Goal: Contribute content: Contribute content

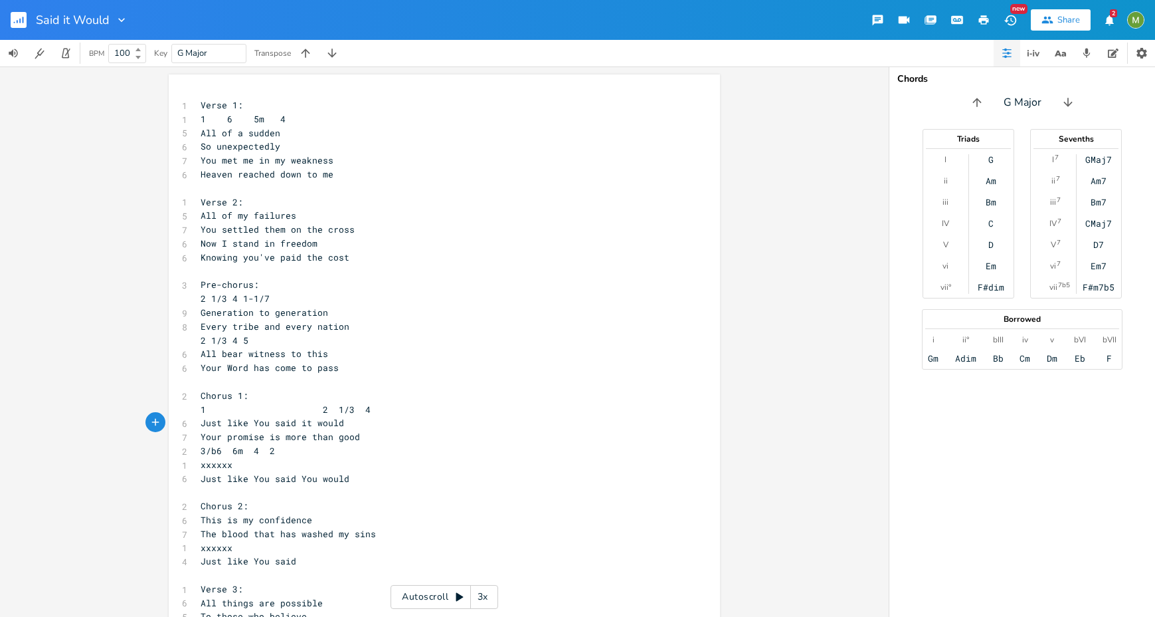
scroll to position [0, 71]
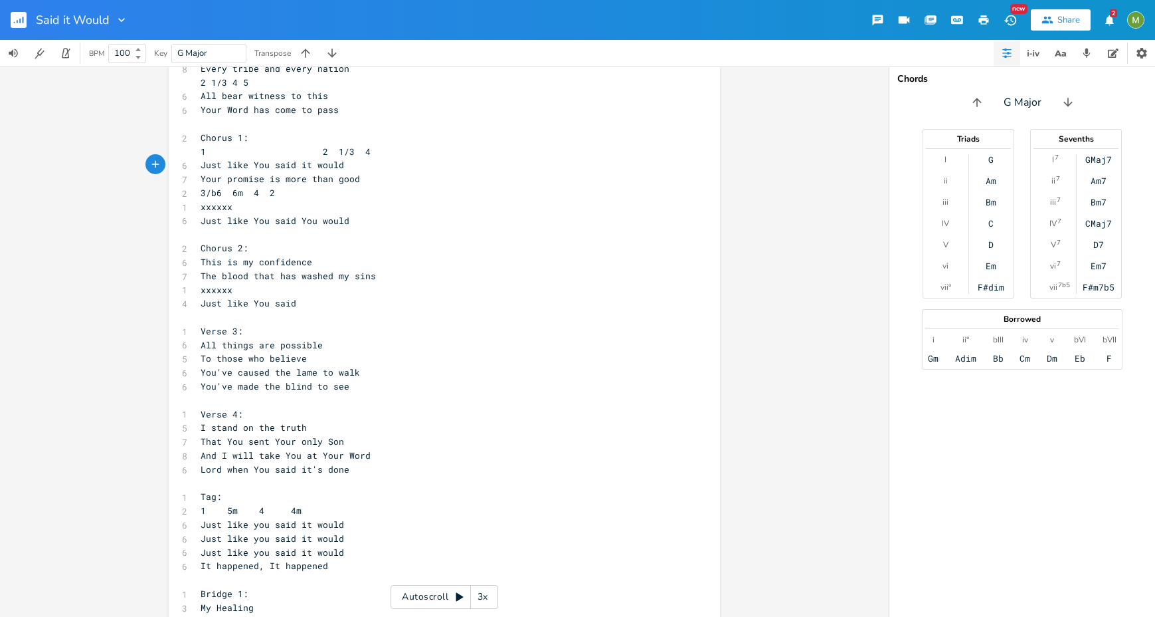
click at [17, 17] on rect "button" at bounding box center [19, 20] width 16 height 16
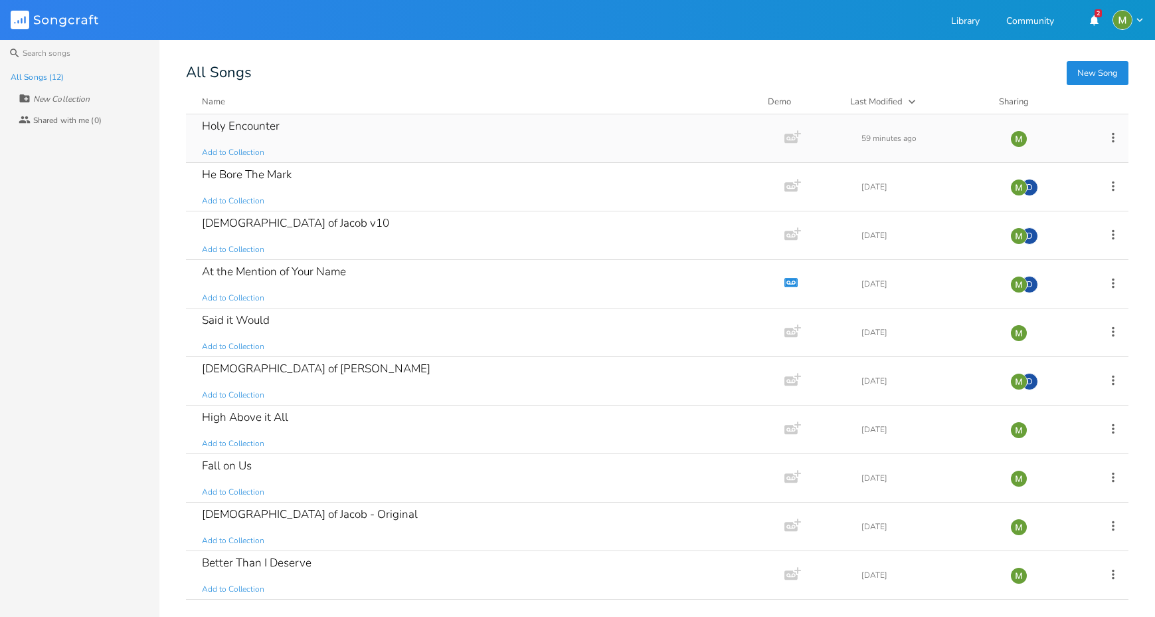
click at [296, 132] on div "Holy Encounter Add to Collection" at bounding box center [482, 138] width 561 height 48
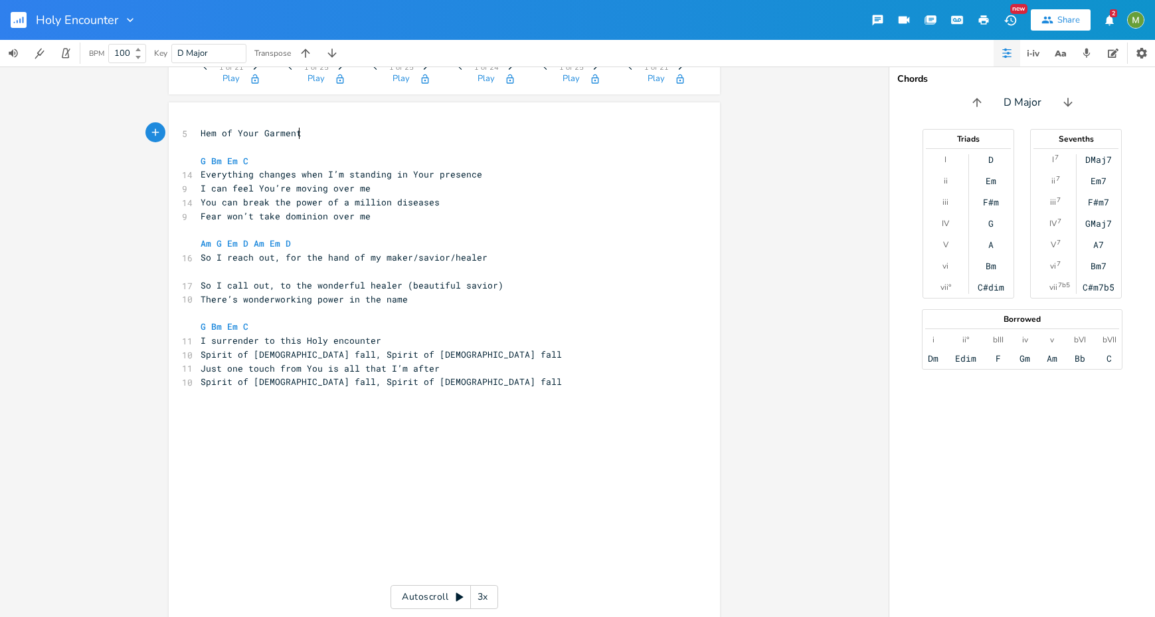
scroll to position [122, 0]
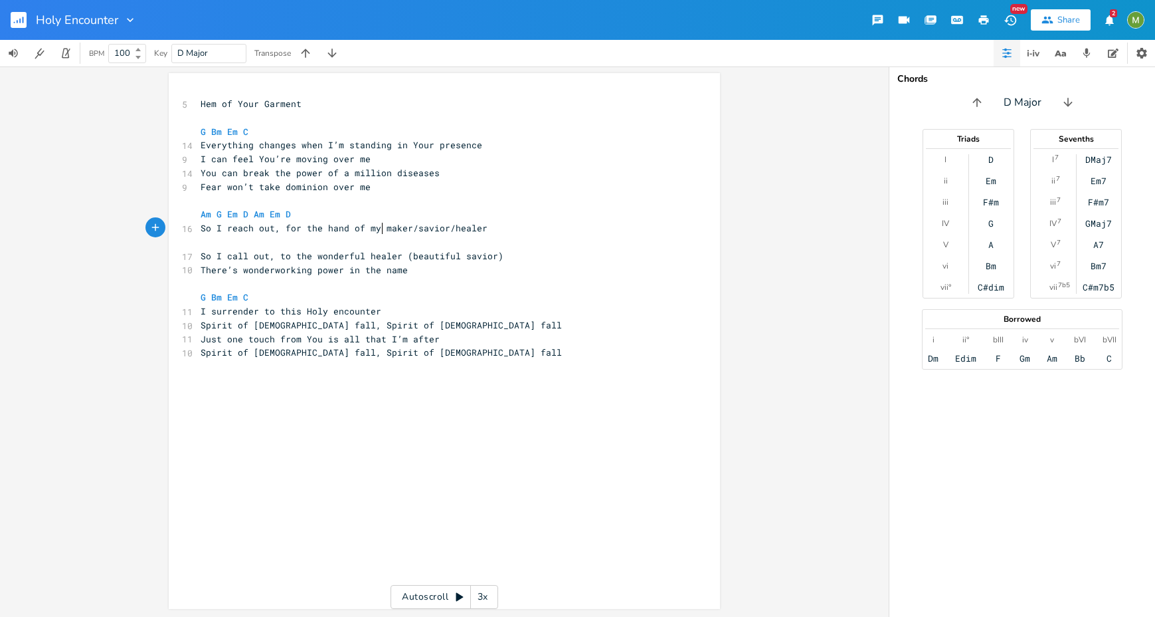
type textarea "maker/s"
drag, startPoint x: 380, startPoint y: 226, endPoint x: 405, endPoint y: 208, distance: 31.0
click at [417, 225] on span "So I reach out, for the hand of my maker/savior/healer" at bounding box center [344, 228] width 287 height 12
click at [357, 227] on span "So I reach out, for the hand of my maker/savior/healer" at bounding box center [344, 228] width 287 height 12
type textarea "hand o"
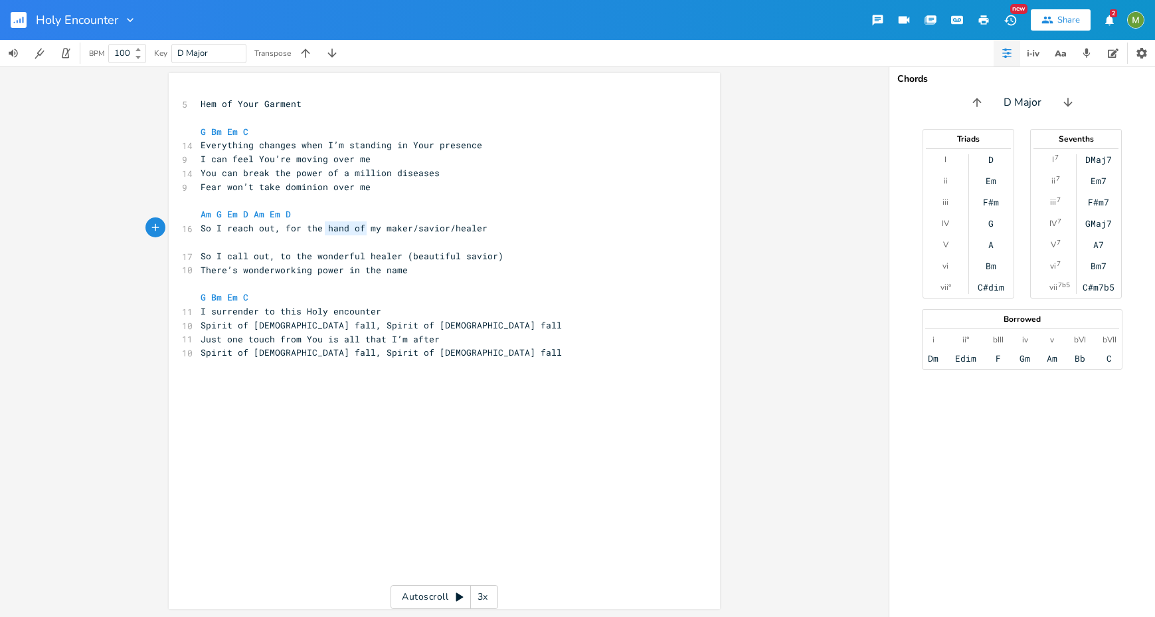
drag, startPoint x: 321, startPoint y: 228, endPoint x: 351, endPoint y: 233, distance: 30.3
click at [351, 233] on span "So I reach out, for the hand of my maker/savior/healer" at bounding box center [344, 228] width 287 height 12
click at [328, 216] on pre "Am G Em D Am Em D" at bounding box center [438, 214] width 480 height 14
type textarea "of my maker/savior/"
drag, startPoint x: 446, startPoint y: 225, endPoint x: 347, endPoint y: 227, distance: 99.0
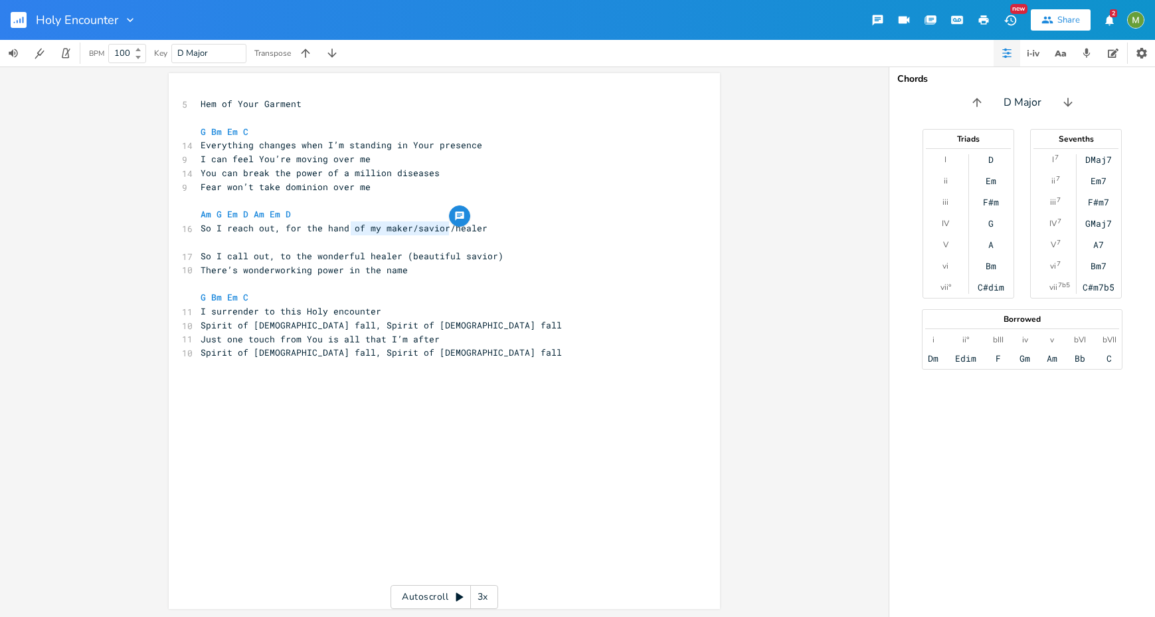
click at [347, 227] on span "So I reach out, for the hand of my maker/savior/healer" at bounding box center [344, 228] width 287 height 12
click at [389, 244] on pre "​" at bounding box center [438, 242] width 480 height 14
type textarea "savior/healer"
drag, startPoint x: 407, startPoint y: 227, endPoint x: 481, endPoint y: 229, distance: 74.4
click at [481, 229] on pre "So I reach out, for the hand of my maker/savior/healer" at bounding box center [438, 228] width 480 height 14
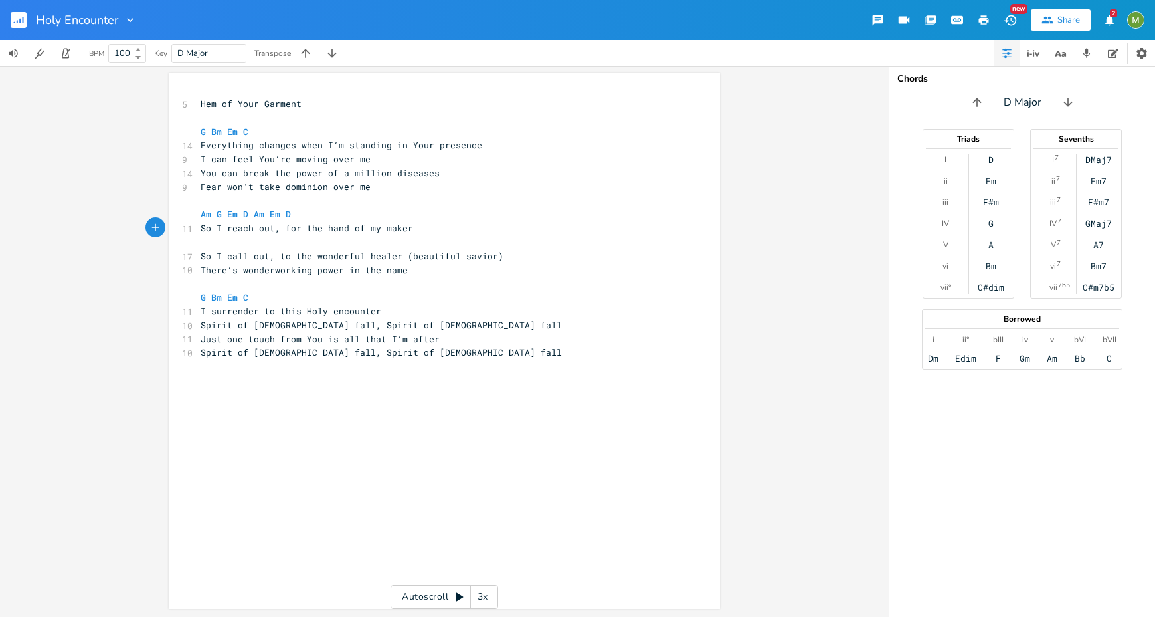
click at [311, 267] on span "There’s wonderworking power in the name" at bounding box center [304, 270] width 207 height 12
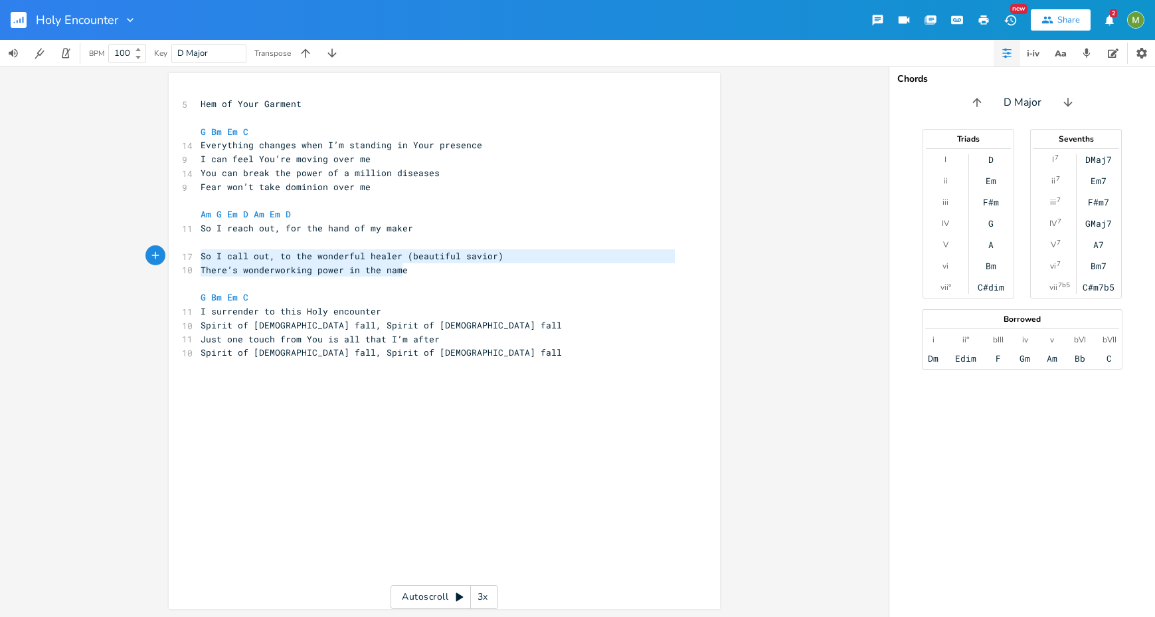
type textarea "So I reach out, for the hand of my maker So I call out, to the wonderful healer…"
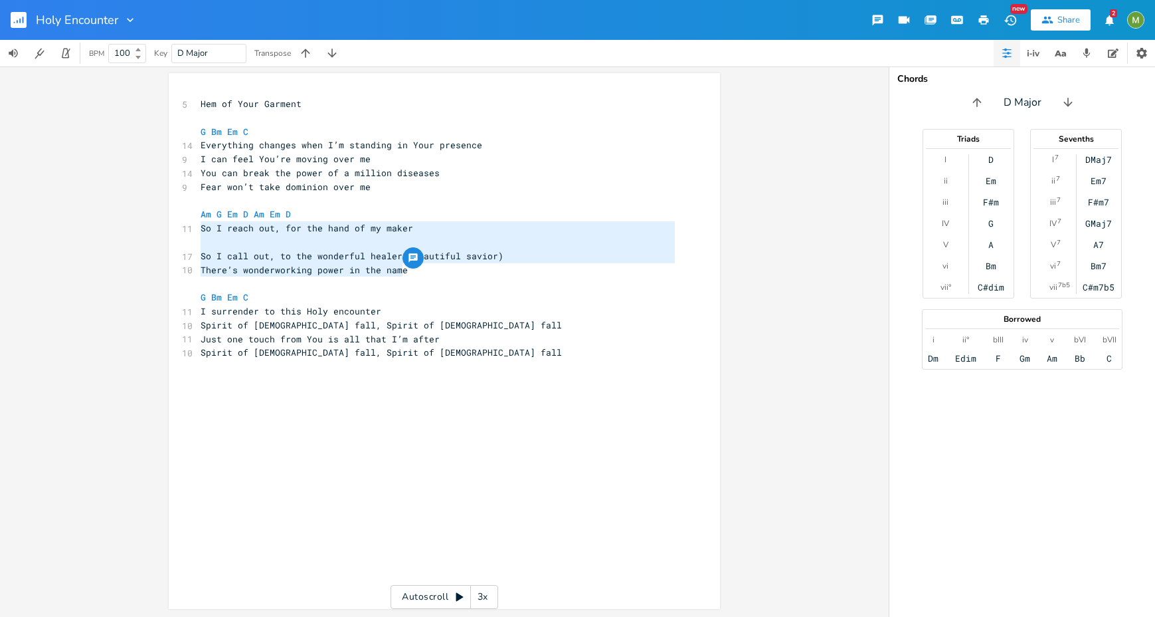
drag, startPoint x: 409, startPoint y: 271, endPoint x: 188, endPoint y: 233, distance: 224.5
click at [198, 233] on div "5 Hem of Your Garment ​ G Bm Em C 14 Everything changes when I’m standing in Yo…" at bounding box center [438, 235] width 480 height 276
click at [375, 250] on span "So I call out, to the wonderful healer (beautiful savior)" at bounding box center [352, 256] width 303 height 12
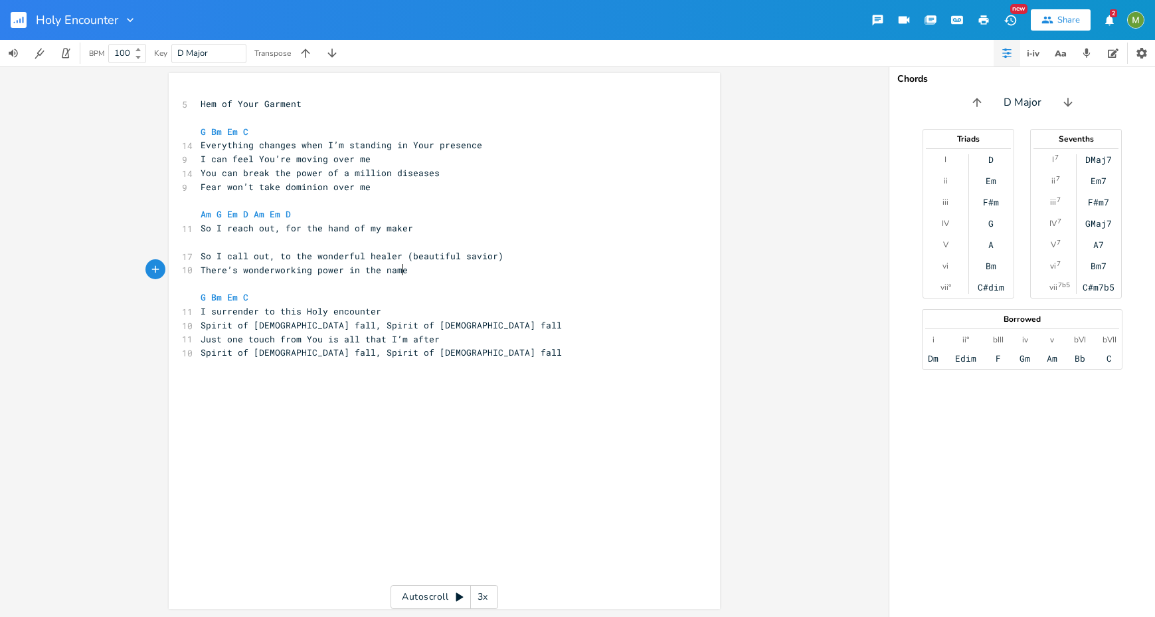
click at [409, 269] on pre "There’s wonderworking power in the name" at bounding box center [438, 270] width 480 height 14
click at [449, 414] on div "x 5 Hem of Your Garment ​ G Bm Em C 14 Everything changes when I’m standing in …" at bounding box center [454, 353] width 513 height 518
type textarea "G C Em"
type textarea "Everything changes when I’m standing in Your presence"
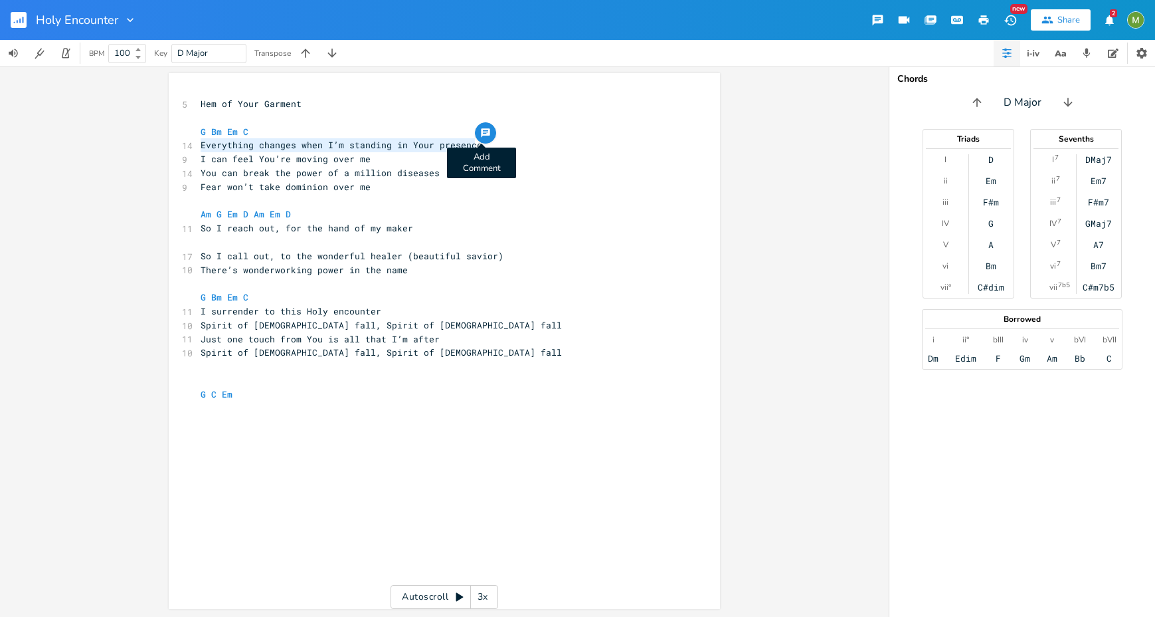
drag, startPoint x: 198, startPoint y: 142, endPoint x: 480, endPoint y: 142, distance: 281.7
click at [480, 142] on div "Everything changes when I’m standing in Your presence x 5 Hem of Your Garment ​…" at bounding box center [444, 341] width 551 height 536
click at [269, 439] on div "x 5 Hem of Your Garment ​ G Bm Em C 14 Everything changes when I’m standing in …" at bounding box center [454, 353] width 513 height 518
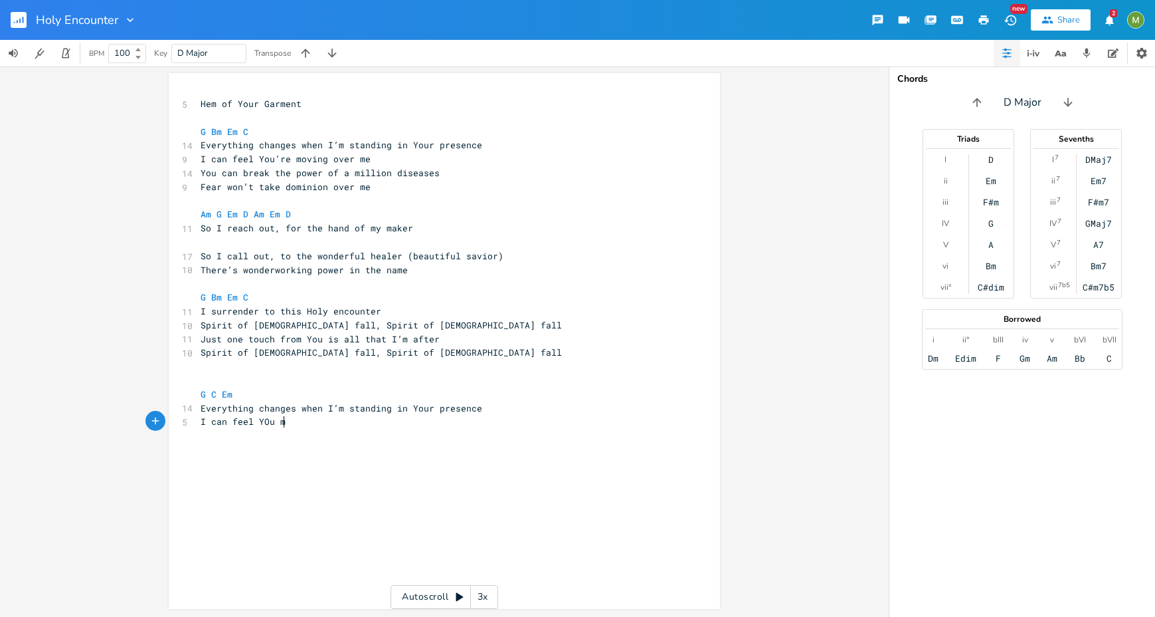
type textarea "I can feel YOu mo"
type textarea "ou moving over me"
type textarea "The only thing i need"
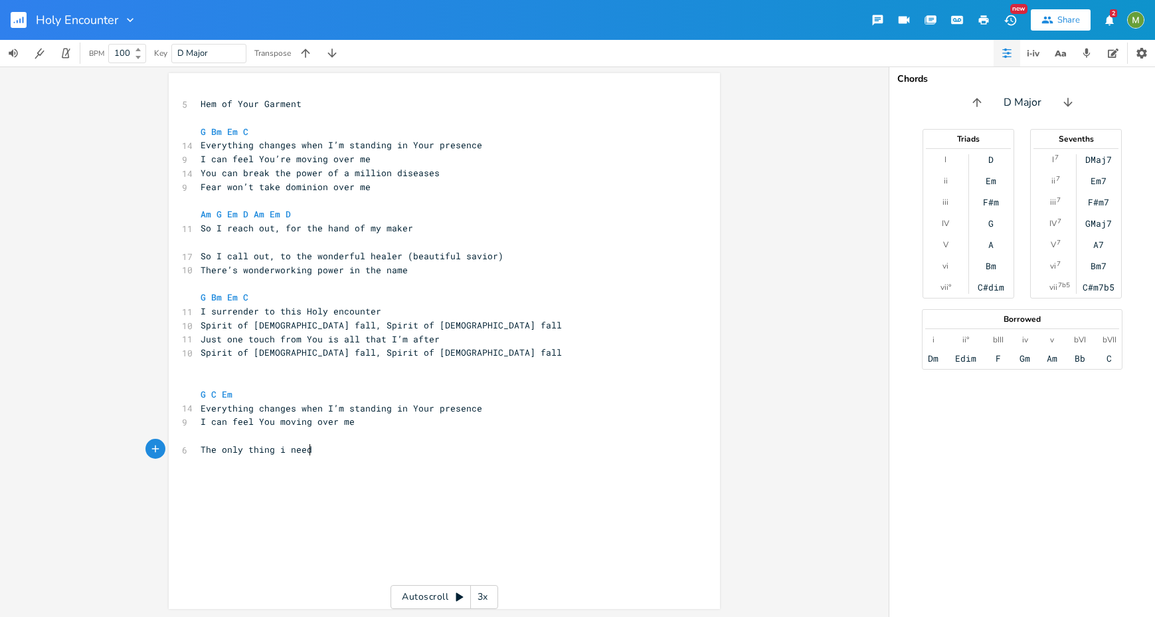
scroll to position [0, 82]
type textarea "I need"
click at [326, 445] on pre "The only thing I need" at bounding box center [438, 449] width 480 height 14
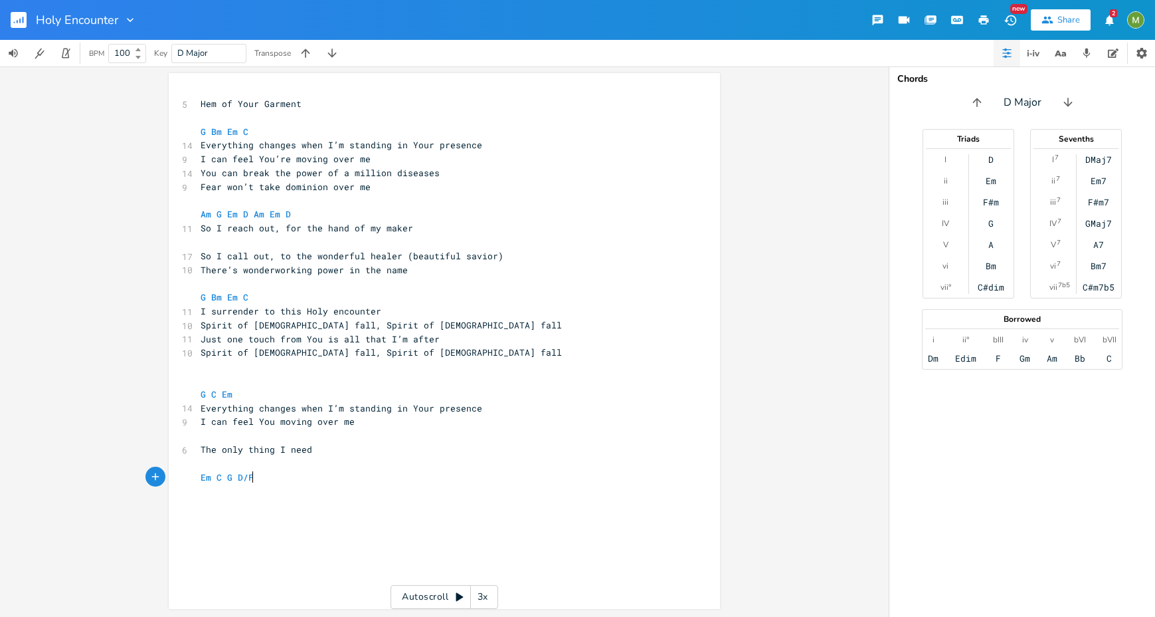
type textarea "Em C G D/F#"
type textarea "Bridge"
click at [268, 429] on pre "​" at bounding box center [438, 436] width 480 height 14
click at [273, 433] on pre "​" at bounding box center [438, 436] width 480 height 14
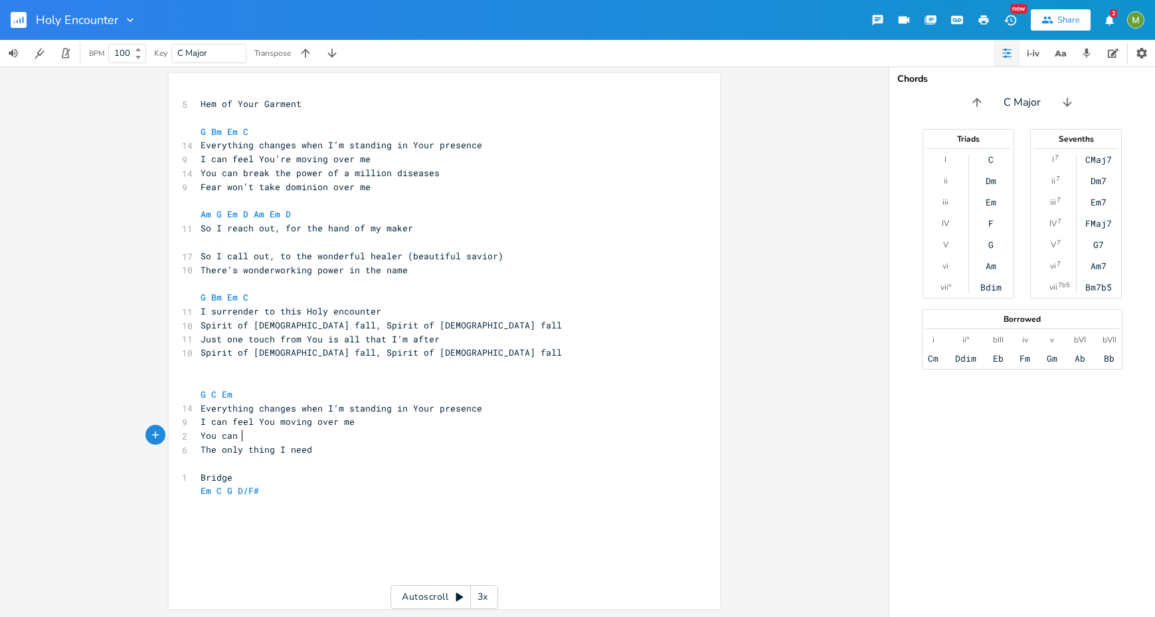
type textarea "You can th"
type textarea "re"
type textarea "break the power of a million diseases"
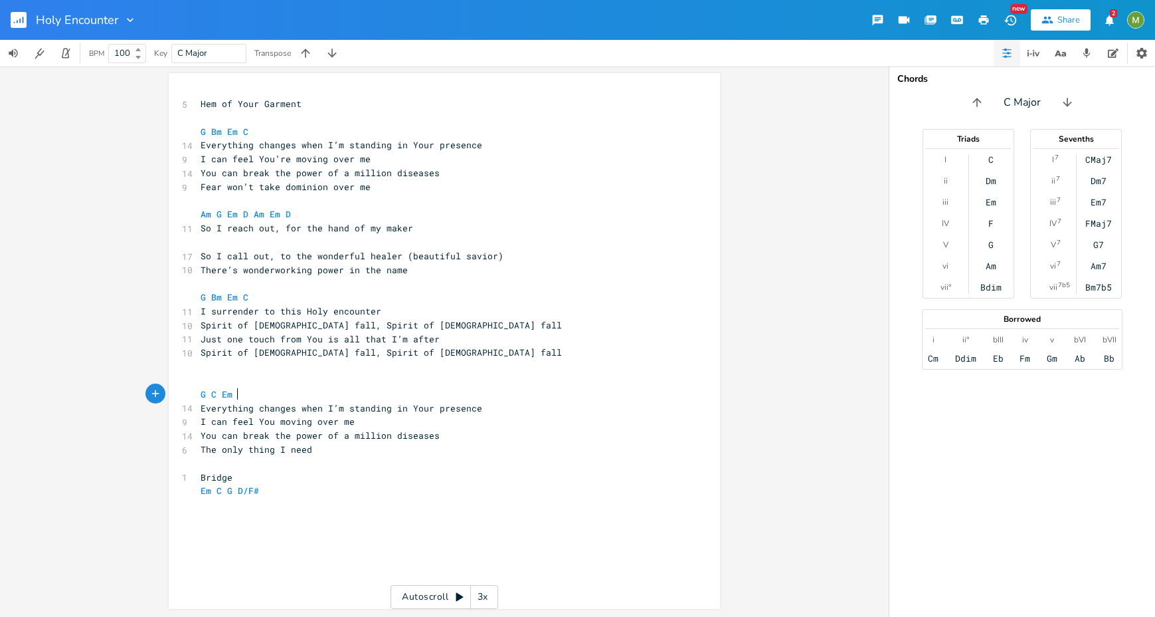
click at [246, 394] on pre "G C Em" at bounding box center [438, 394] width 480 height 14
type textarea "C"
click at [361, 467] on pre "​" at bounding box center [438, 463] width 480 height 14
click at [361, 456] on pre "​" at bounding box center [438, 463] width 480 height 14
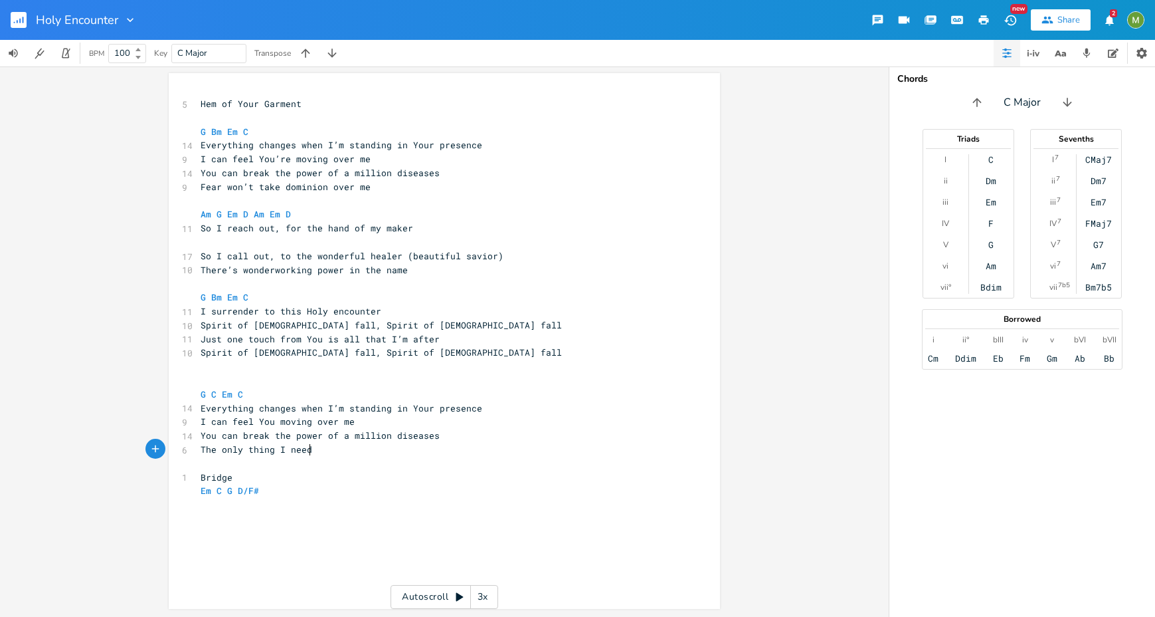
click at [355, 452] on pre "The only thing I need" at bounding box center [438, 449] width 480 height 14
type textarea "The"
drag, startPoint x: 213, startPoint y: 450, endPoint x: 195, endPoint y: 451, distance: 17.3
click at [198, 451] on pre "The only thing I need" at bounding box center [438, 449] width 480 height 14
click at [213, 454] on pre "The only thing I need" at bounding box center [438, 449] width 480 height 14
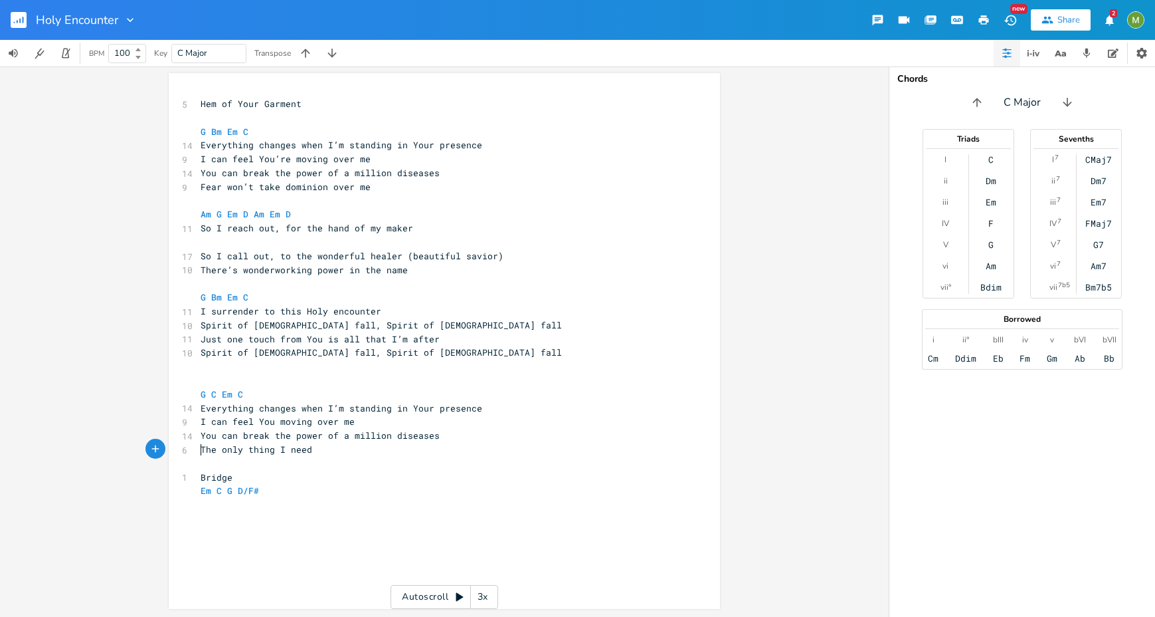
click at [201, 452] on span "The only thing I need" at bounding box center [257, 449] width 112 height 12
type textarea "The"
click at [201, 452] on span "The only thing I need" at bounding box center [257, 449] width 112 height 12
click at [342, 437] on span "You can break the power of a million diseases" at bounding box center [320, 435] width 239 height 12
click at [340, 453] on pre "The only thing I need" at bounding box center [438, 449] width 480 height 14
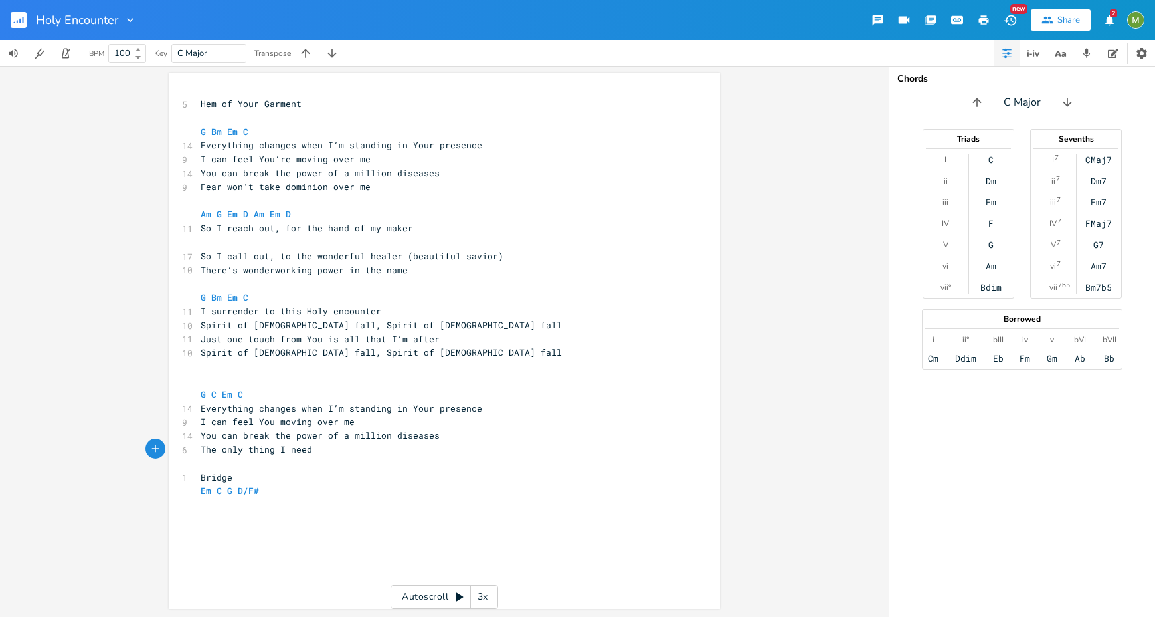
type textarea "Bridge"
type textarea "he only thing I need"
drag, startPoint x: 323, startPoint y: 450, endPoint x: 201, endPoint y: 450, distance: 121.6
click at [201, 450] on pre "The only thing I need" at bounding box center [438, 449] width 480 height 14
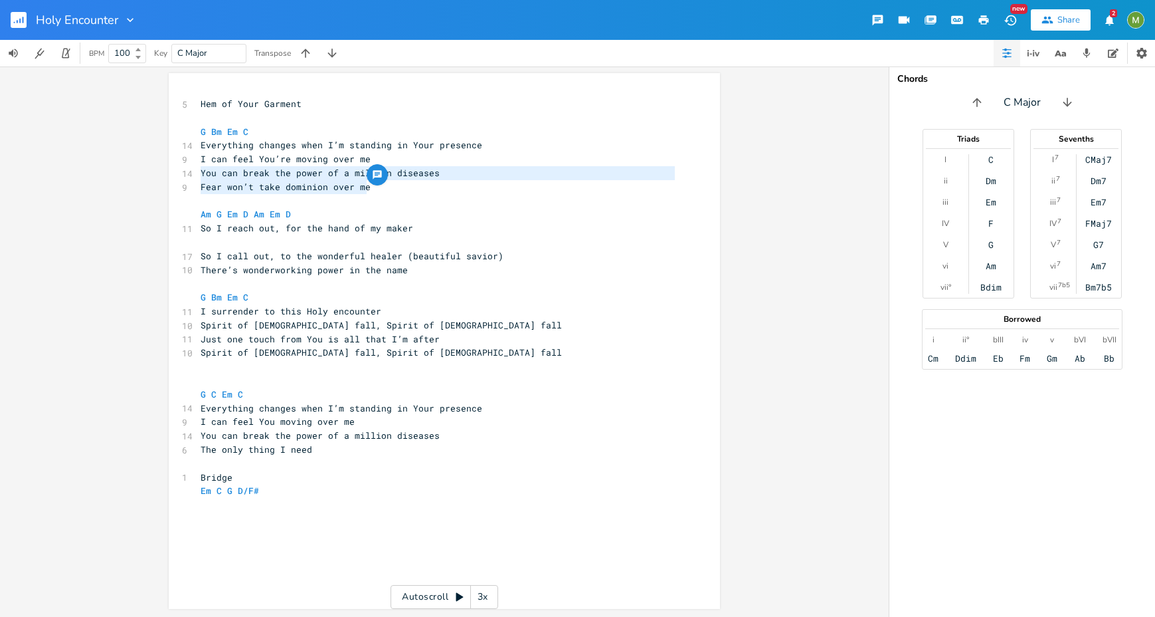
type textarea "Fear won’t take dominion over me"
drag, startPoint x: 367, startPoint y: 187, endPoint x: 199, endPoint y: 183, distance: 168.8
click at [201, 183] on span "Fear won’t take dominion over me" at bounding box center [296, 187] width 191 height 12
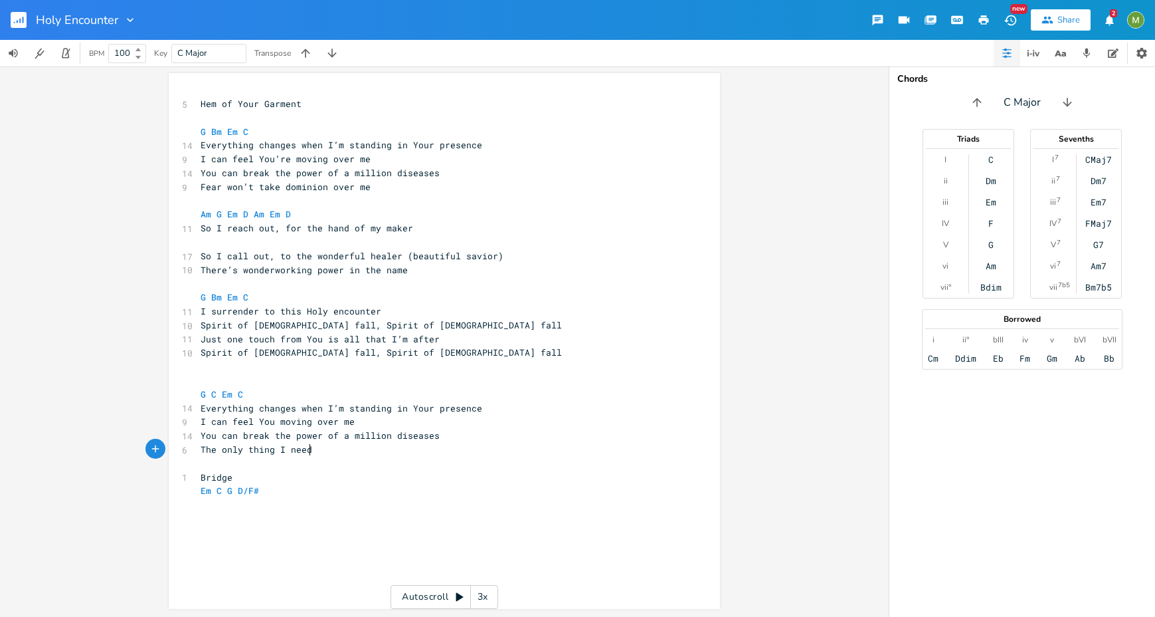
click at [323, 453] on pre "The only thing I need" at bounding box center [438, 449] width 480 height 14
drag, startPoint x: 254, startPoint y: 407, endPoint x: 315, endPoint y: 408, distance: 61.1
click at [315, 408] on span "Everything changes when I’m standing in Your presence" at bounding box center [342, 408] width 282 height 12
type textarea "a"
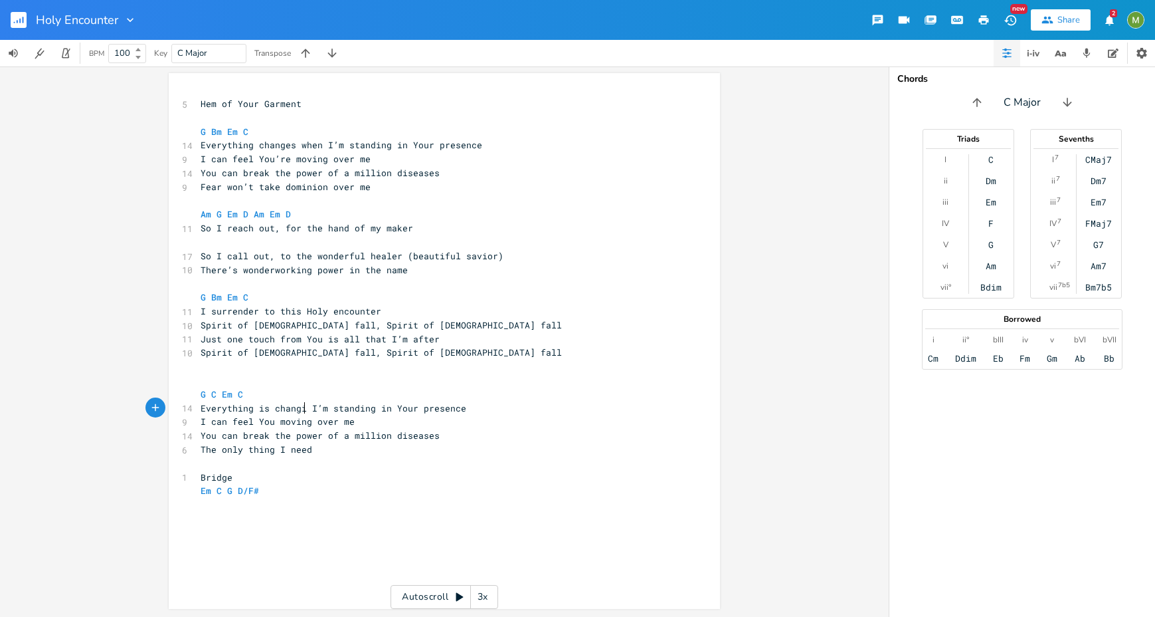
type textarea "is changin"
type textarea "g as"
click at [389, 474] on pre "Bridge" at bounding box center [438, 477] width 480 height 14
drag, startPoint x: 327, startPoint y: 452, endPoint x: 197, endPoint y: 446, distance: 130.3
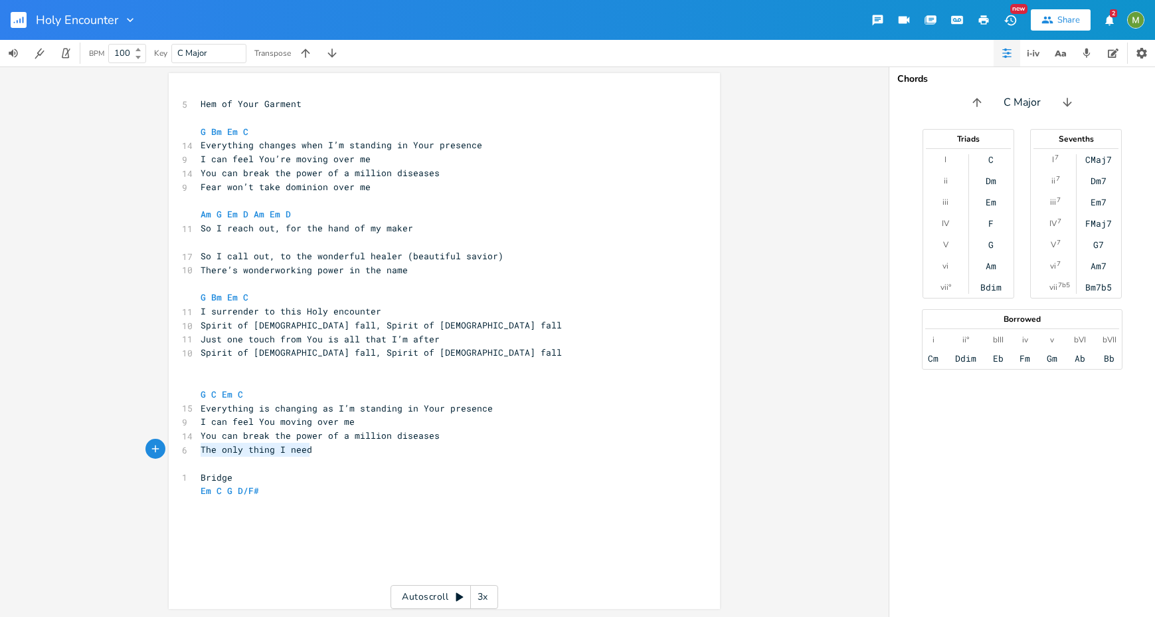
click at [198, 446] on pre "The only thing I need" at bounding box center [438, 449] width 480 height 14
type textarea "The only thing I need"
click at [302, 455] on pre "The only thing I need" at bounding box center [438, 449] width 480 height 14
drag, startPoint x: 461, startPoint y: 437, endPoint x: 468, endPoint y: 433, distance: 7.7
click at [462, 437] on pre "You can break the power of a million diseases" at bounding box center [438, 436] width 480 height 14
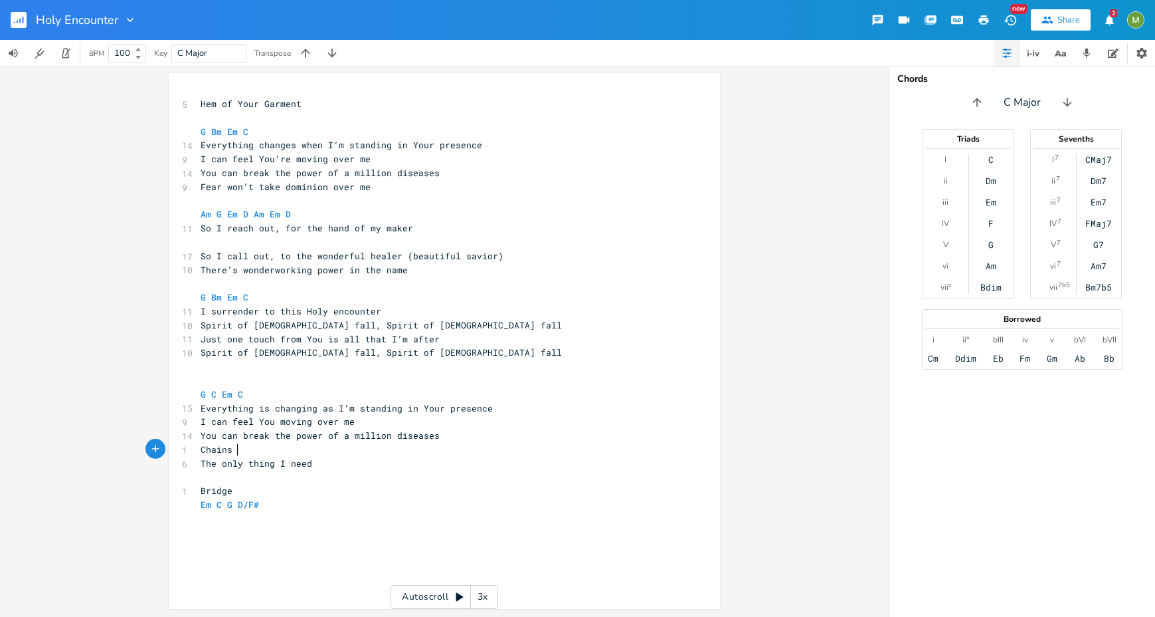
scroll to position [0, 29]
type textarea "Chains will be"
type textarea "reak the captives are made free"
type textarea "Chains"
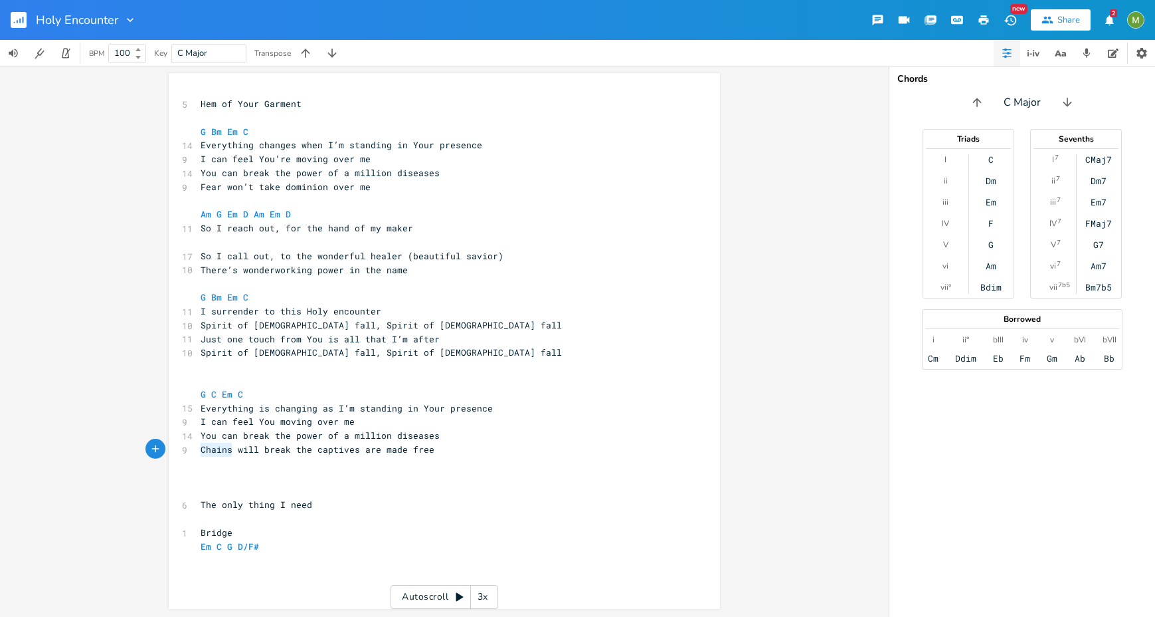
drag, startPoint x: 229, startPoint y: 450, endPoint x: 187, endPoint y: 454, distance: 42.0
click at [187, 454] on div "Chains x 5 Hem of Your Garment ​ G Bm Em C 14 Everything changes when I’m stand…" at bounding box center [444, 341] width 551 height 536
click at [503, 448] on pre "Chains will break the captives are made free" at bounding box center [438, 449] width 480 height 14
type textarea "Chains will"
drag, startPoint x: 197, startPoint y: 448, endPoint x: 252, endPoint y: 449, distance: 55.1
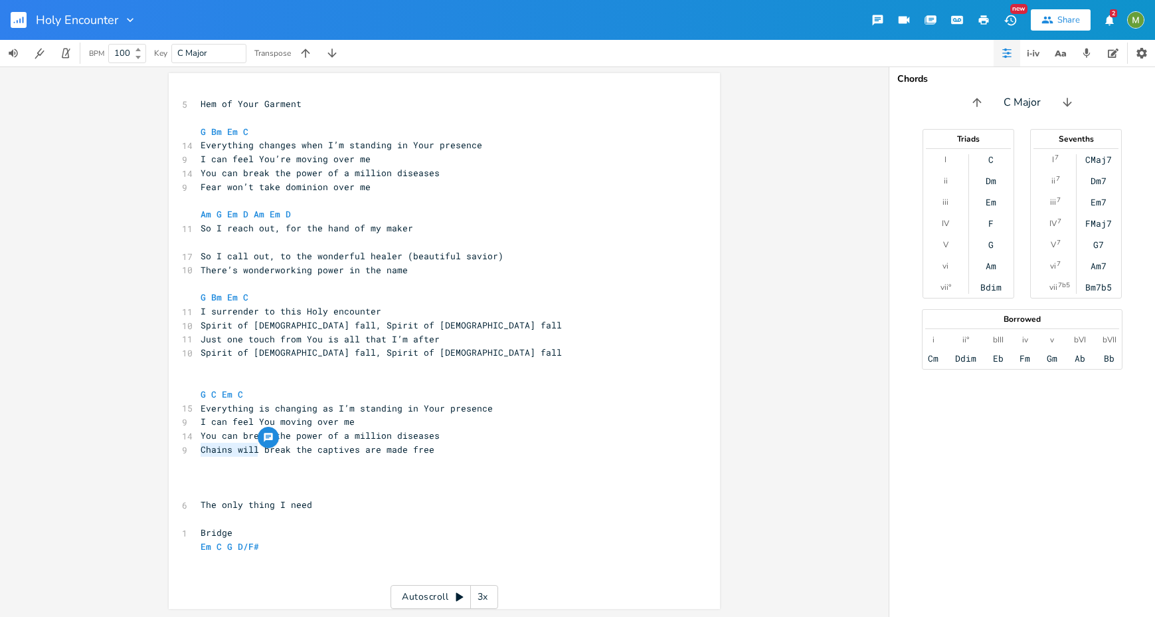
click at [252, 449] on span "Chains will break the captives are made free" at bounding box center [318, 449] width 234 height 12
click at [279, 494] on pre "​" at bounding box center [438, 491] width 480 height 14
click at [359, 450] on span "Chains will break the captives are made free" at bounding box center [318, 449] width 234 height 12
click at [446, 448] on pre "Chains will break the captives are made free" at bounding box center [438, 449] width 480 height 14
click at [437, 461] on pre "​" at bounding box center [438, 463] width 480 height 14
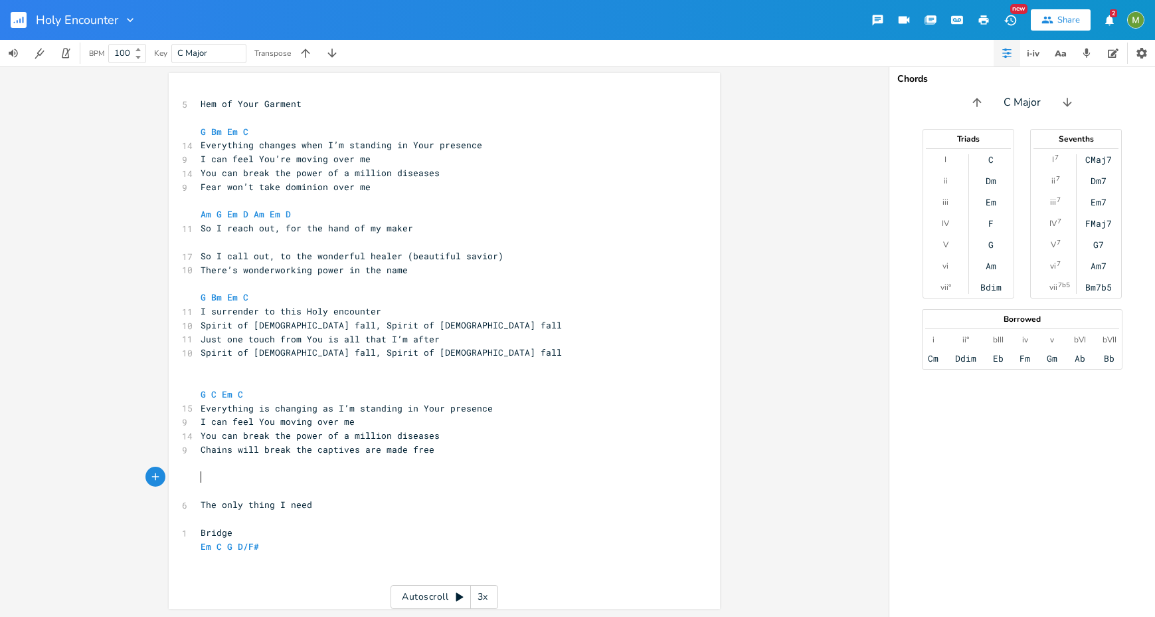
click at [407, 472] on pre "​" at bounding box center [438, 477] width 480 height 14
click at [361, 272] on span "There’s wonderworking power in the name" at bounding box center [304, 270] width 207 height 12
type textarea "Your"
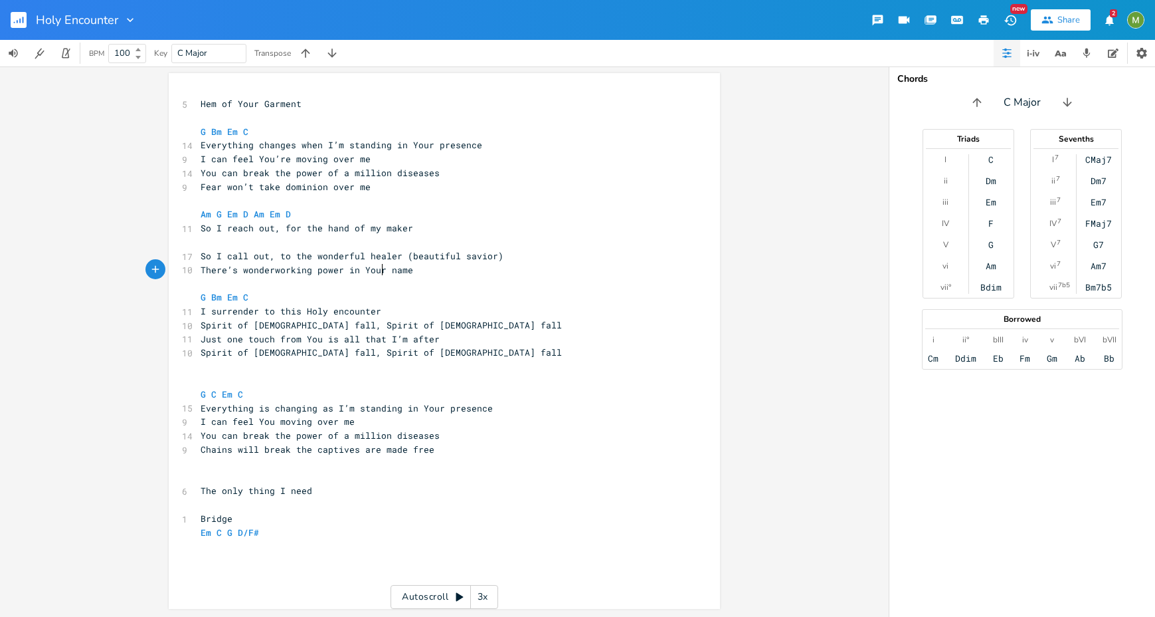
type textarea "So I call out, to the wonderful healer (beautiful savior)"
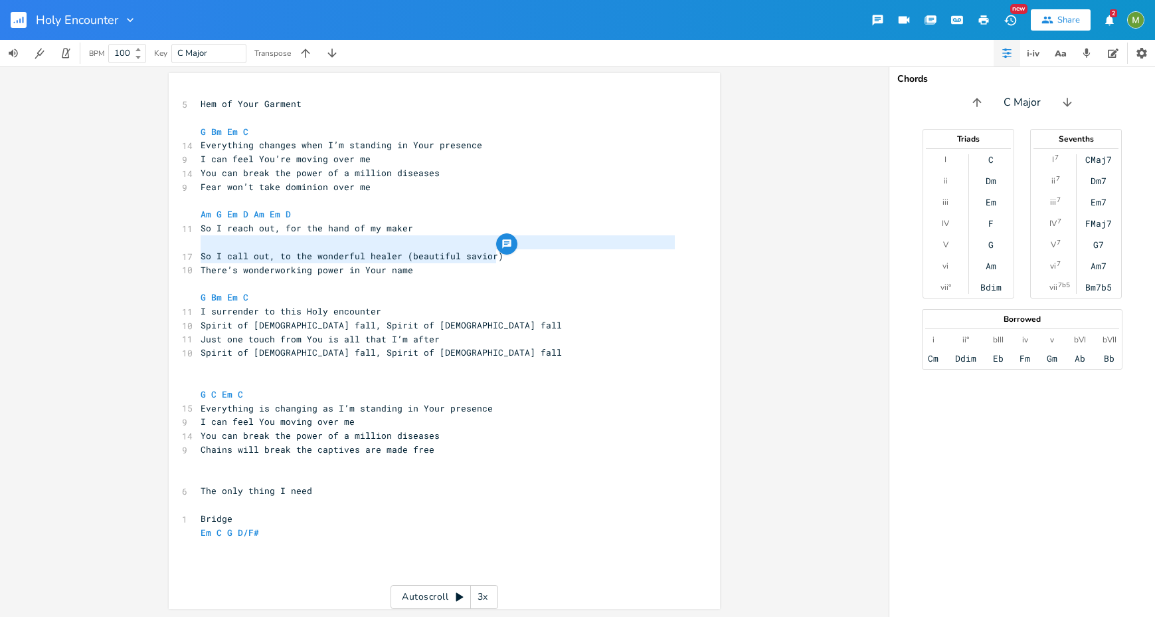
drag, startPoint x: 508, startPoint y: 256, endPoint x: 224, endPoint y: 245, distance: 284.6
click at [224, 245] on div "5 Hem of Your Garment ​ G Bm Em C 14 Everything changes when I’m standing in Yo…" at bounding box center [438, 318] width 480 height 442
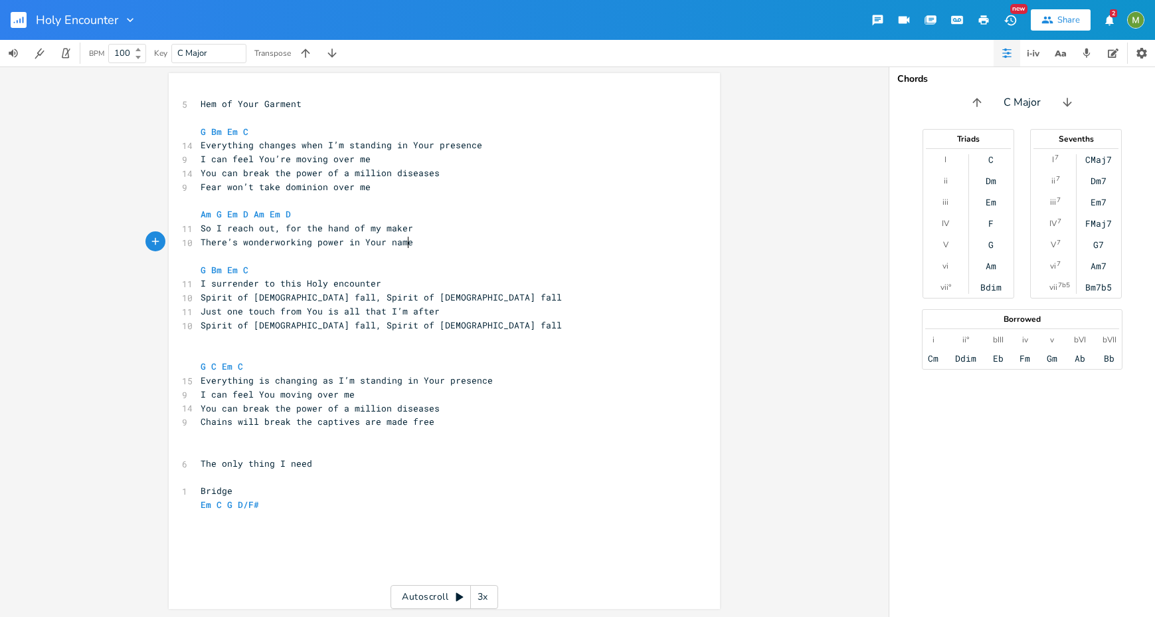
click at [418, 240] on pre "There’s wonderworking power in Your name" at bounding box center [438, 242] width 480 height 14
click at [416, 233] on pre "So I reach out, for the hand of my maker" at bounding box center [438, 228] width 480 height 14
type textarea "hand of my maker"
drag, startPoint x: 320, startPoint y: 228, endPoint x: 451, endPoint y: 223, distance: 131.7
click at [451, 223] on pre "So I reach out, for the hand of my maker" at bounding box center [438, 228] width 480 height 14
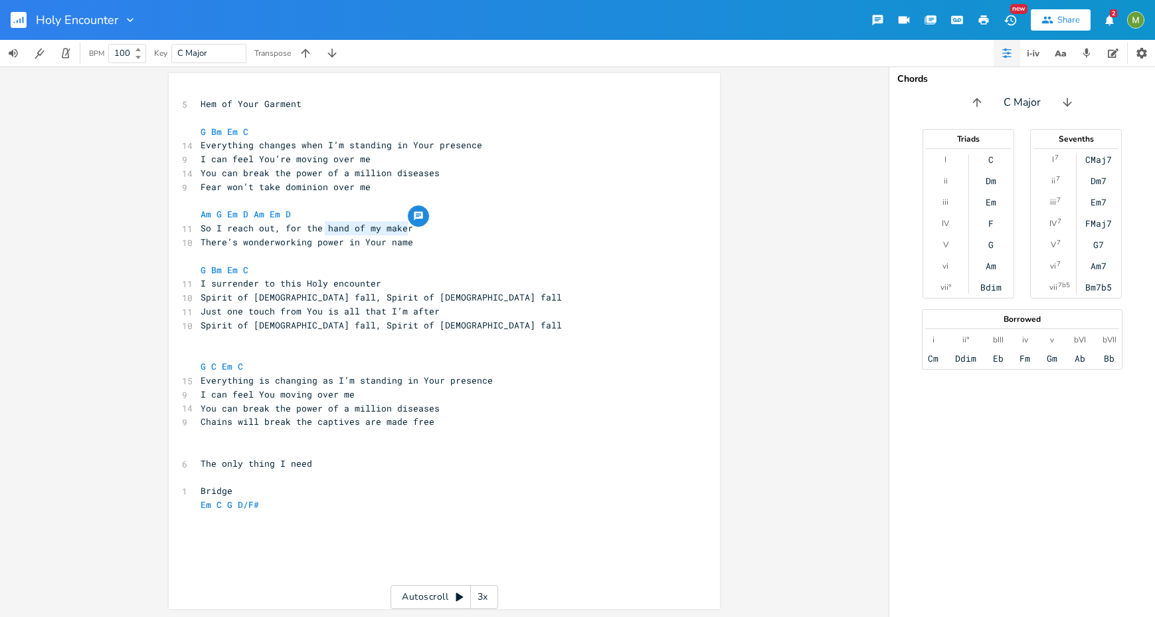
click at [389, 243] on span "There’s wonderworking power in Your name" at bounding box center [307, 242] width 213 height 12
type textarea "hand of my maker"
drag, startPoint x: 323, startPoint y: 227, endPoint x: 423, endPoint y: 229, distance: 99.7
click at [423, 229] on pre "So I reach out, for the hand of my maker" at bounding box center [438, 228] width 480 height 14
click at [436, 264] on pre "G Bm Em C" at bounding box center [438, 270] width 480 height 14
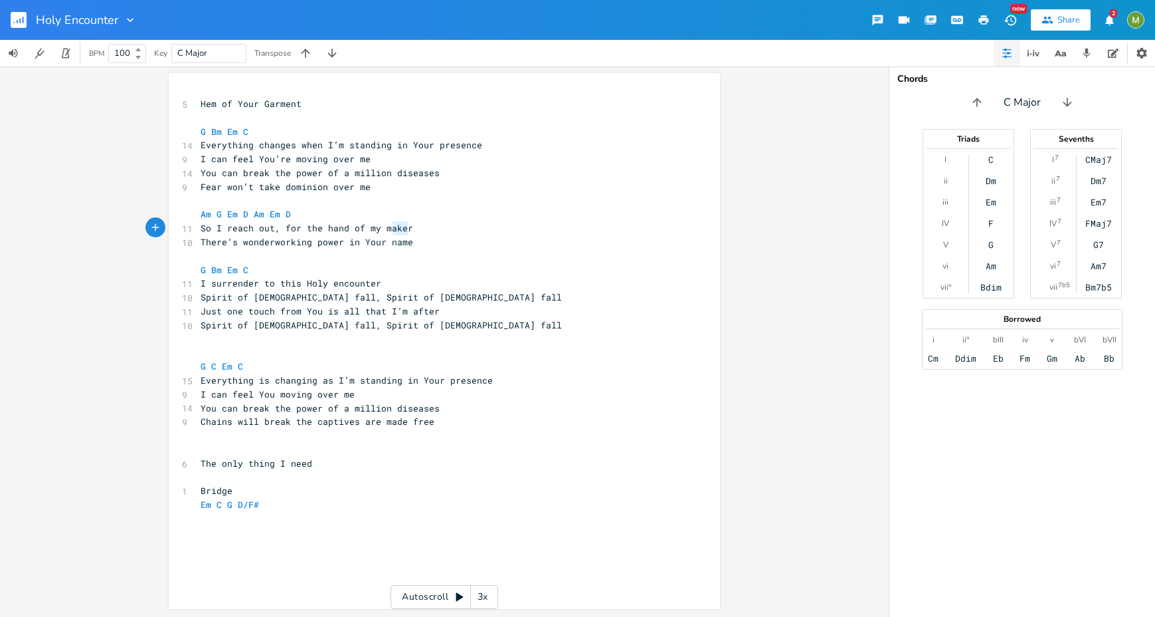
type textarea "my maker"
type textarea "hand of my maker"
drag, startPoint x: 419, startPoint y: 229, endPoint x: 322, endPoint y: 227, distance: 97.0
click at [322, 227] on pre "So I reach out, for the hand of my maker" at bounding box center [438, 228] width 480 height 14
click at [413, 242] on pre "There’s wonderworking power in Your name" at bounding box center [438, 242] width 480 height 14
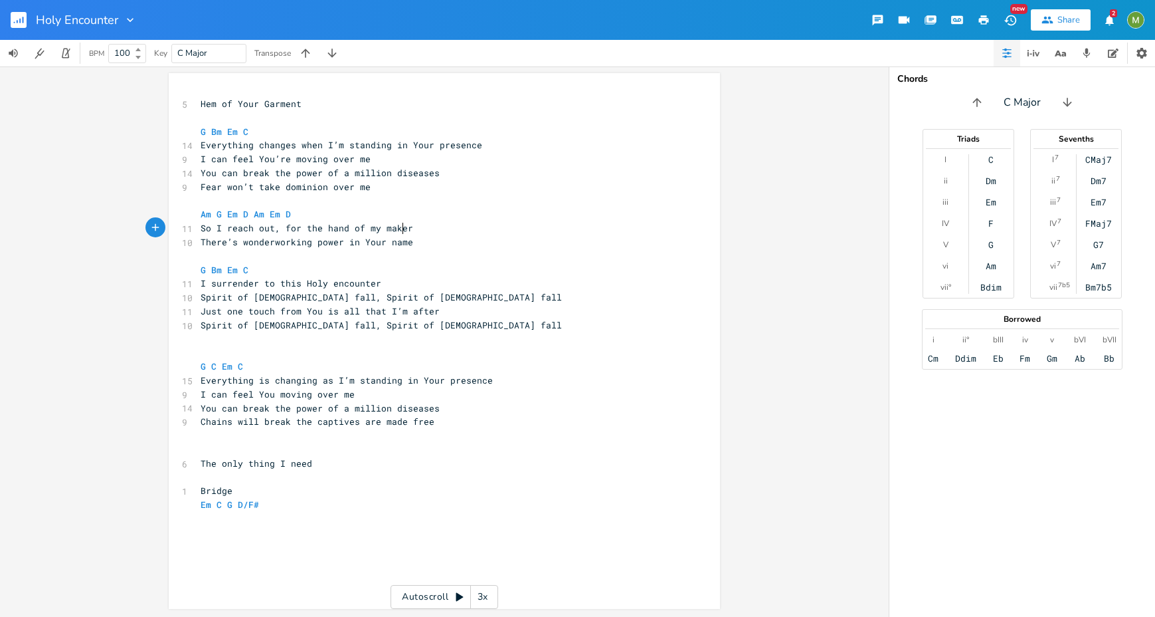
click at [397, 227] on span "So I reach out, for the hand of my maker" at bounding box center [307, 228] width 213 height 12
type textarea "maker"
click at [397, 227] on span "So I reach out, for the hand of my maker" at bounding box center [307, 228] width 213 height 12
click at [418, 242] on pre "There’s wonderworking power in Your name" at bounding box center [438, 242] width 480 height 14
click at [390, 231] on span "So I reach out, for the hand of my maker" at bounding box center [307, 228] width 213 height 12
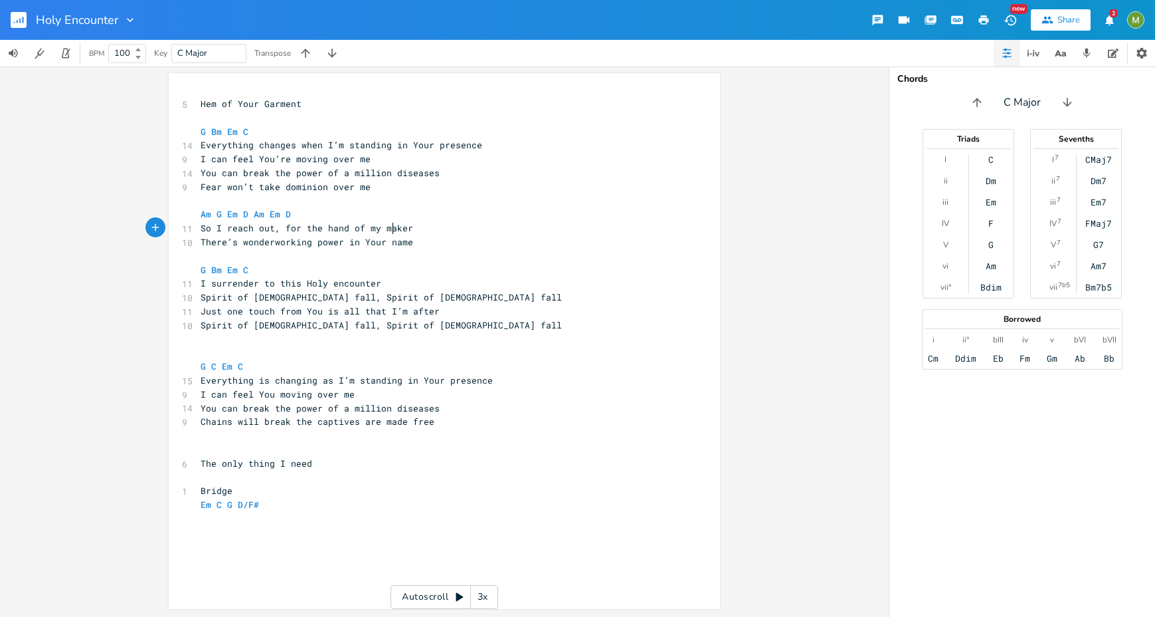
type textarea "maker"
click at [390, 231] on span "So I reach out, for the hand of my maker" at bounding box center [307, 228] width 213 height 12
click at [409, 241] on pre "There’s wonderworking power in Your name" at bounding box center [438, 242] width 480 height 14
type textarea "Everything is changing as I’m standing in Your presence I can feel You moving o…"
drag, startPoint x: 353, startPoint y: 394, endPoint x: 167, endPoint y: 381, distance: 185.8
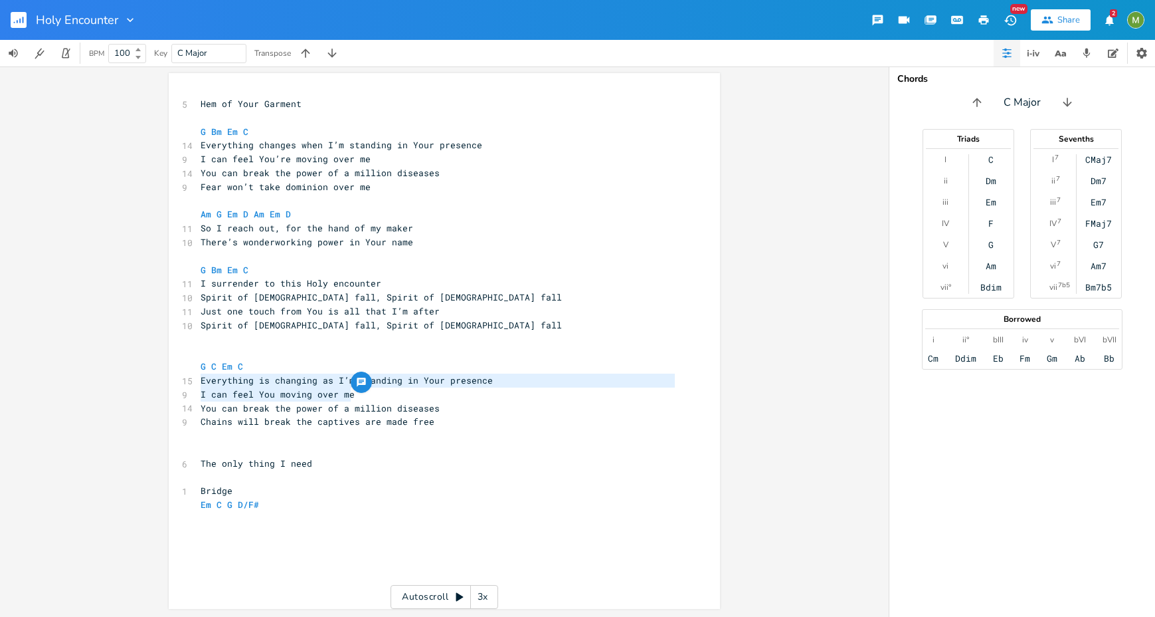
click at [169, 381] on div "Everything is changing as I’m standing in Your presence I can feel You moving o…" at bounding box center [444, 341] width 551 height 536
click at [435, 429] on pre "​" at bounding box center [438, 436] width 480 height 14
click at [500, 377] on pre "Everything is changing as I’m standing in Your presence" at bounding box center [438, 380] width 480 height 14
type textarea "sence"
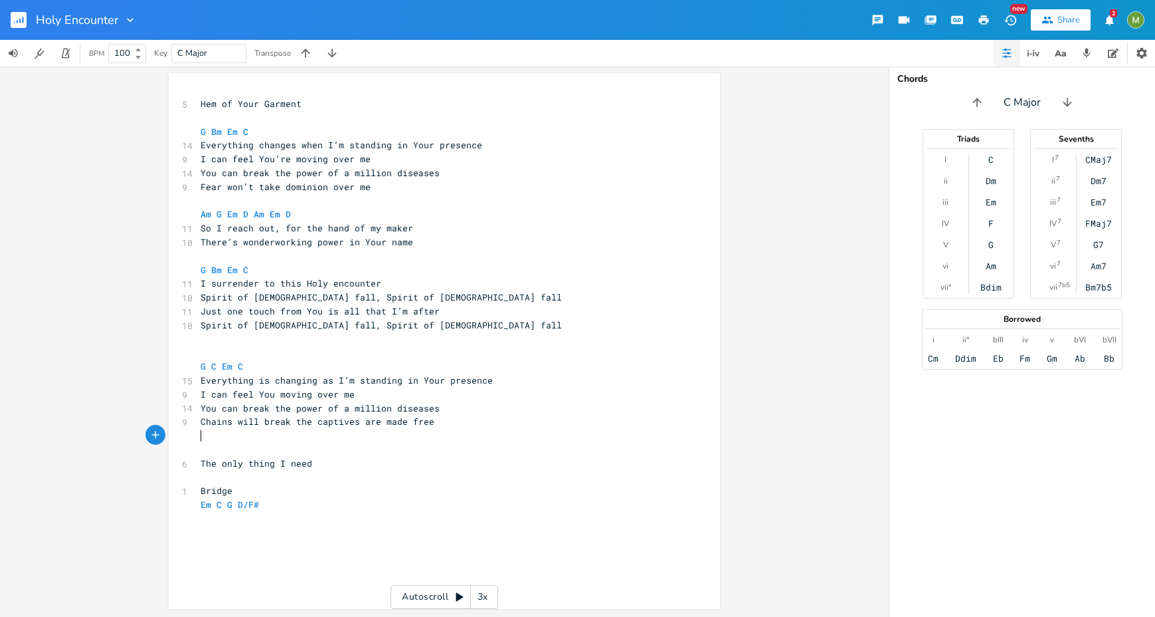
click at [498, 435] on pre "​" at bounding box center [438, 436] width 480 height 14
click at [363, 395] on pre "I can feel You moving over me" at bounding box center [438, 394] width 480 height 14
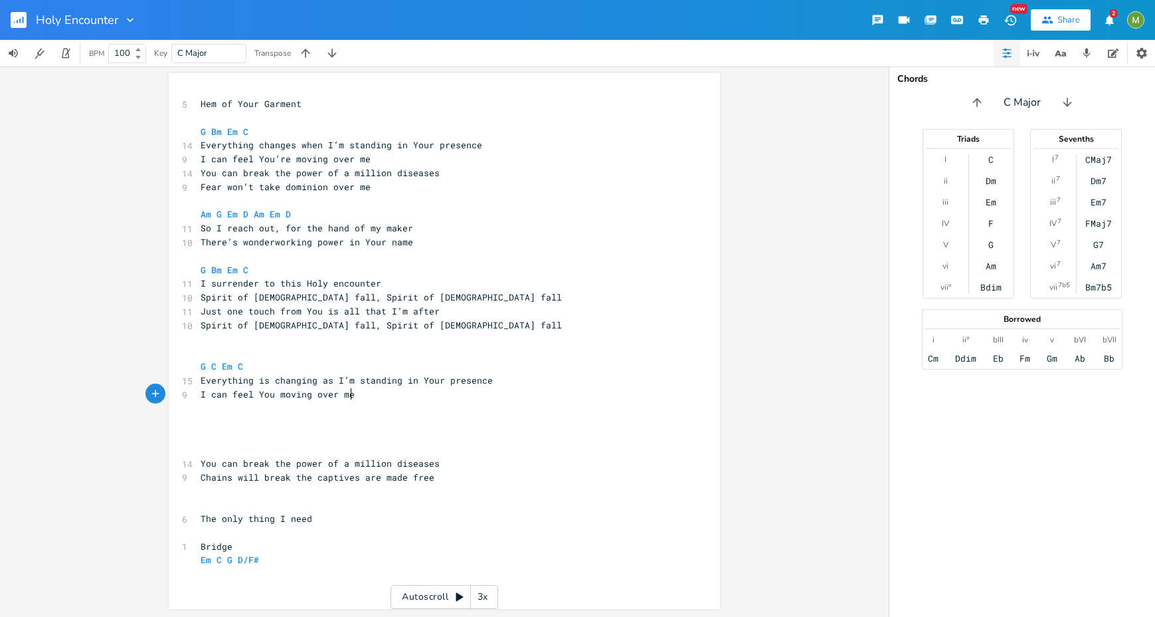
click at [444, 401] on pre "​" at bounding box center [438, 408] width 480 height 14
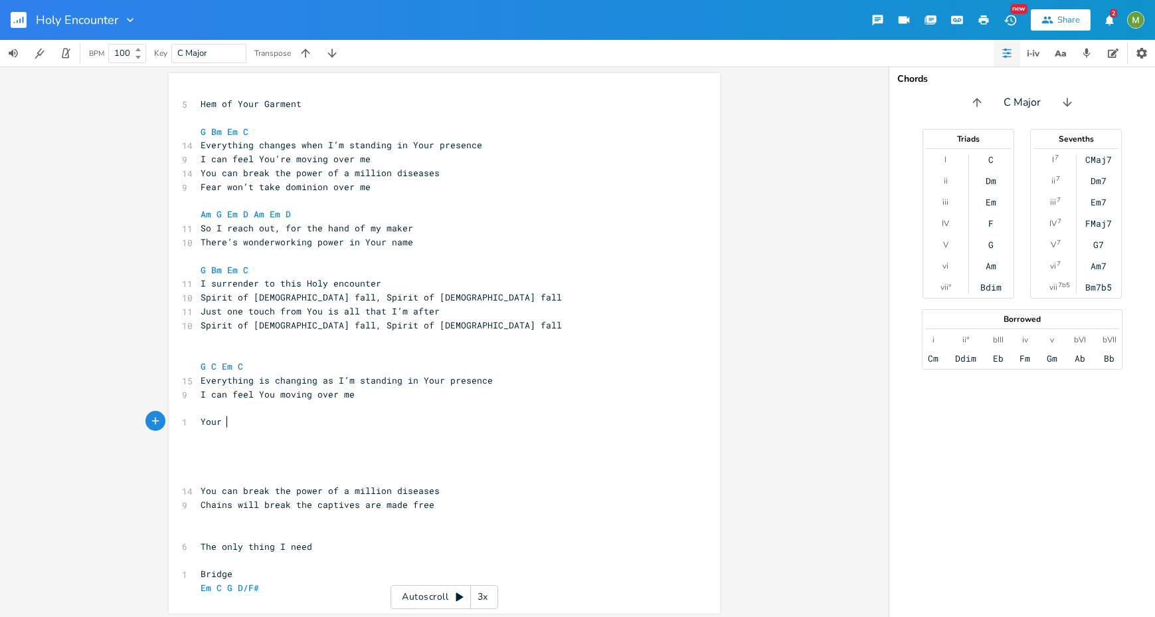
scroll to position [0, 19]
type textarea "Your spir"
type textarea "Spriti"
type textarea "irit is the ony"
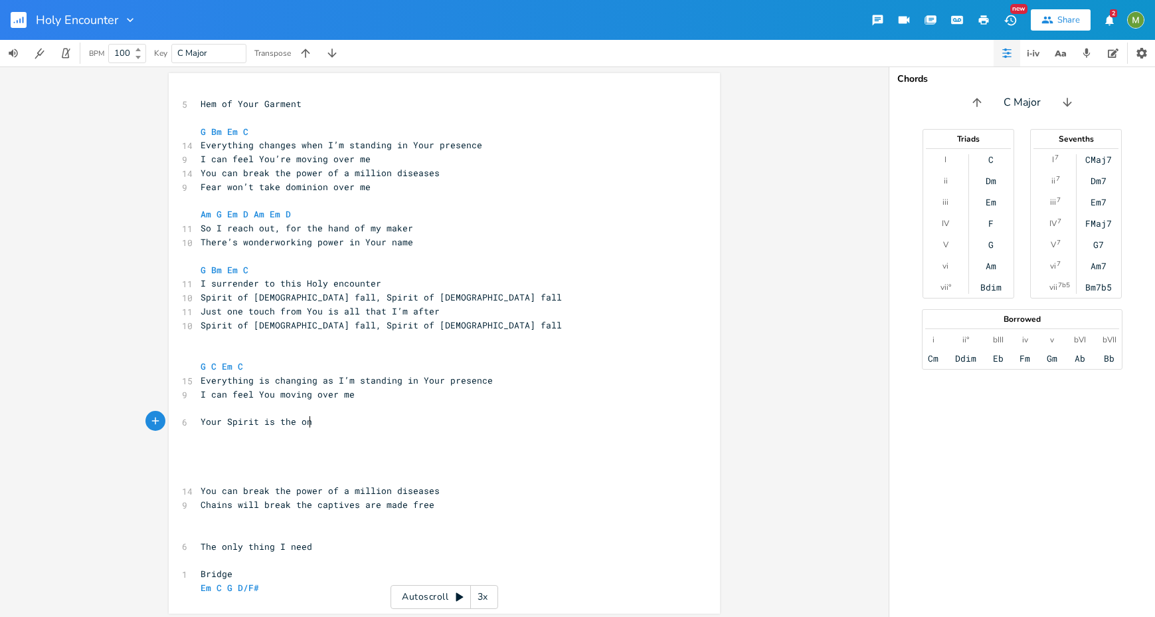
scroll to position [0, 52]
type textarea "le"
type textarea "y"
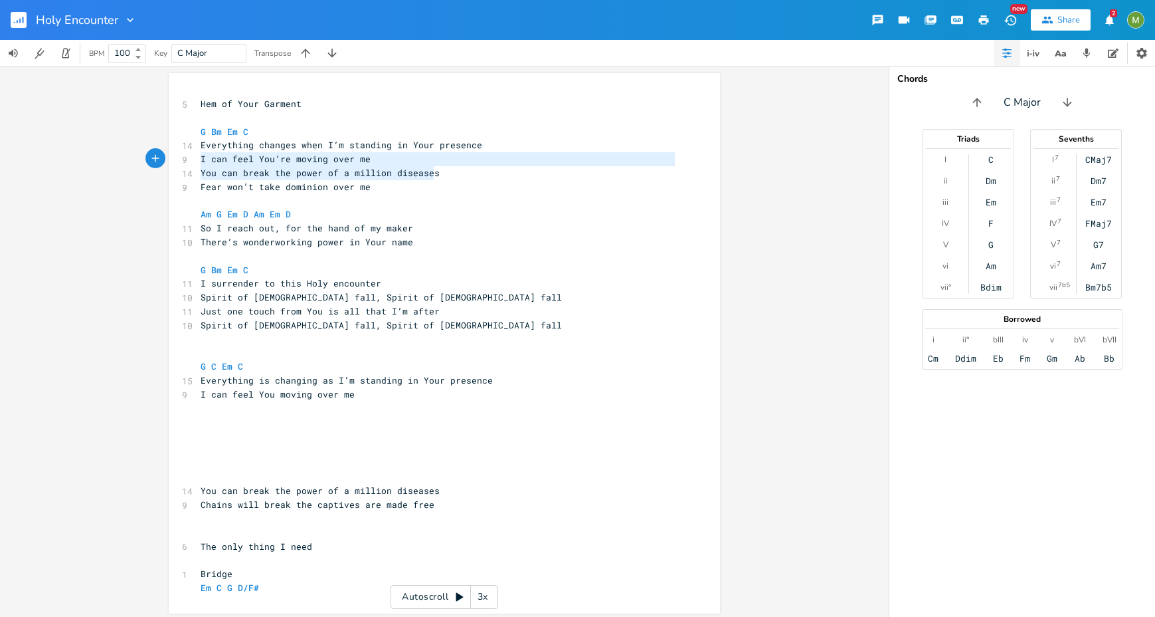
type textarea "You can break the power of a million diseases"
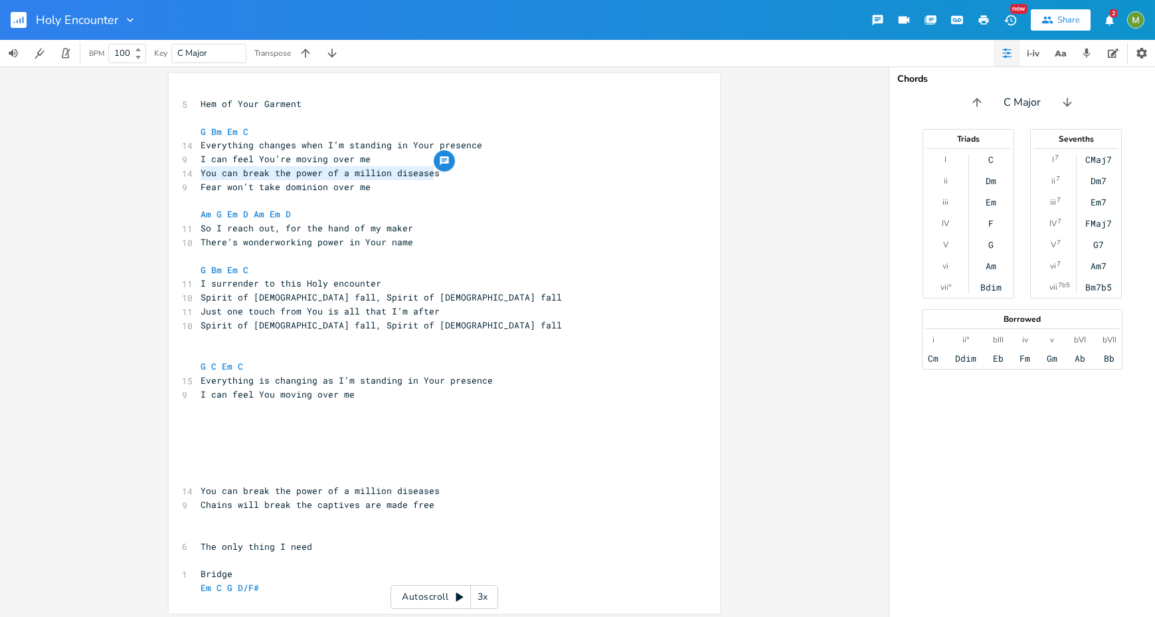
drag, startPoint x: 436, startPoint y: 175, endPoint x: 184, endPoint y: 173, distance: 251.8
click at [198, 173] on div "14 You can break the power of a million diseases" at bounding box center [438, 173] width 480 height 14
click at [375, 171] on span "You can break the power of a million diseases" at bounding box center [320, 173] width 239 height 12
type textarea "You can break the power of a million diseases"
drag, startPoint x: 435, startPoint y: 174, endPoint x: 175, endPoint y: 170, distance: 259.8
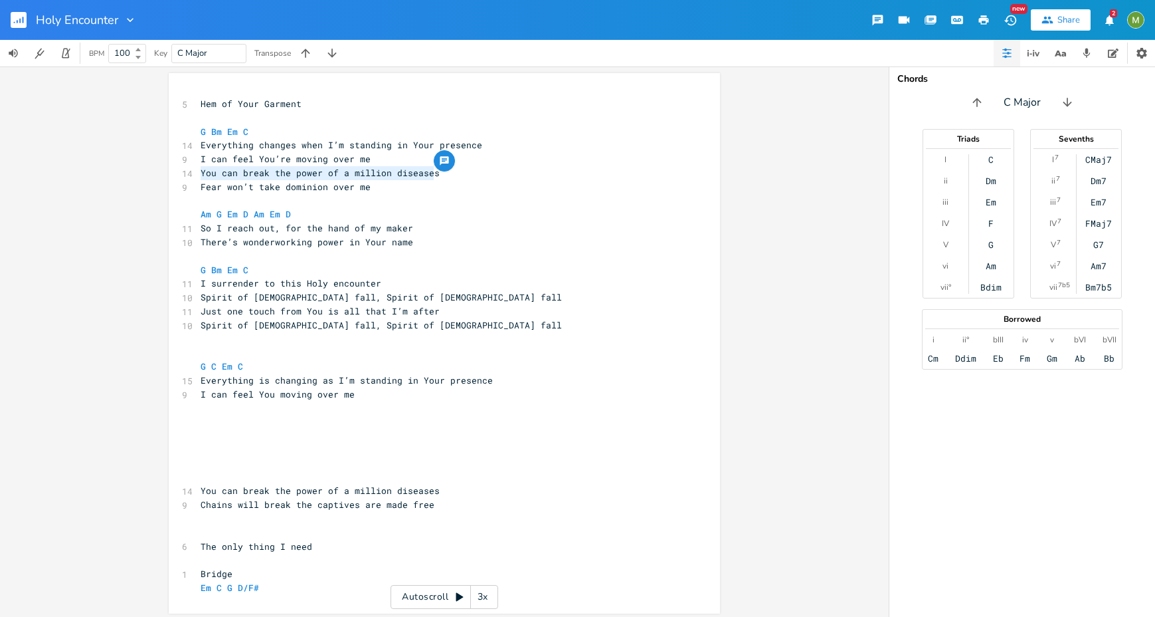
click at [169, 173] on div "You can break the power of a million diseases x 5 Hem of Your Garment ​ G Bm Em…" at bounding box center [444, 343] width 551 height 540
click at [375, 190] on span at bounding box center [381, 187] width 21 height 14
type textarea "I can feel You’re moving over me You can break the power of a million diseases …"
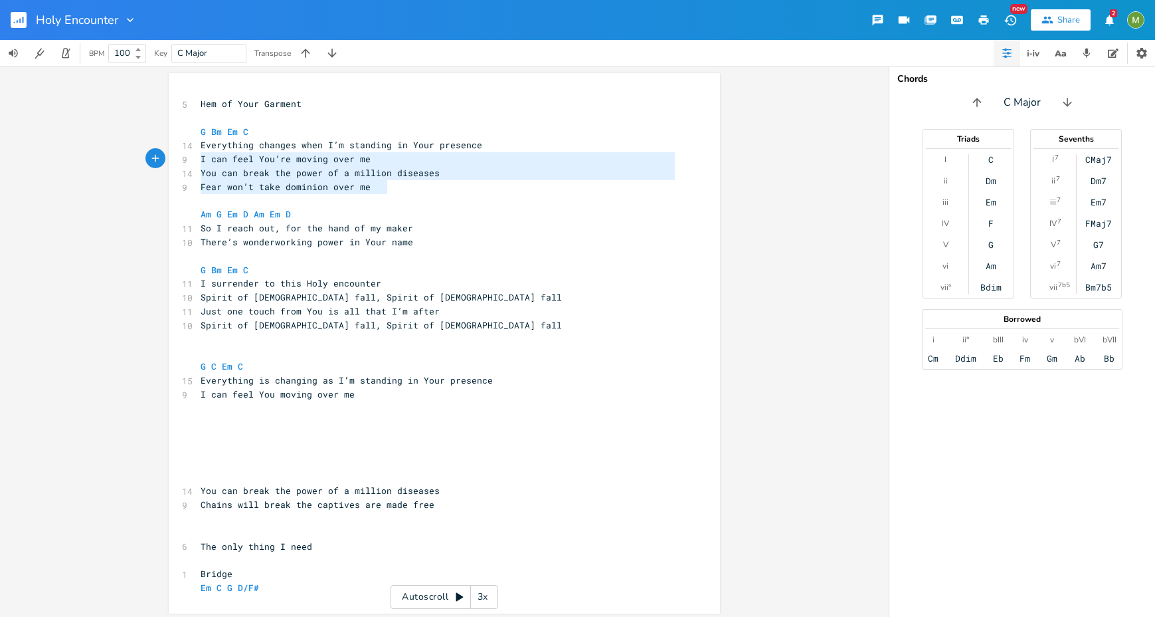
drag, startPoint x: 433, startPoint y: 189, endPoint x: 171, endPoint y: 164, distance: 262.9
click at [171, 164] on div "I can feel You’re moving over me You can break the power of a million diseases …" at bounding box center [444, 343] width 551 height 540
click at [409, 200] on pre "​" at bounding box center [438, 201] width 480 height 14
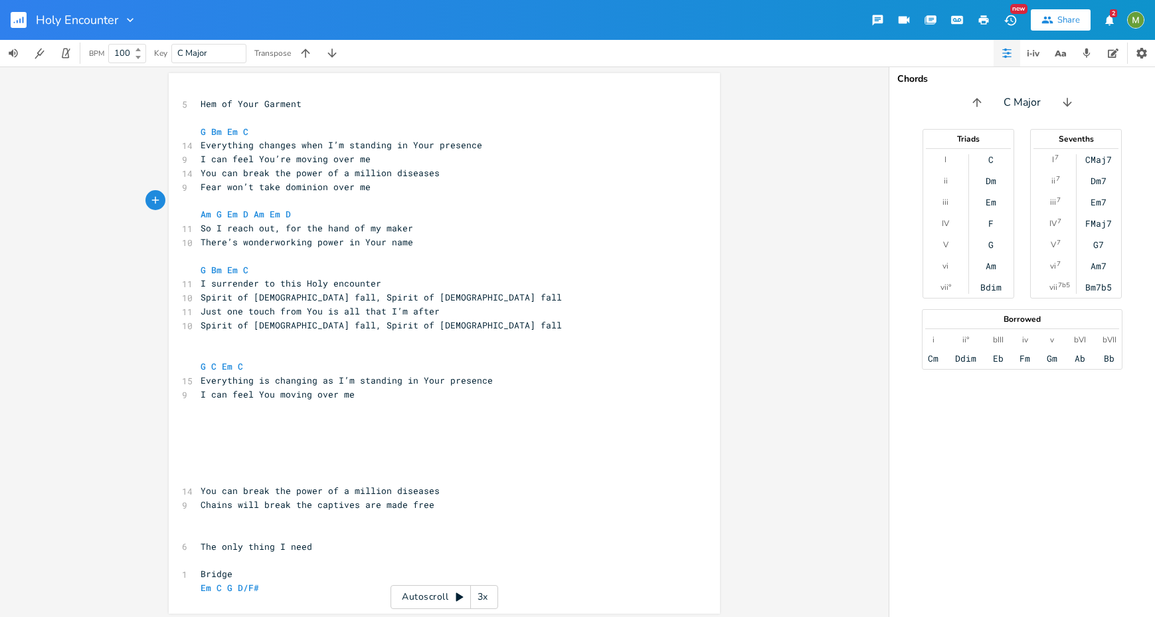
click at [426, 464] on pre "​" at bounding box center [438, 463] width 480 height 14
click at [466, 185] on pre "Fear won’t take dominion over me" at bounding box center [438, 190] width 480 height 14
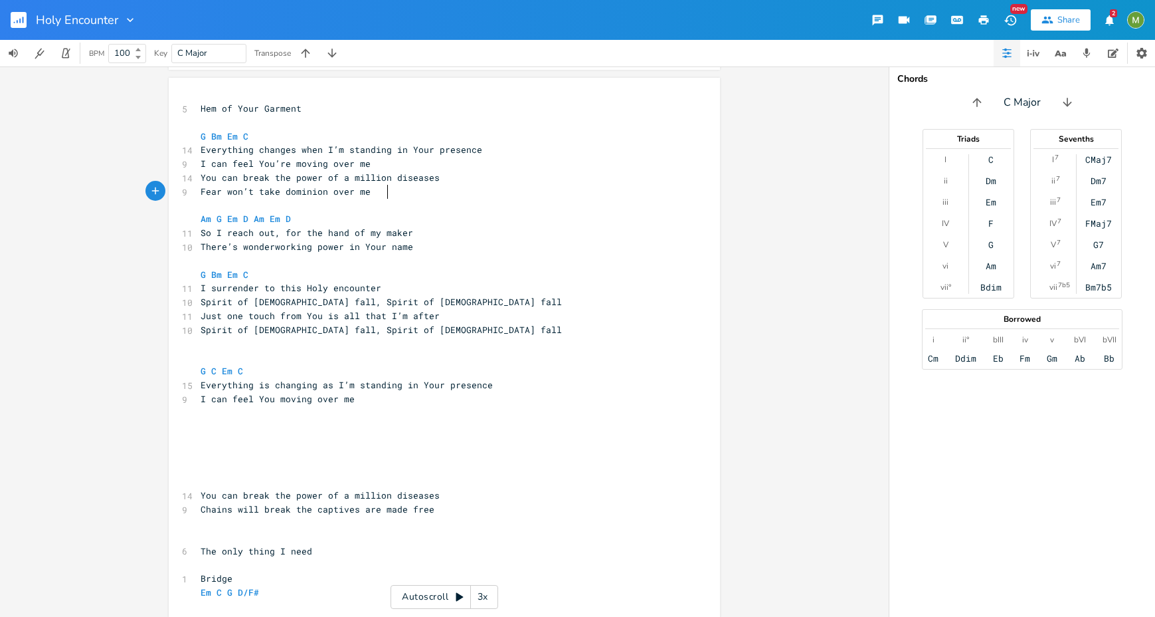
scroll to position [223, 0]
drag, startPoint x: 364, startPoint y: 195, endPoint x: 442, endPoint y: 195, distance: 78.4
click at [442, 195] on pre "Fear won’t take dominion over me" at bounding box center [438, 192] width 480 height 14
click at [288, 195] on span "Fear won’t take dominion over me" at bounding box center [296, 192] width 191 height 12
type textarea "er me"
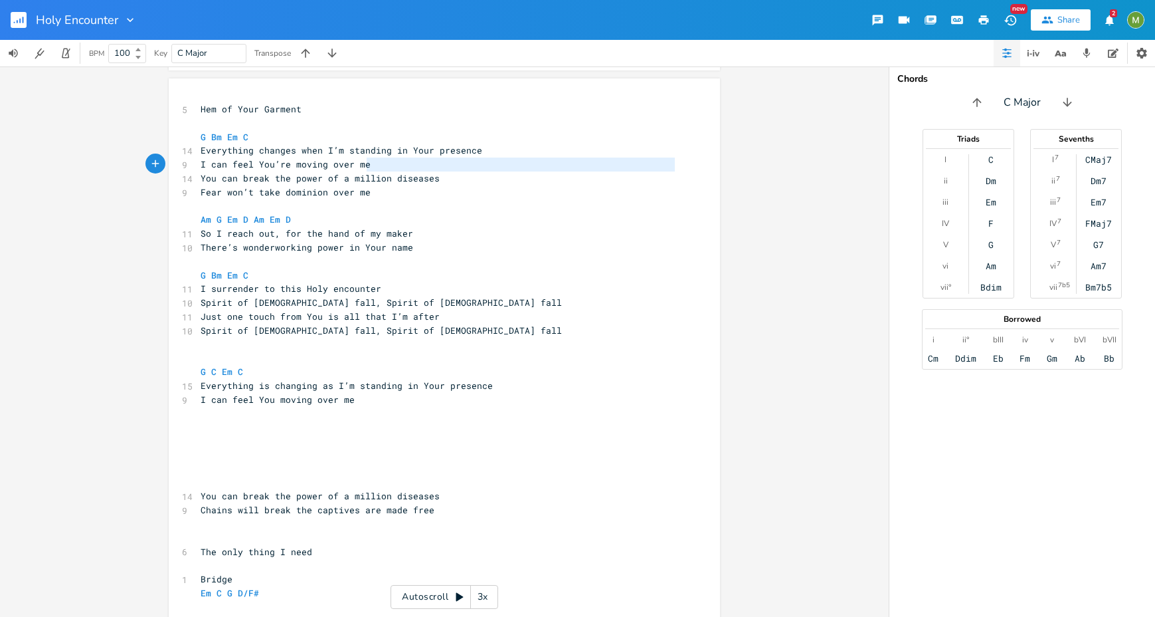
type textarea "You can break the power of a million diseases Fear won’t take dominion over me"
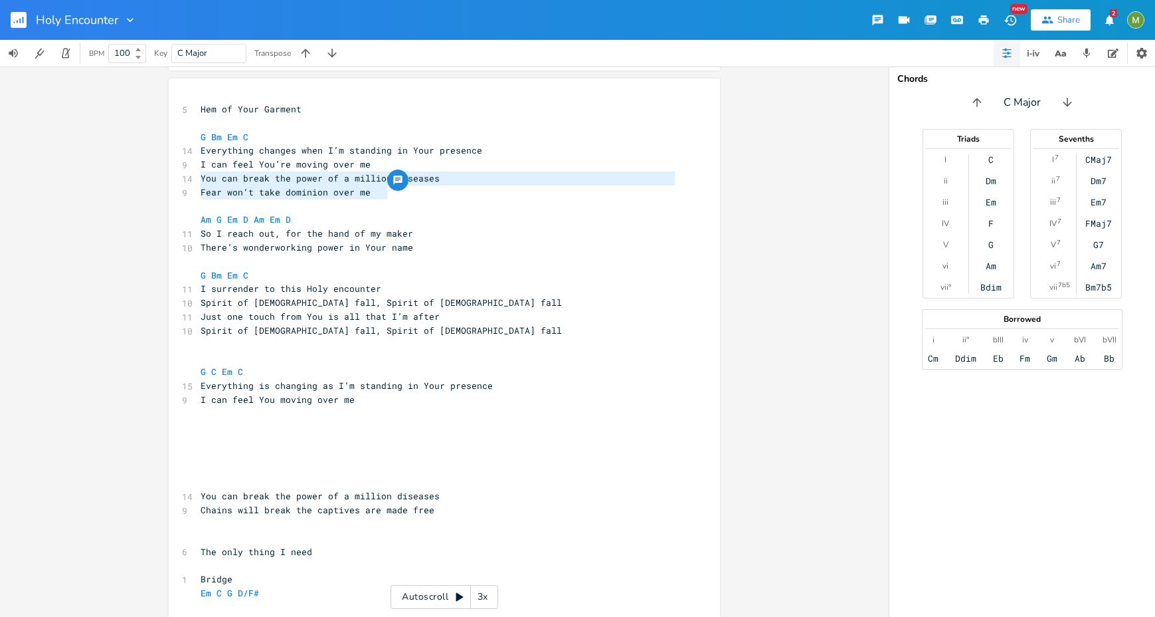
drag, startPoint x: 196, startPoint y: 179, endPoint x: 434, endPoint y: 188, distance: 238.0
click at [434, 188] on div "5 Hem of Your Garment ​ G Bm Em C 14 Everything changes when I’m standing in Yo…" at bounding box center [438, 351] width 480 height 498
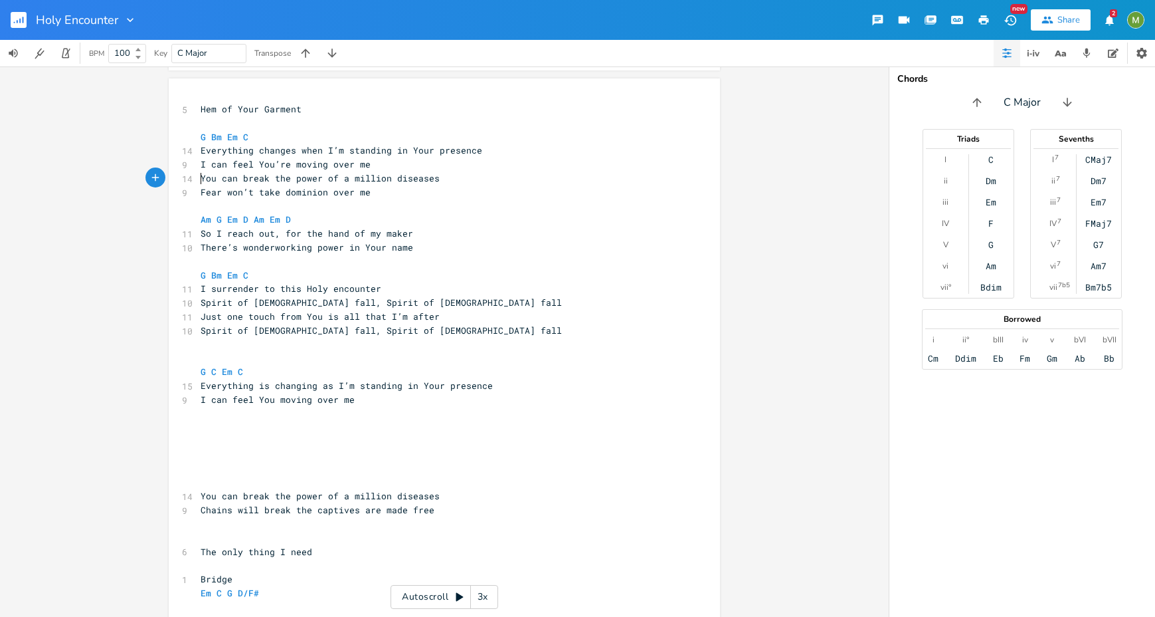
click at [198, 177] on pre "You can break the power of a million diseases" at bounding box center [438, 178] width 480 height 14
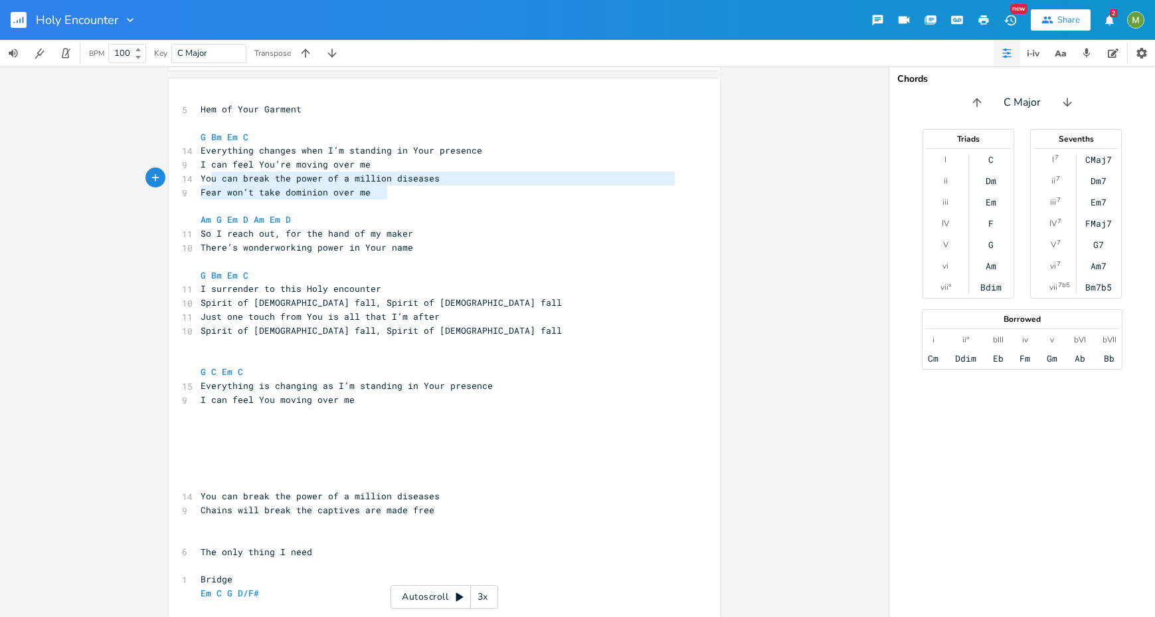
type textarea "You can break the power of a million diseases Fear won’t take dominion over me"
drag, startPoint x: 403, startPoint y: 194, endPoint x: 197, endPoint y: 177, distance: 207.3
click at [198, 177] on div "5 Hem of Your Garment ​ G Bm Em C 14 Everything changes when I’m standing in Yo…" at bounding box center [438, 351] width 480 height 498
click at [213, 205] on pre "​" at bounding box center [438, 206] width 480 height 14
type textarea "Fear won’t take dominion over me"
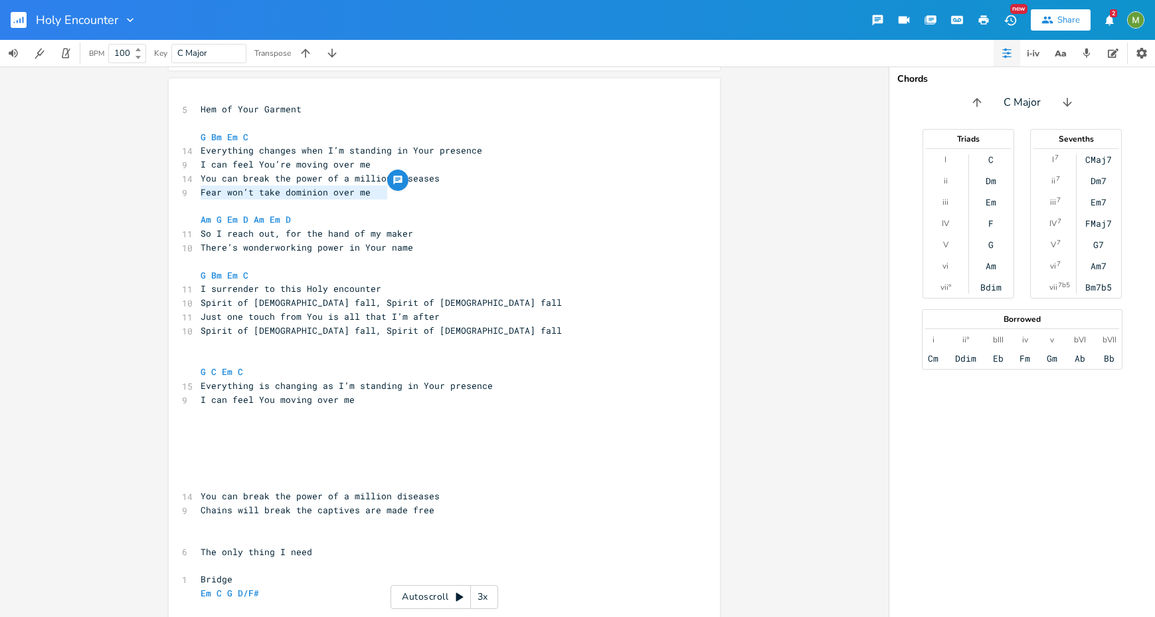
drag, startPoint x: 199, startPoint y: 195, endPoint x: 381, endPoint y: 187, distance: 182.2
click at [381, 187] on span "Fear won’t take dominion over me" at bounding box center [296, 192] width 191 height 12
click at [271, 193] on span "Fear won’t take dominion over me" at bounding box center [296, 192] width 191 height 12
type textarea "Fear won’t take dominion over me"
drag, startPoint x: 199, startPoint y: 192, endPoint x: 393, endPoint y: 187, distance: 194.7
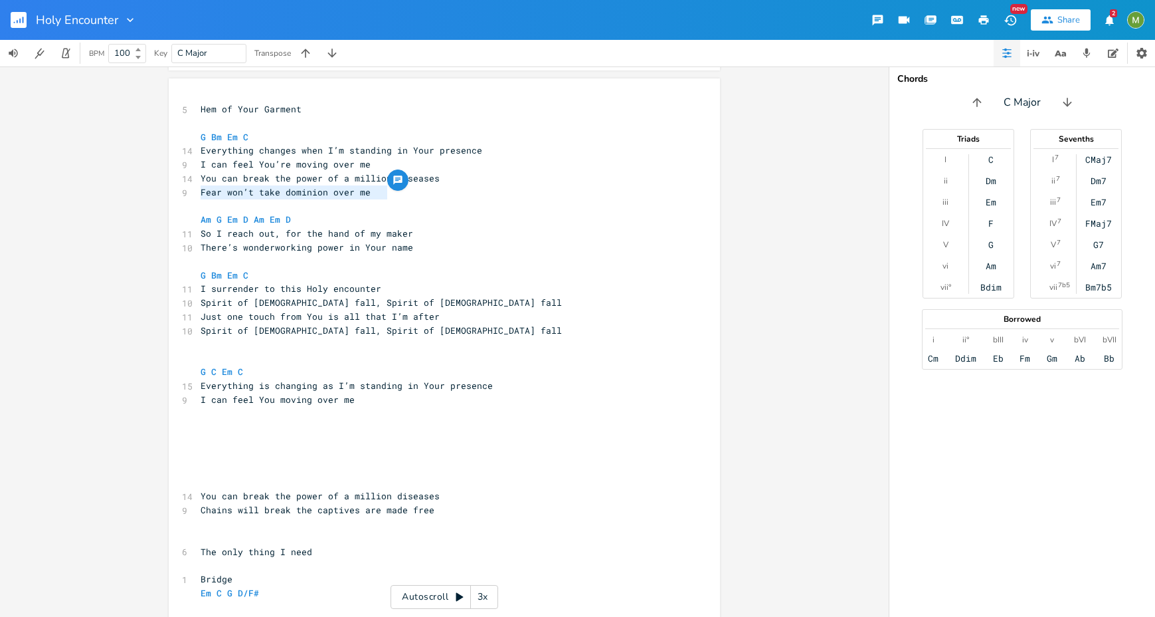
click at [393, 187] on div "Fear won’t take dominion over me x 5 Hem of Your Garment ​ G Bm Em C 14 Everyth…" at bounding box center [444, 348] width 551 height 540
click at [305, 182] on span "You can break the power of a million diseases" at bounding box center [320, 178] width 239 height 12
click at [438, 197] on pre "Fear won’t take dominion over me" at bounding box center [438, 192] width 480 height 14
click at [397, 435] on pre "​" at bounding box center [438, 441] width 480 height 14
type textarea "...is a mystery"
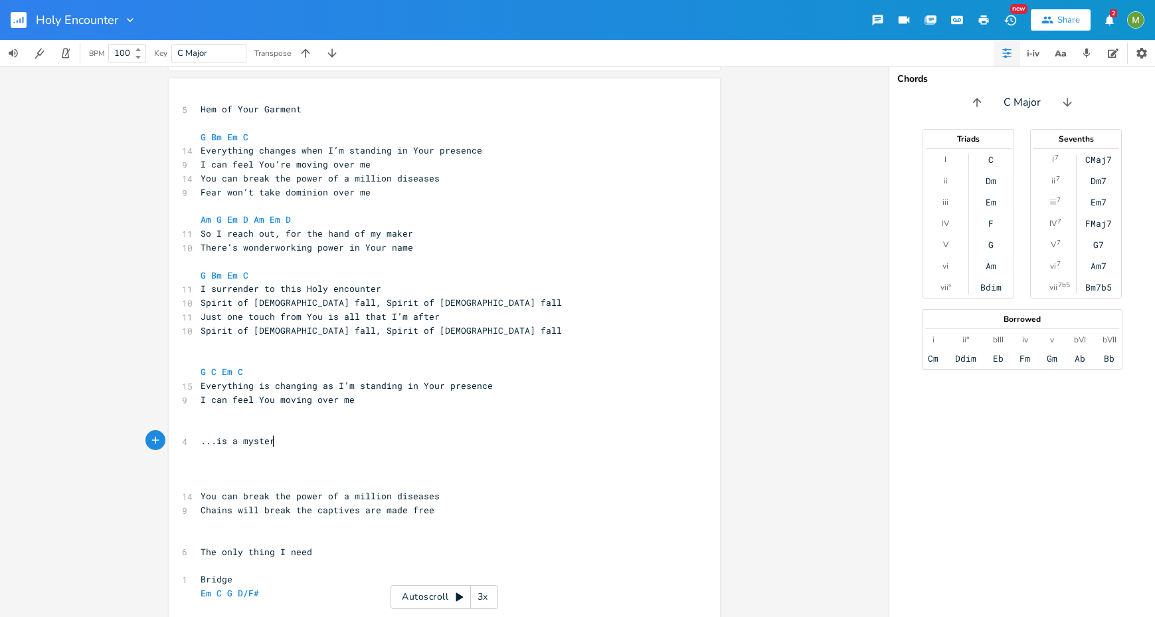
scroll to position [0, 52]
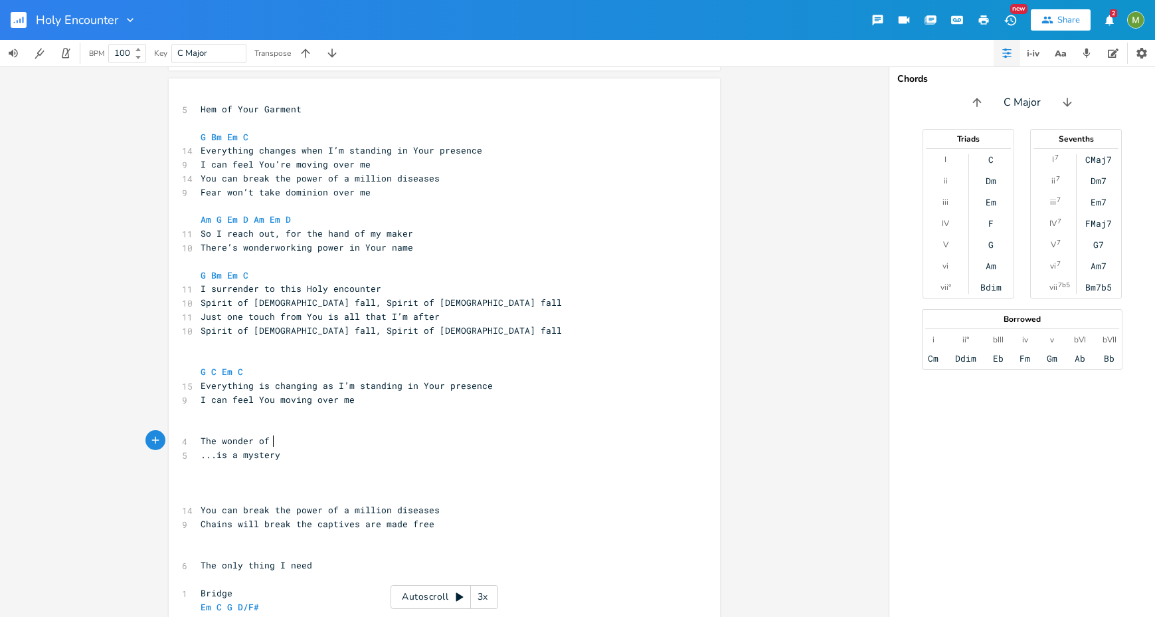
type textarea "The wonder of t"
type textarea "w"
type textarea "of you"
type textarea "Y"
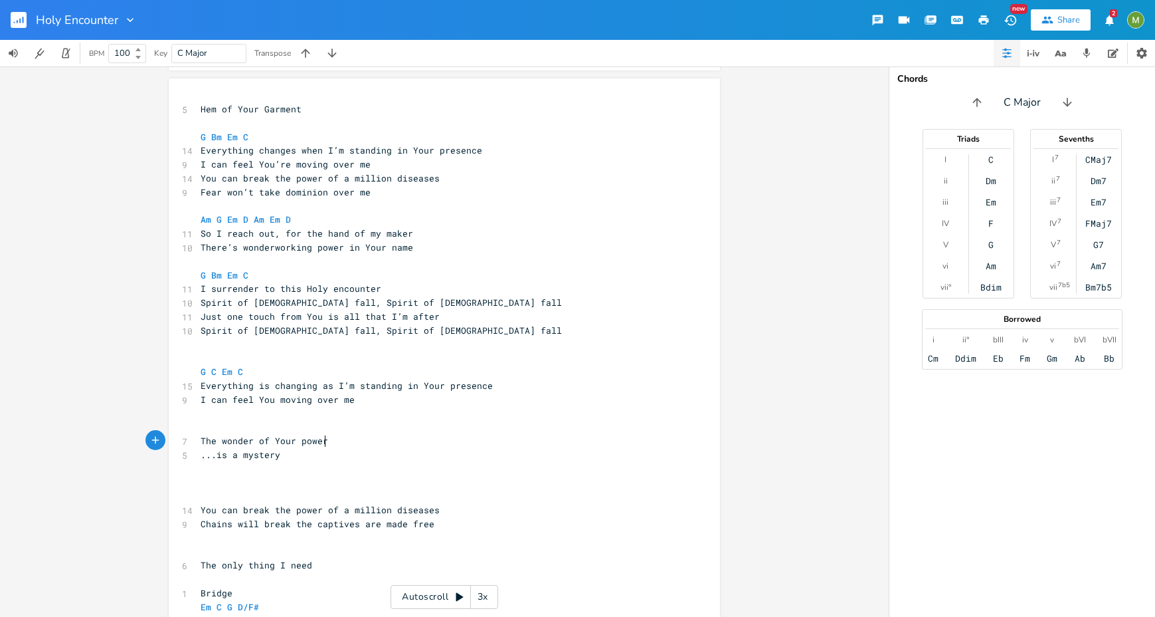
scroll to position [0, 45]
type textarea "Your power"
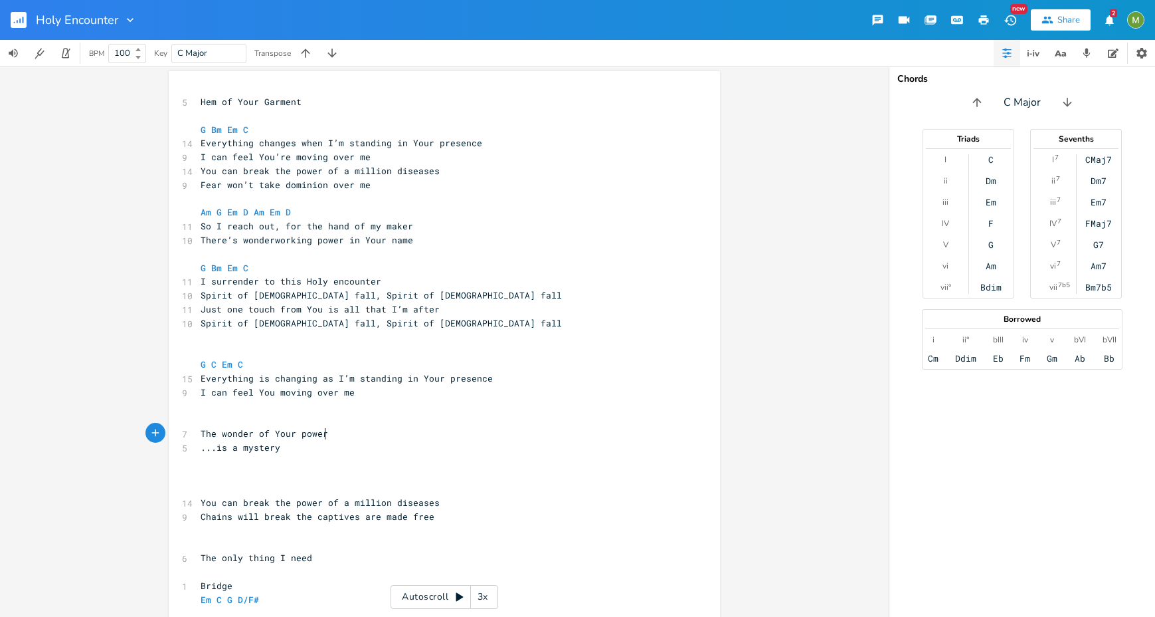
scroll to position [231, 0]
click at [355, 391] on pre "I can feel You moving over me" at bounding box center [438, 392] width 480 height 14
click at [336, 402] on pre "​" at bounding box center [438, 406] width 480 height 14
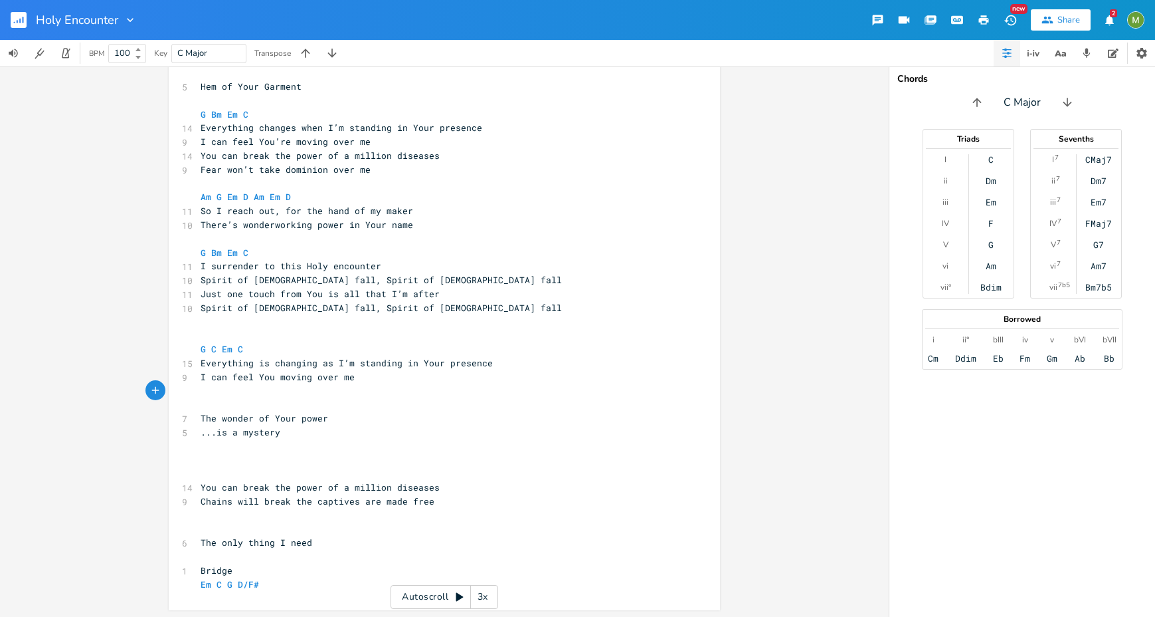
scroll to position [247, 0]
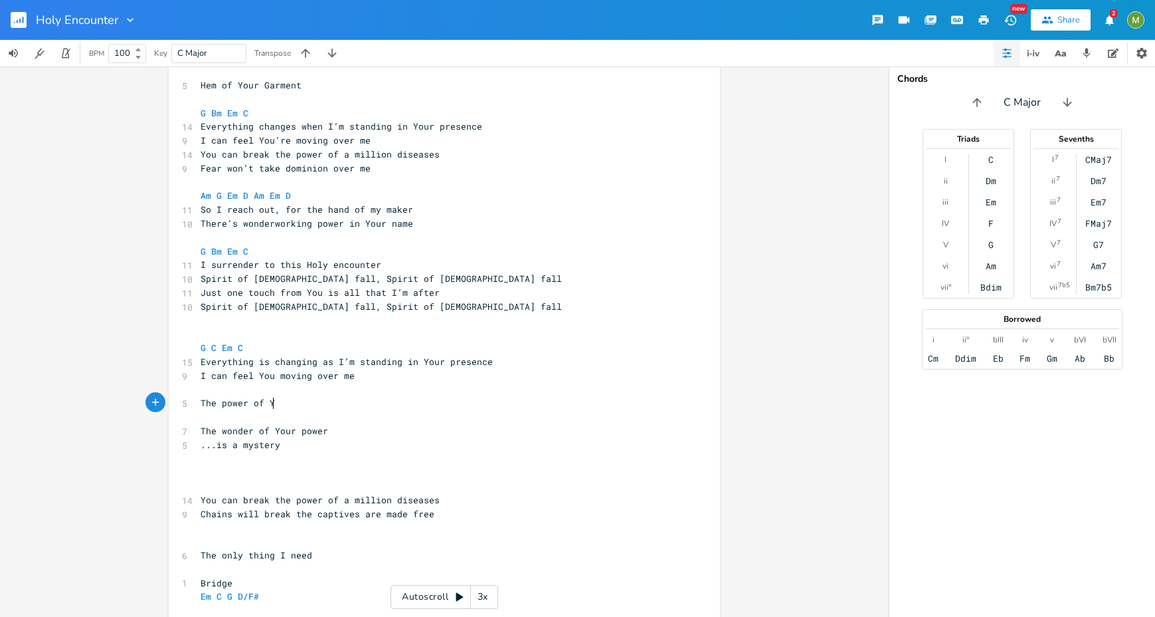
type textarea "The power of You"
type textarea "r Spirit"
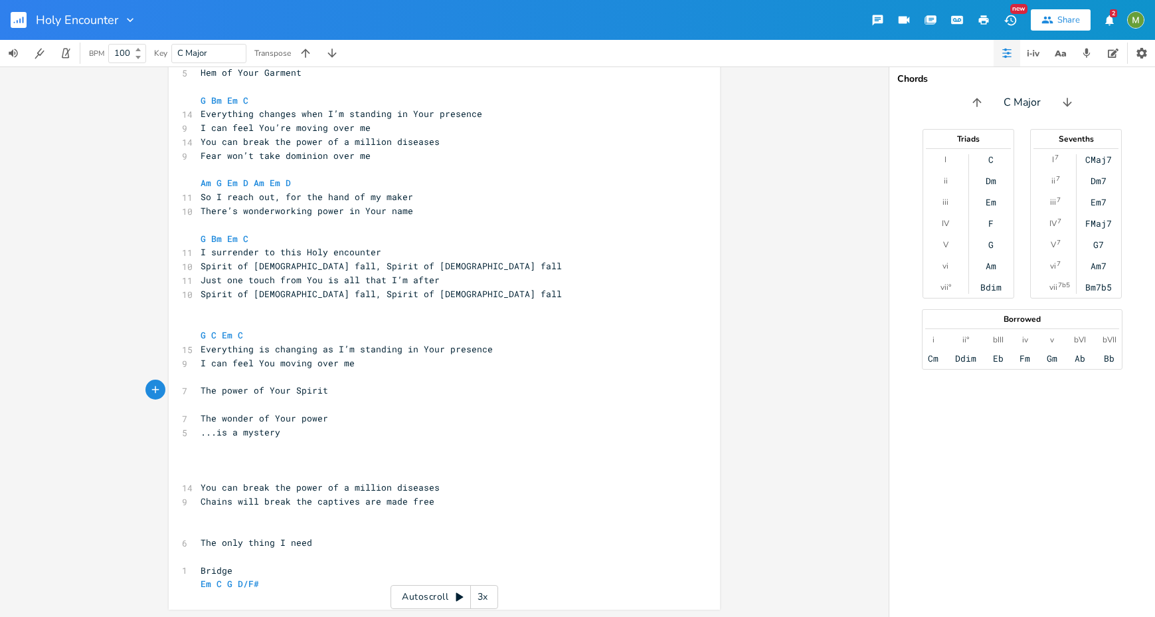
scroll to position [260, 0]
click at [256, 380] on pre "​" at bounding box center [438, 376] width 480 height 14
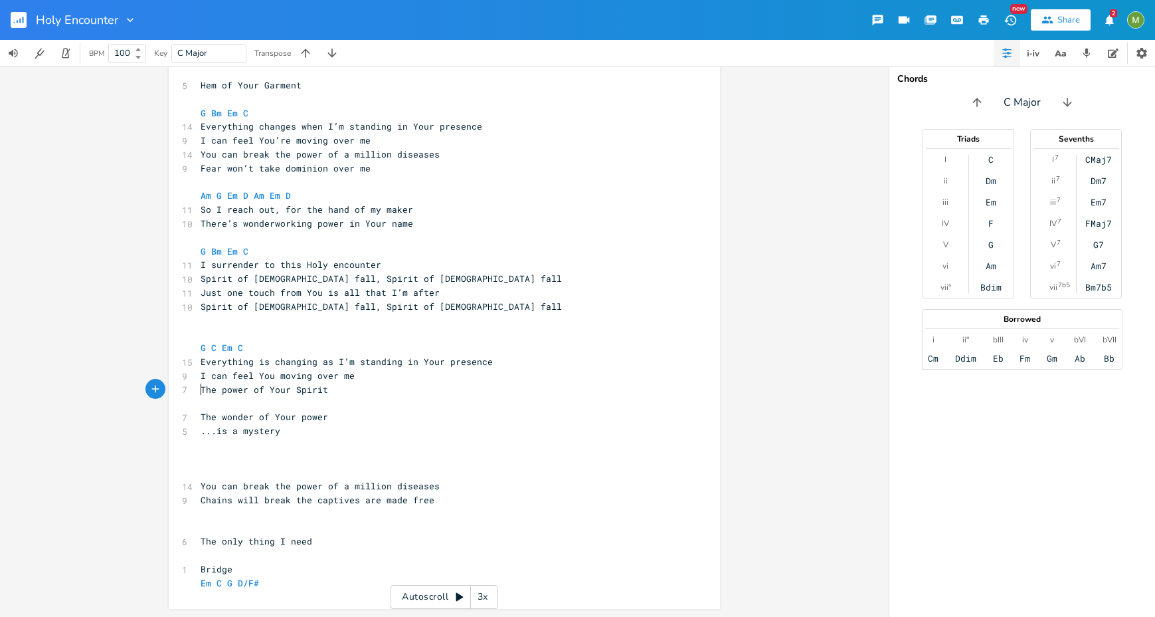
scroll to position [246, 0]
type textarea "by"
type textarea "the"
click at [282, 586] on pre "Em C G D/F#" at bounding box center [438, 583] width 480 height 14
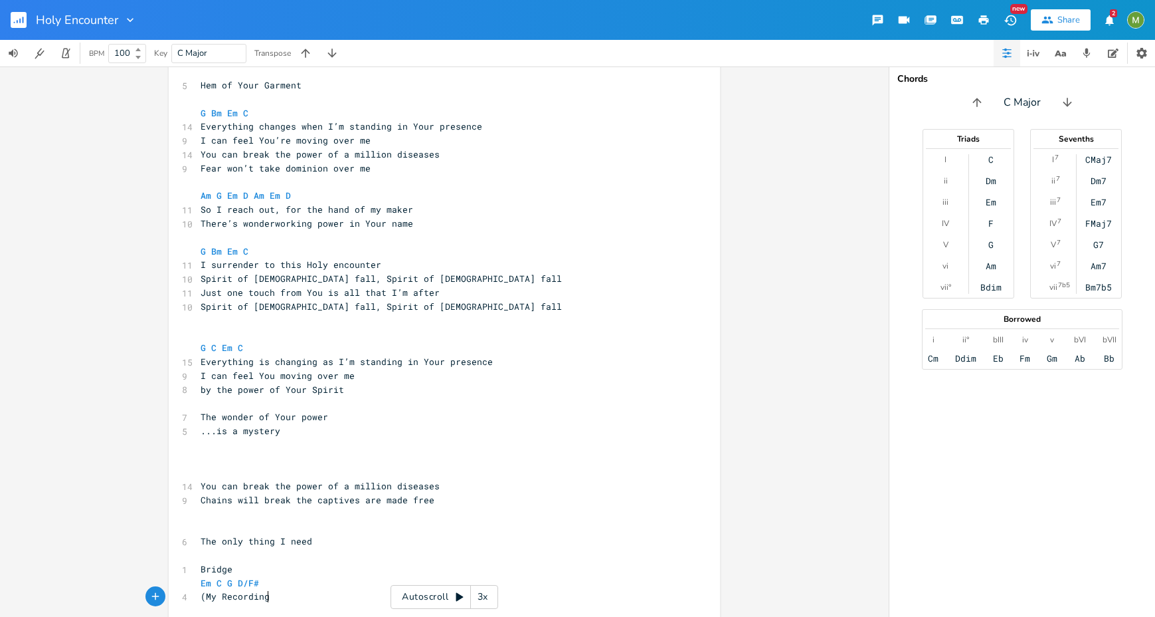
scroll to position [0, 58]
type textarea "(My Recording 34)"
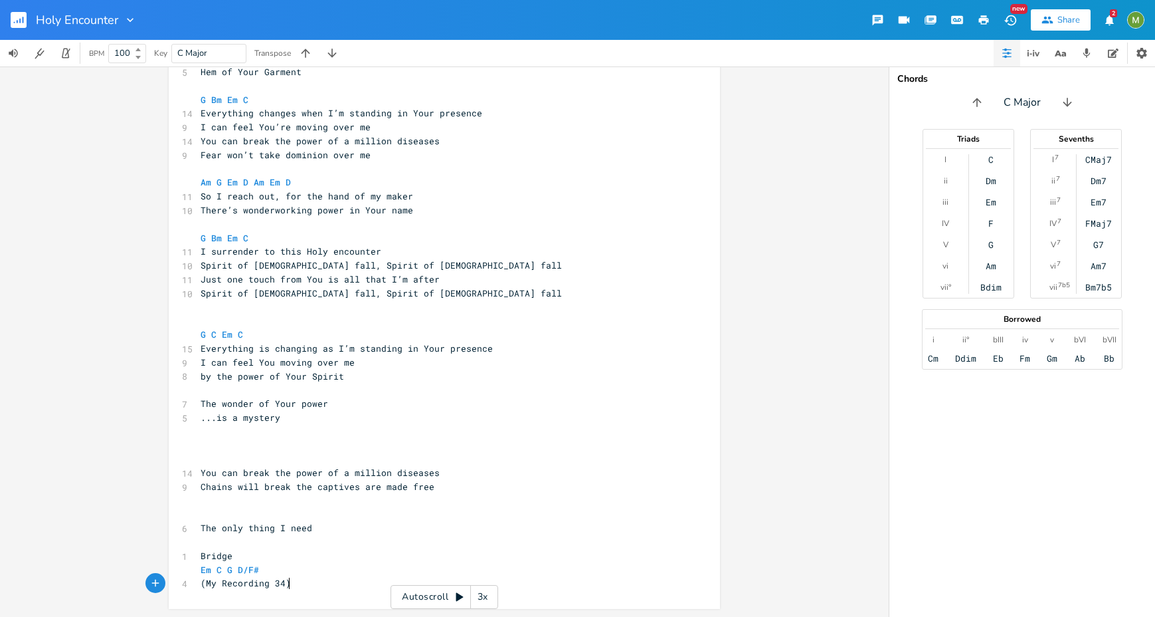
click at [472, 367] on pre "I can feel You moving over me" at bounding box center [438, 362] width 480 height 14
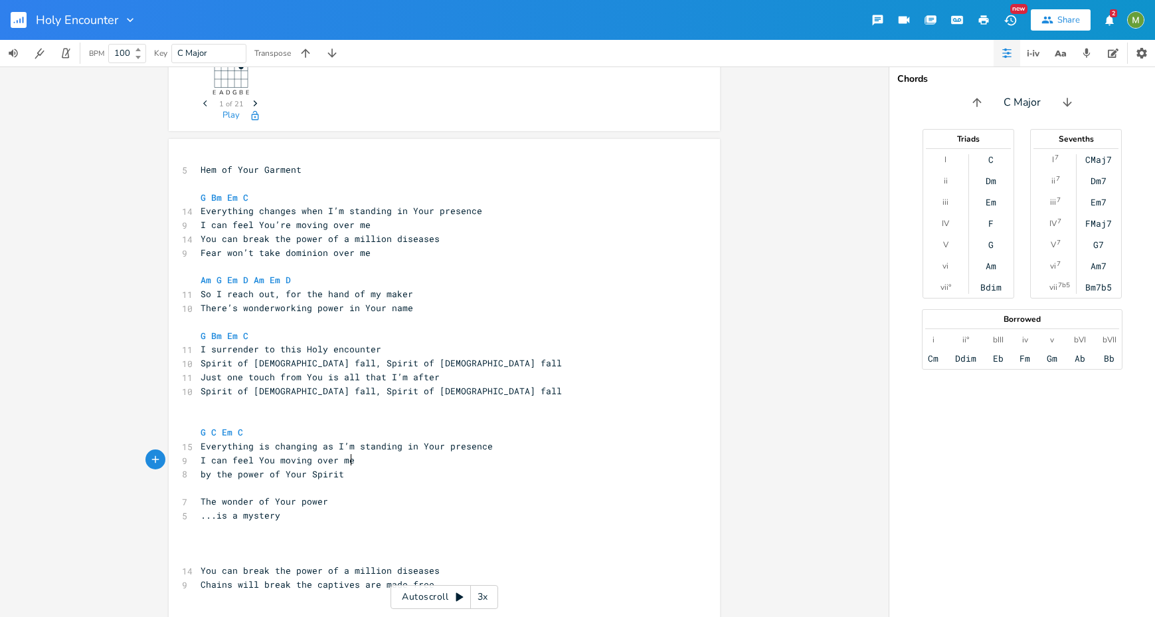
scroll to position [144, 0]
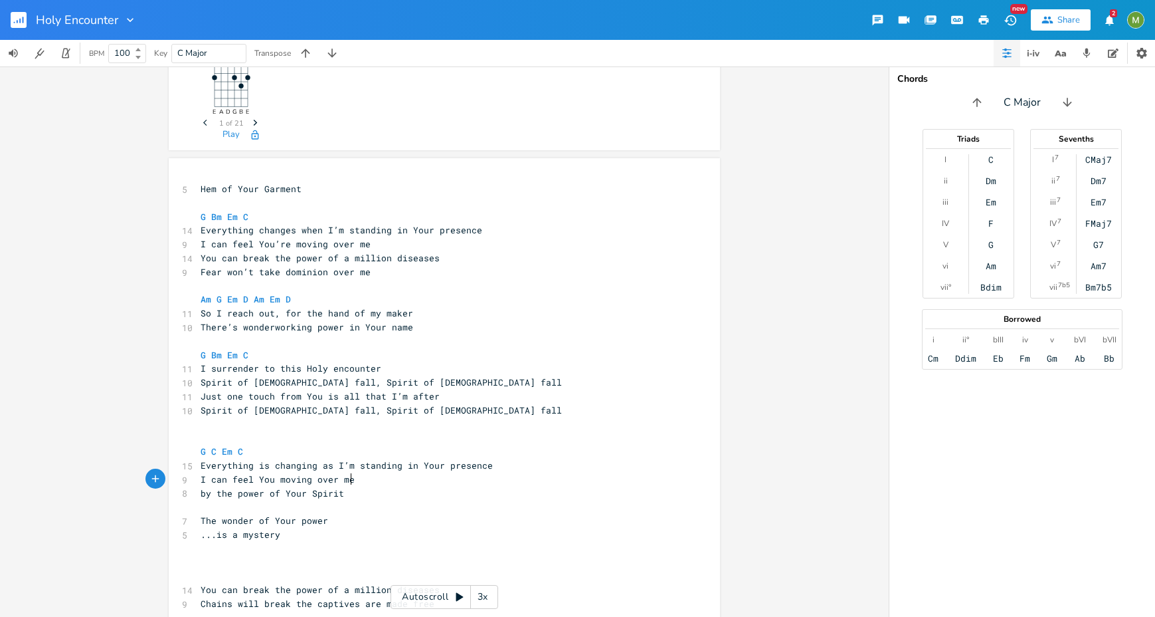
click at [241, 438] on pre "​" at bounding box center [438, 438] width 480 height 14
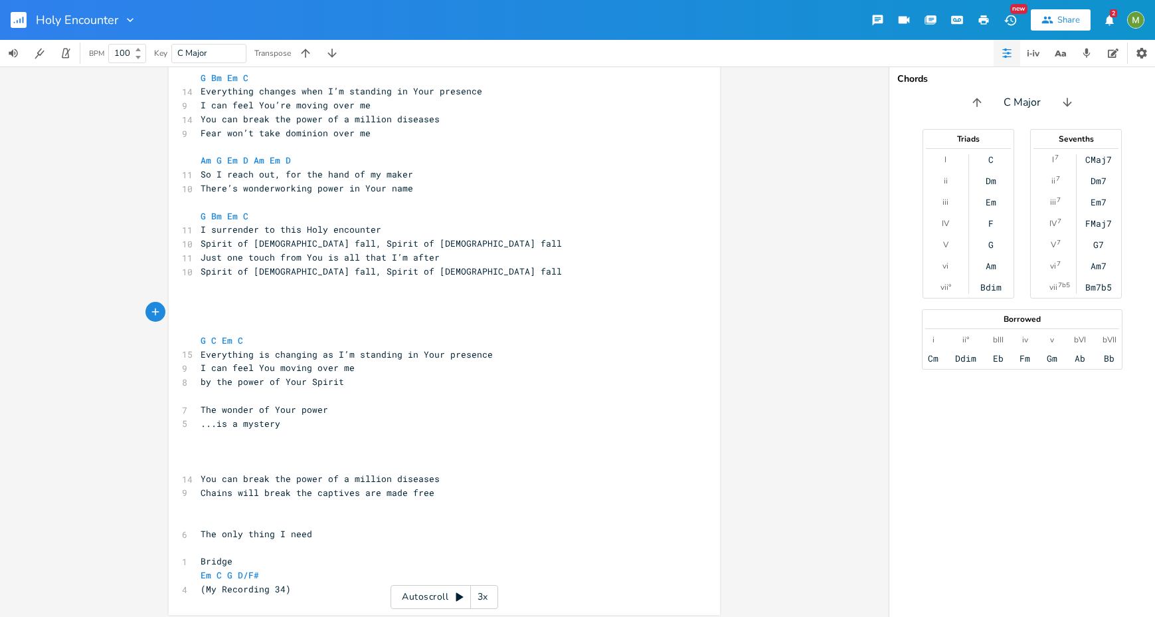
scroll to position [288, 0]
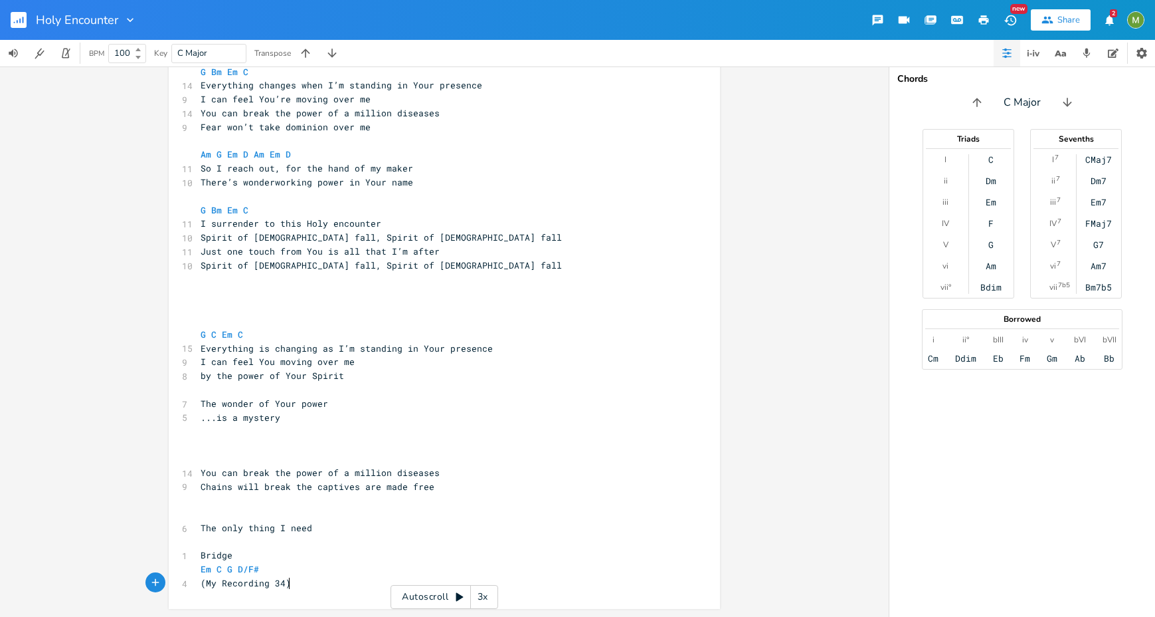
click at [319, 581] on pre "(My Recording 34)" at bounding box center [438, 583] width 480 height 14
click at [299, 540] on pre "​" at bounding box center [438, 542] width 480 height 14
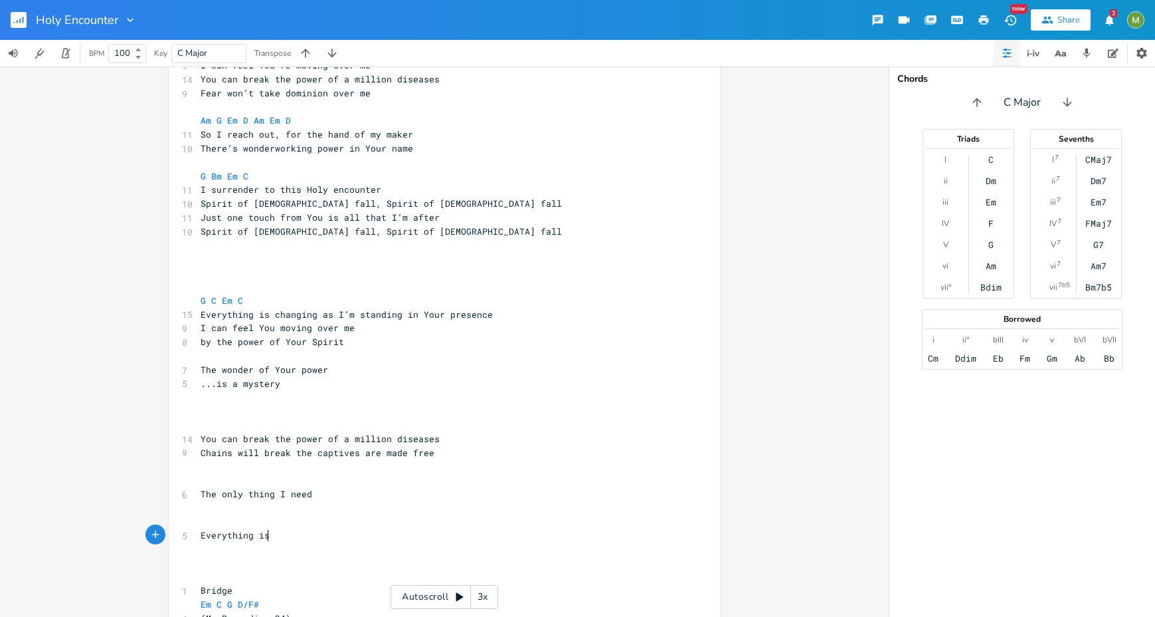
scroll to position [0, 53]
type textarea "Everything is"
type textarea "s change"
type textarea "gin"
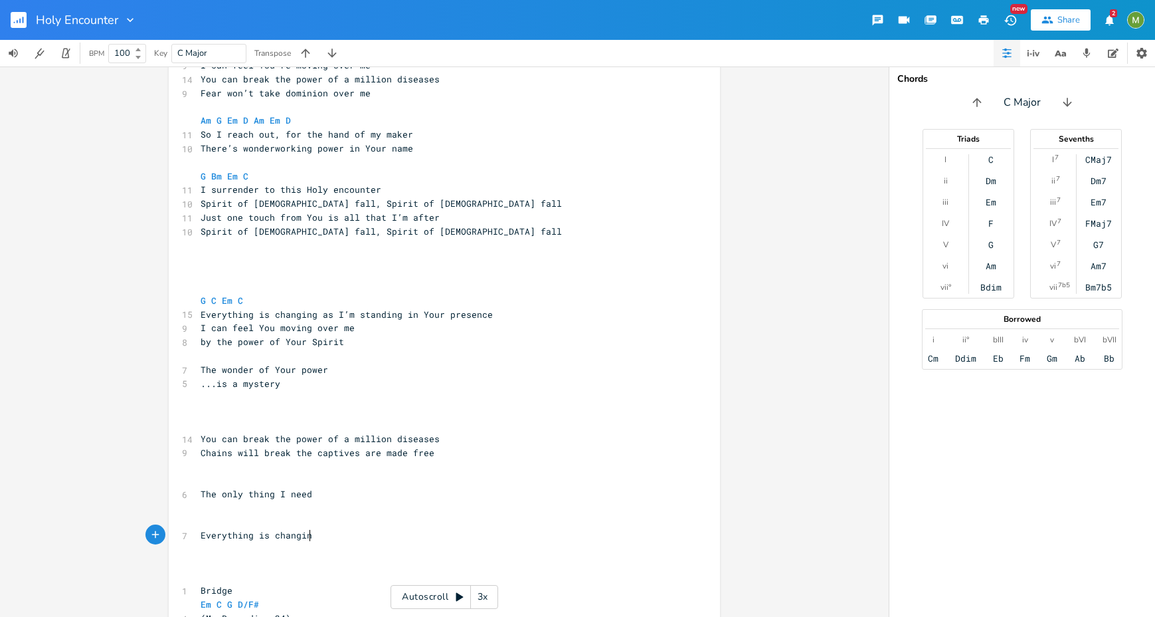
type textarea "ing"
type textarea "is changin"
type textarea "ging by thw"
type textarea "e power of Your"
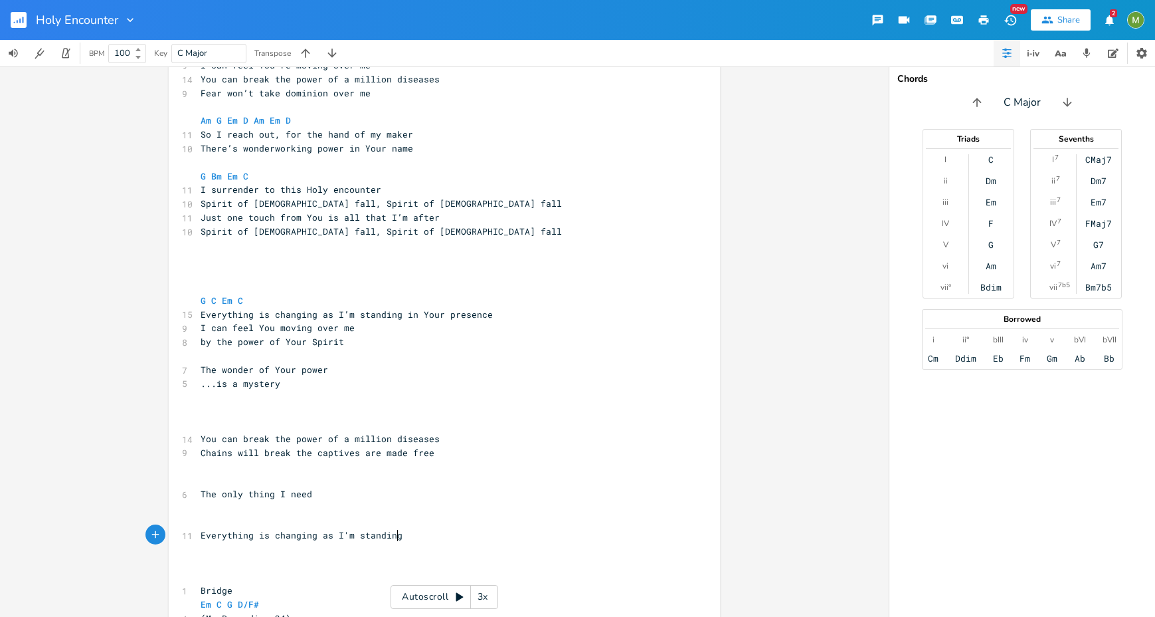
scroll to position [0, 61]
type textarea "as I'm standing Your presend"
type textarea "ce"
type textarea "I can feel Your [PERSON_NAME]"
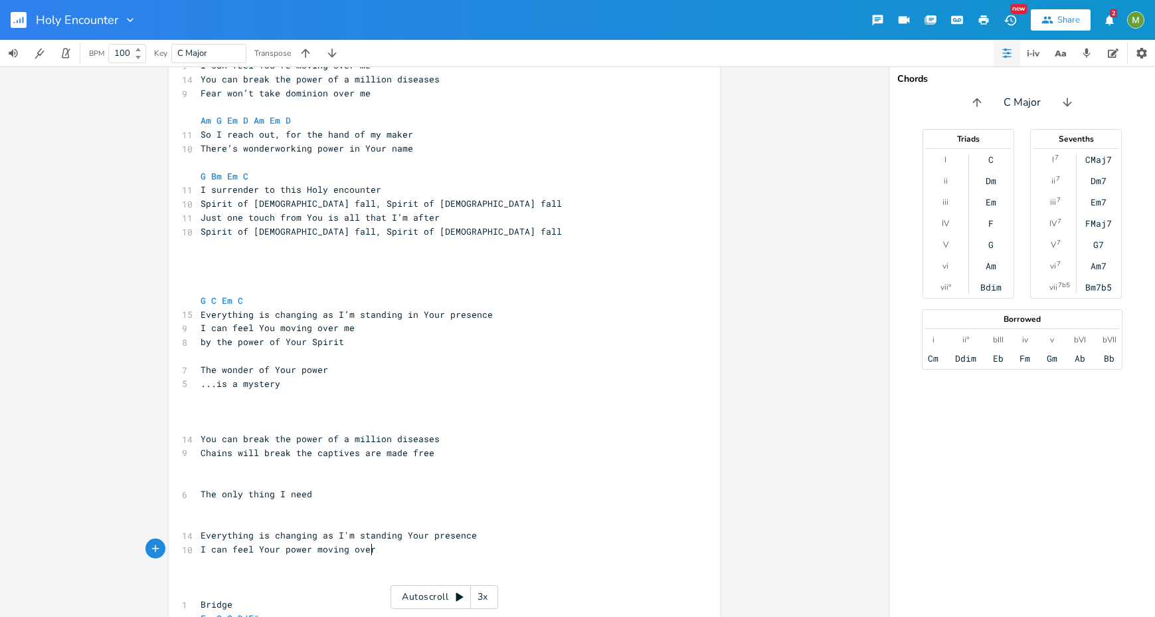
scroll to position [0, 68]
type textarea "r moving over me"
type textarea "Spirit moving over me"
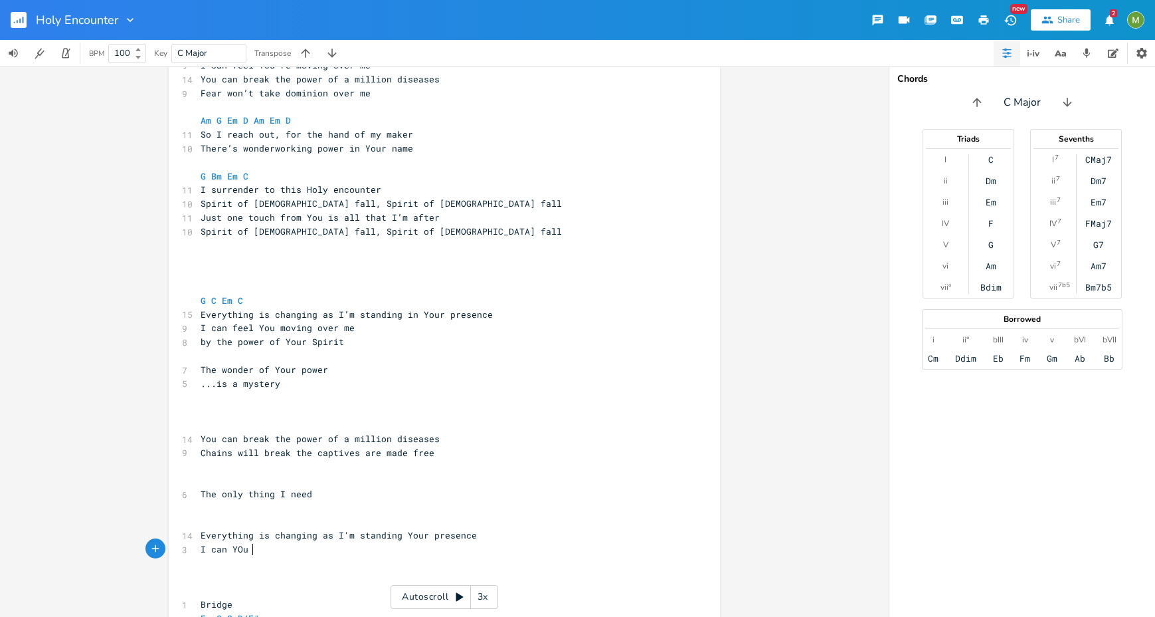
type textarea "YOu m"
type textarea "ou moving over me"
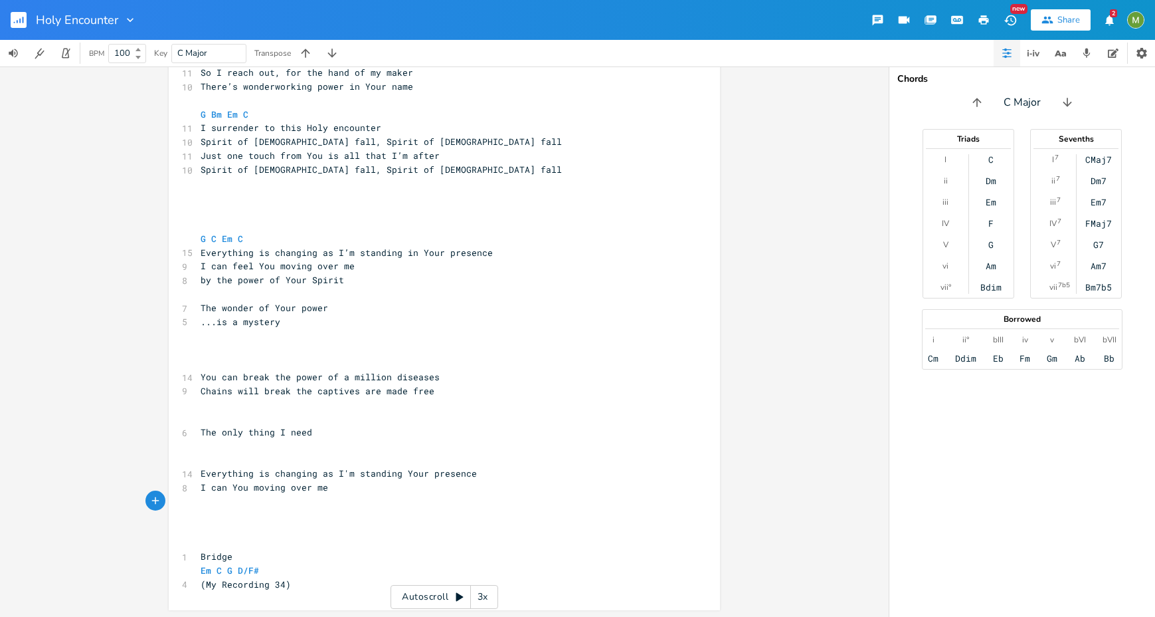
scroll to position [385, 0]
click at [222, 485] on span "I can You moving over me" at bounding box center [265, 486] width 128 height 12
type textarea "feel"
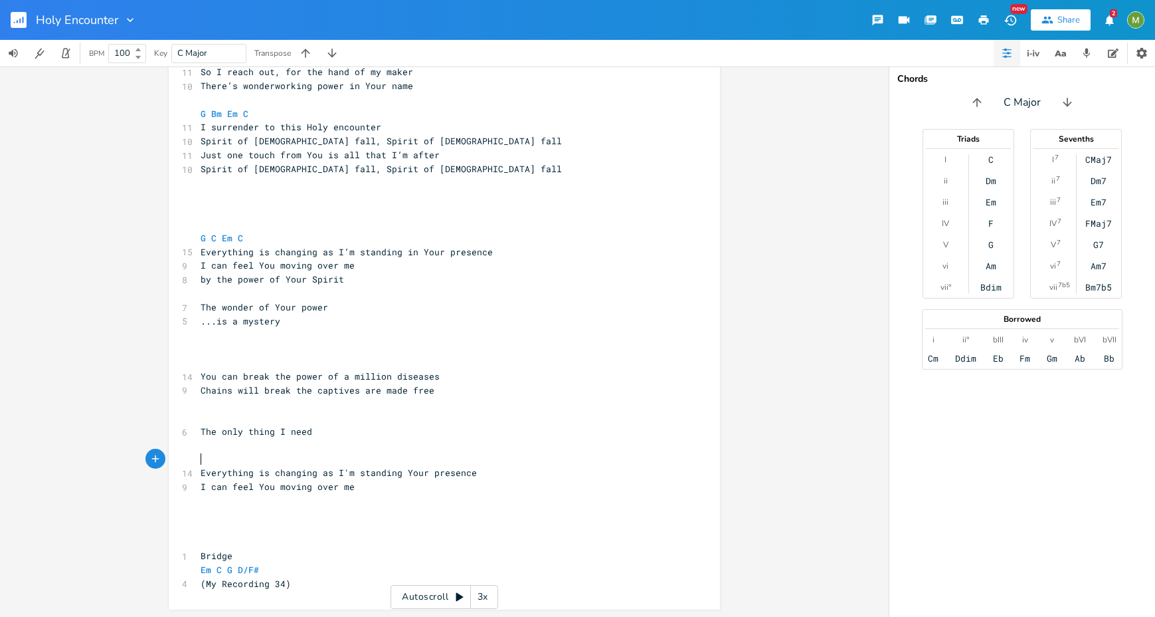
click at [297, 462] on pre "​" at bounding box center [438, 459] width 480 height 14
type textarea "[PERSON_NAME]"
type textarea "G D/F# CG"
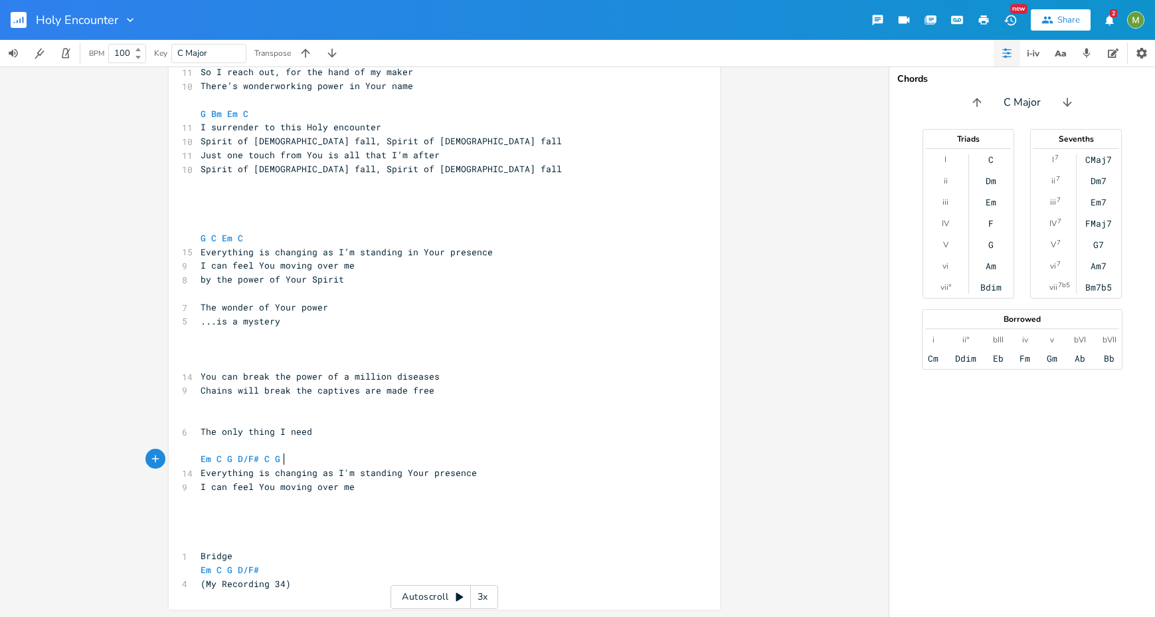
scroll to position [0, 10]
type textarea "G D"
click at [367, 428] on pre "The only thing I need" at bounding box center [438, 432] width 480 height 14
click at [400, 503] on pre "​" at bounding box center [438, 501] width 480 height 14
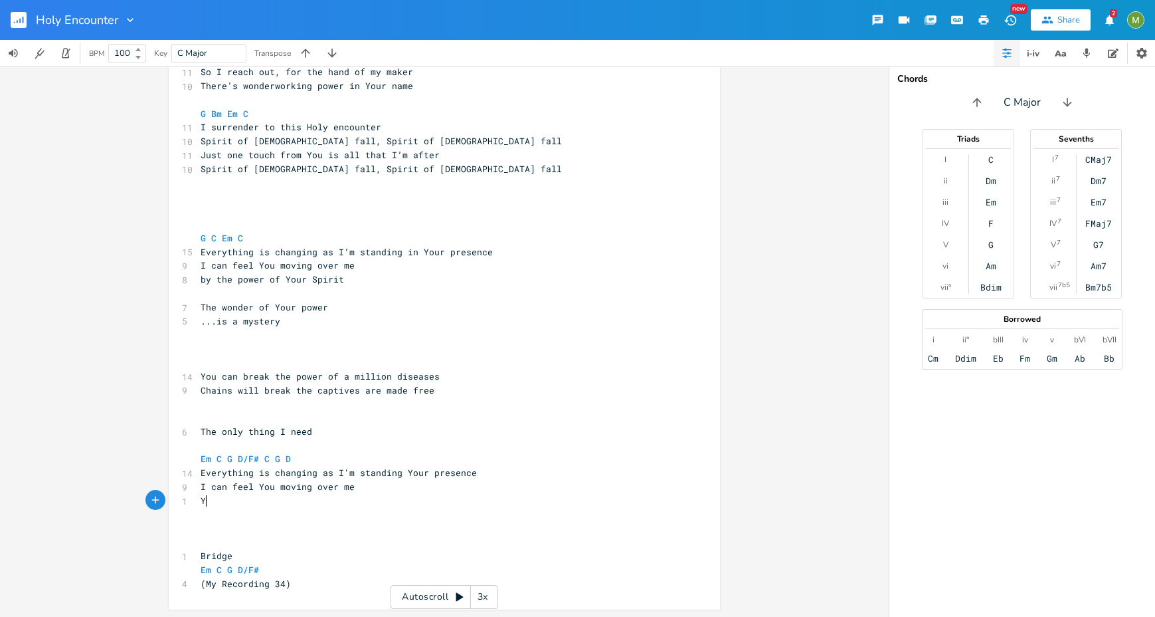
type textarea "You"
type textarea "YOu"
type textarea "our Spirit holds the power of a million revivals"
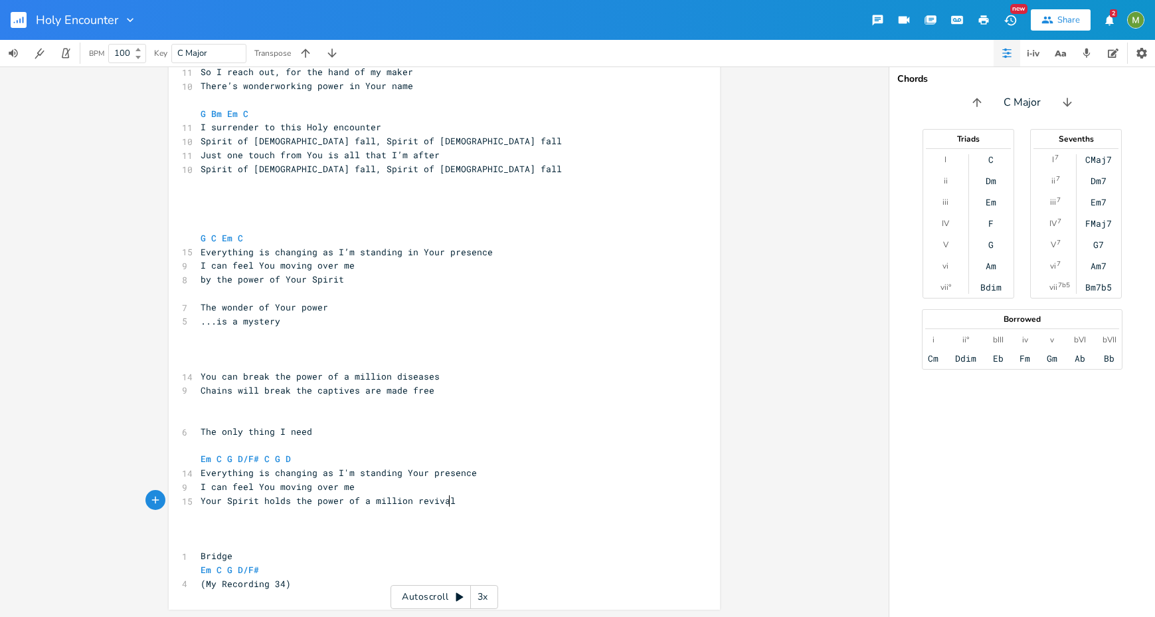
scroll to position [0, 181]
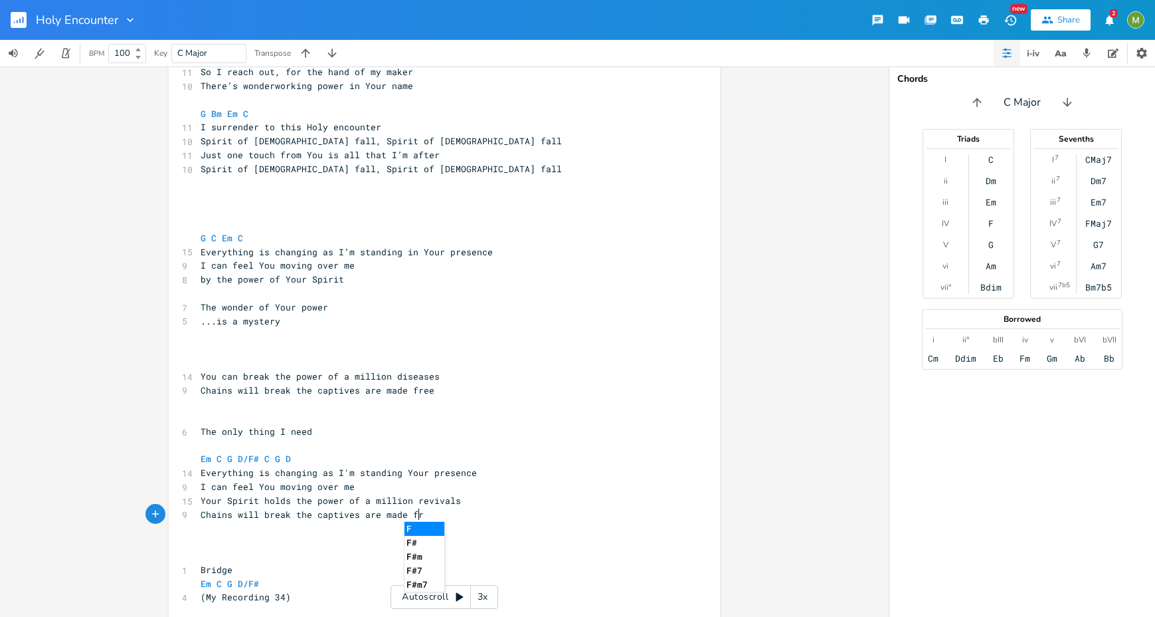
type textarea "Chains will break the captives are made free"
click at [468, 508] on pre "Chains will break the captives are made free" at bounding box center [438, 515] width 480 height 14
drag, startPoint x: 359, startPoint y: 513, endPoint x: 373, endPoint y: 514, distance: 14.7
click at [373, 514] on span "Chains will break the captives are made free" at bounding box center [318, 514] width 234 height 12
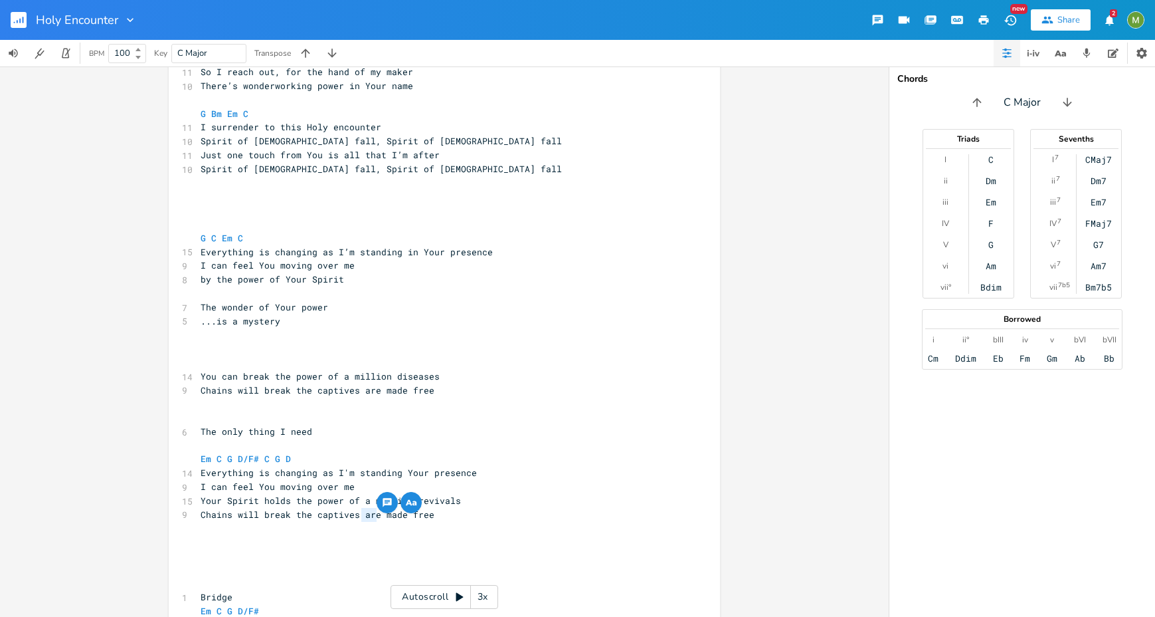
type textarea "are"
click at [371, 511] on span "Chains will break the captives are made free" at bounding box center [318, 514] width 234 height 12
type textarea "(wo"
type textarea "'ll be)"
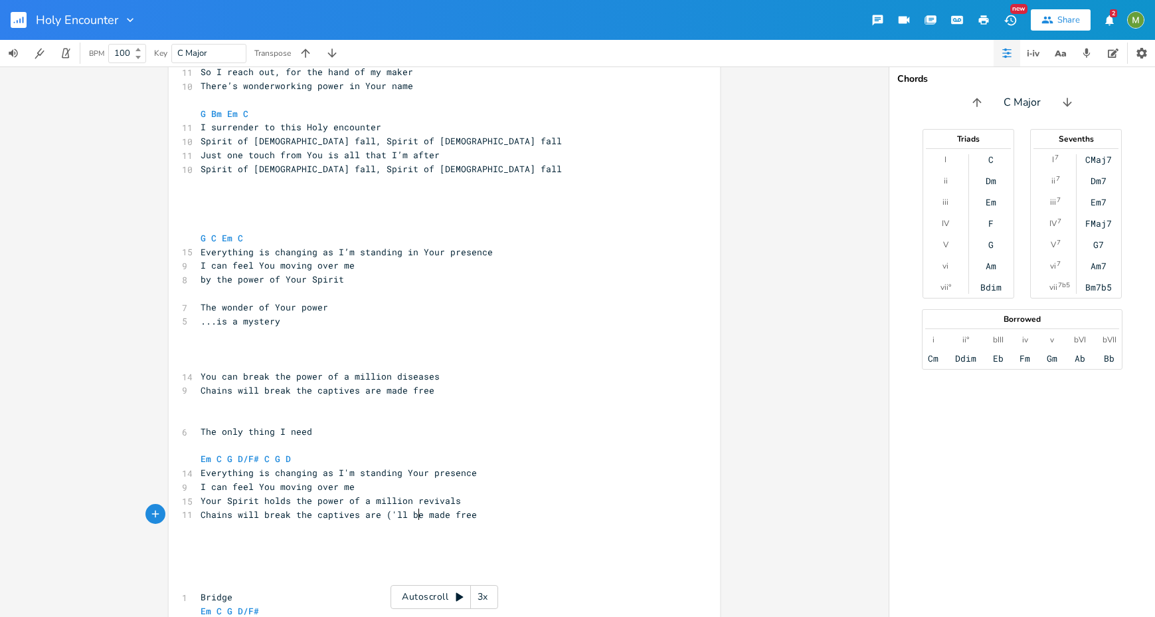
scroll to position [0, 21]
click at [540, 506] on pre "Your Spirit holds the power of a million revivals" at bounding box center [438, 501] width 480 height 14
click at [532, 512] on pre "Chains will break the captives are ('ll be) made free" at bounding box center [438, 515] width 480 height 14
type textarea "So we hold ho"
type textarea "on to the pom"
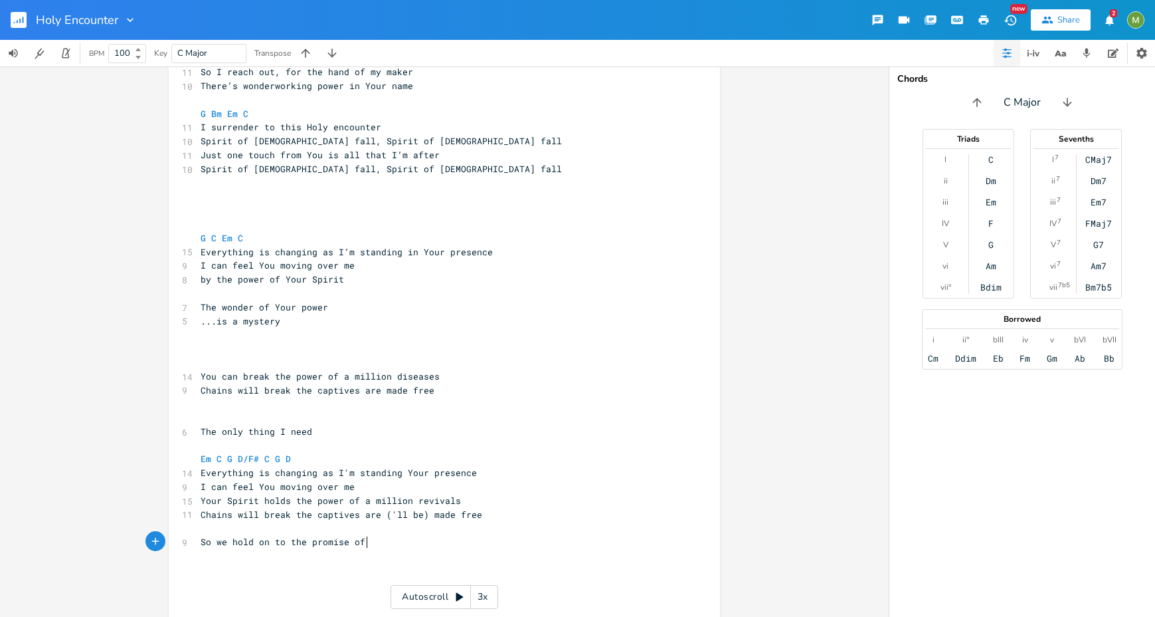
type textarea "[DEMOGRAPHIC_DATA] of u"
type textarea "Our [DEMOGRAPHIC_DATA]"
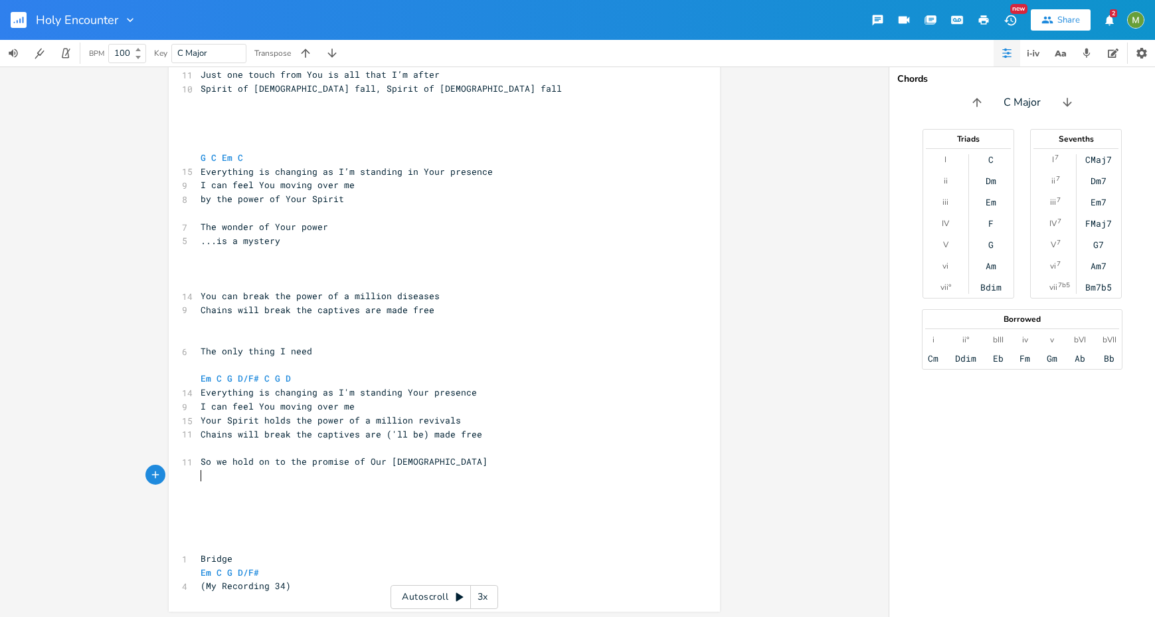
scroll to position [465, 0]
drag, startPoint x: 226, startPoint y: 461, endPoint x: 215, endPoint y: 463, distance: 11.5
click at [215, 463] on span "So we hold on to the promise of Our [DEMOGRAPHIC_DATA]" at bounding box center [344, 461] width 287 height 12
type textarea "I"
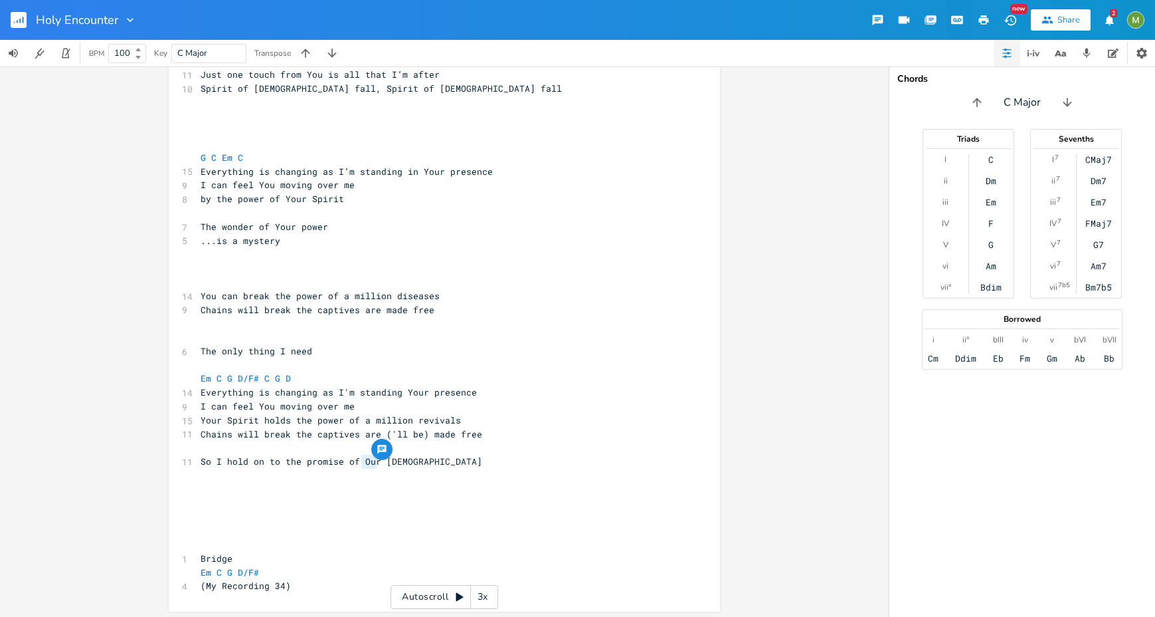
drag, startPoint x: 359, startPoint y: 464, endPoint x: 372, endPoint y: 464, distance: 13.3
click at [372, 464] on span "So I hold on to the promise of Our [DEMOGRAPHIC_DATA]" at bounding box center [342, 461] width 282 height 12
type textarea "my"
click at [316, 470] on pre "​" at bounding box center [438, 475] width 480 height 14
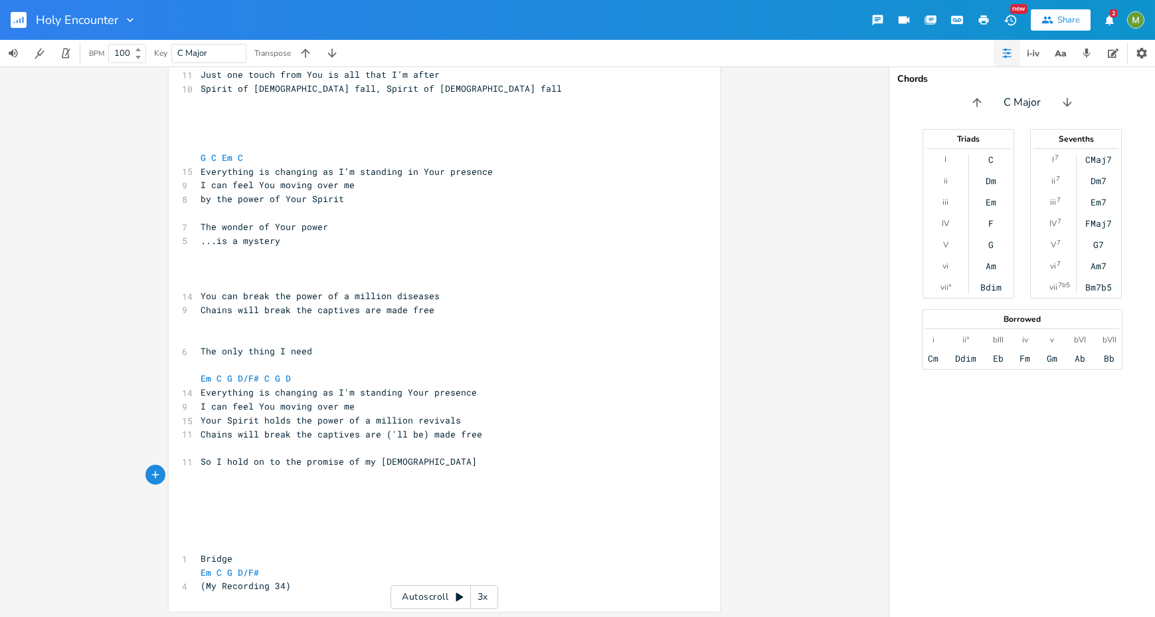
click at [323, 448] on pre "​" at bounding box center [438, 447] width 480 height 14
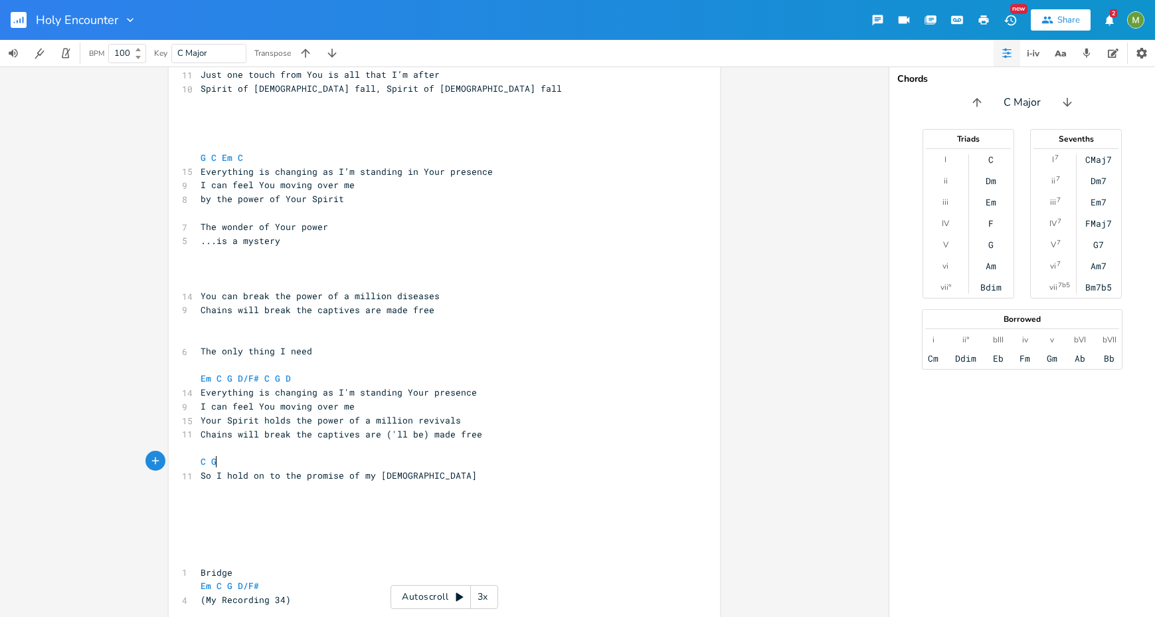
scroll to position [0, 13]
type textarea "C G D Em"
click at [426, 493] on pre "​" at bounding box center [438, 489] width 480 height 14
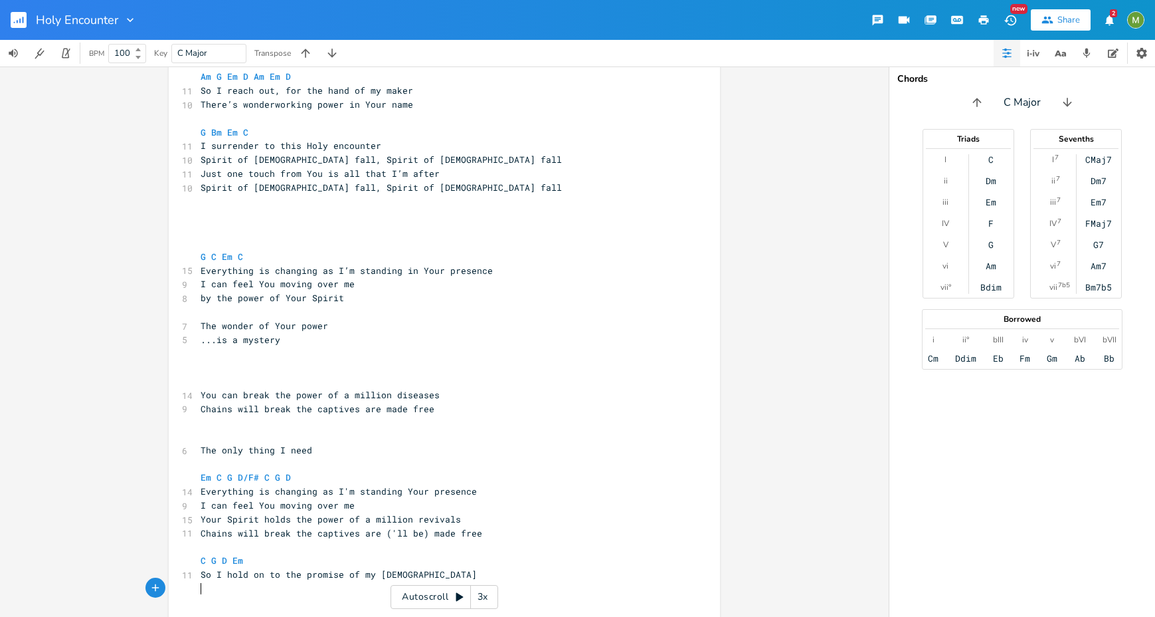
scroll to position [368, 0]
type textarea "The"
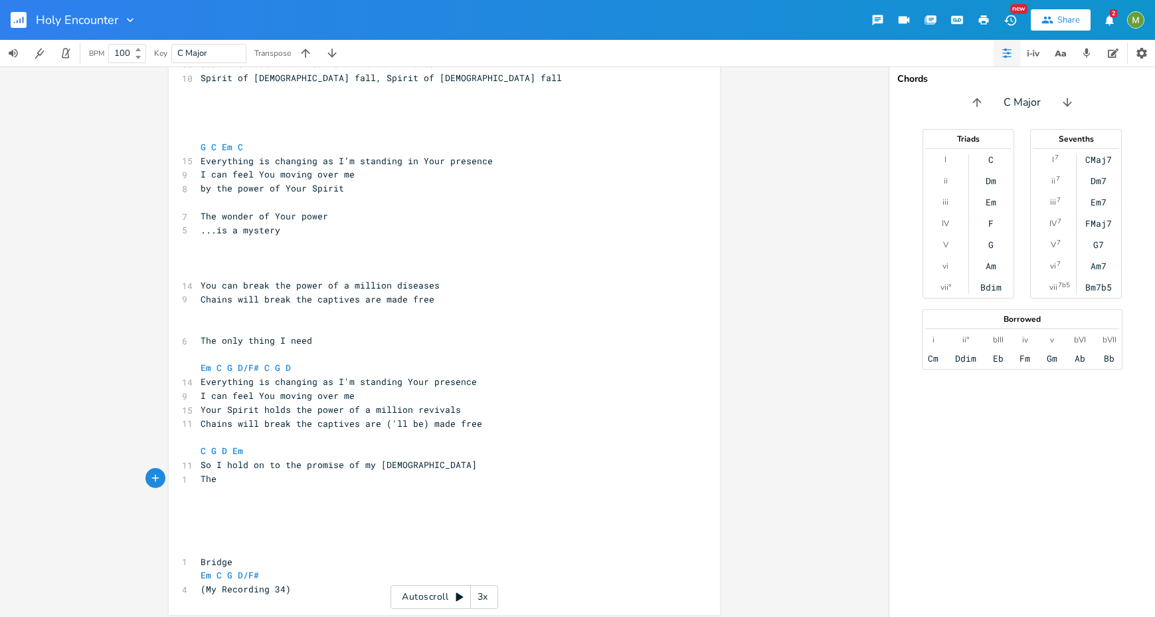
scroll to position [482, 0]
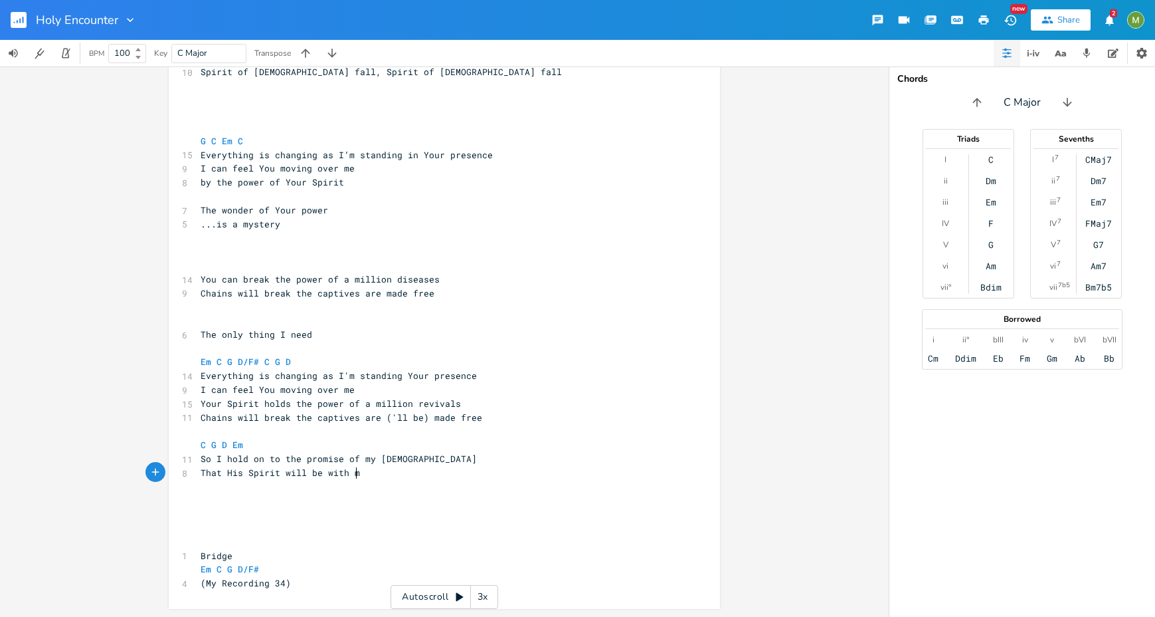
type textarea "at His Spirit will be with my"
type textarea "e Forever"
type textarea "are ('ll be)"
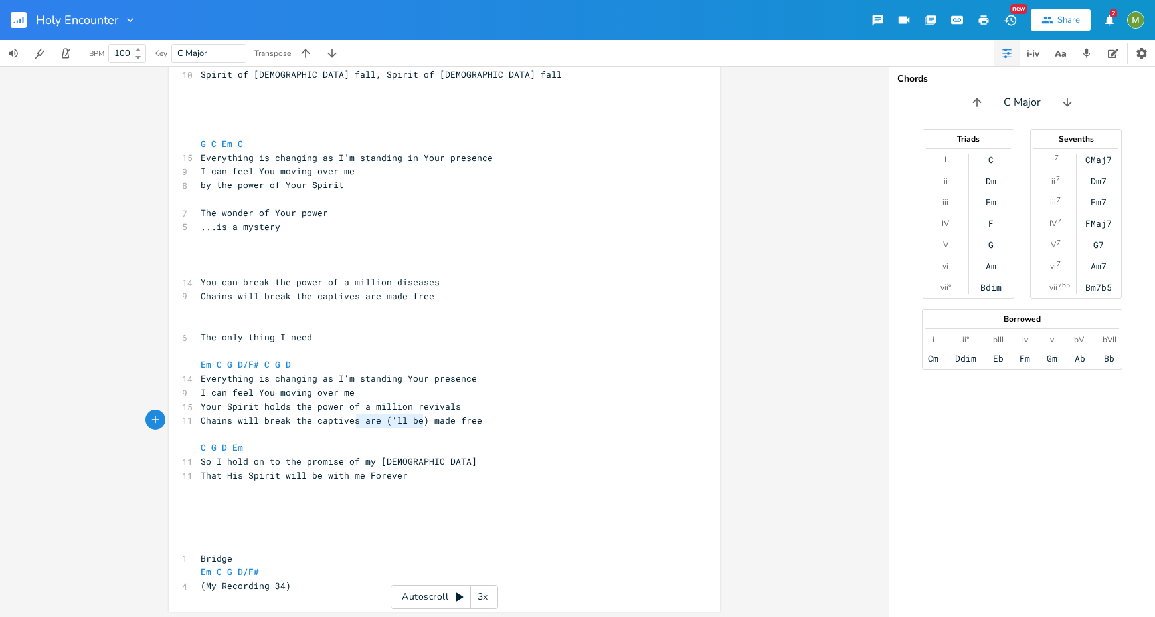
drag, startPoint x: 353, startPoint y: 423, endPoint x: 419, endPoint y: 423, distance: 65.1
click at [419, 423] on span "Chains will break the captives are ('ll be) made free" at bounding box center [342, 420] width 282 height 12
type textarea "wlil"
type textarea "ill be"
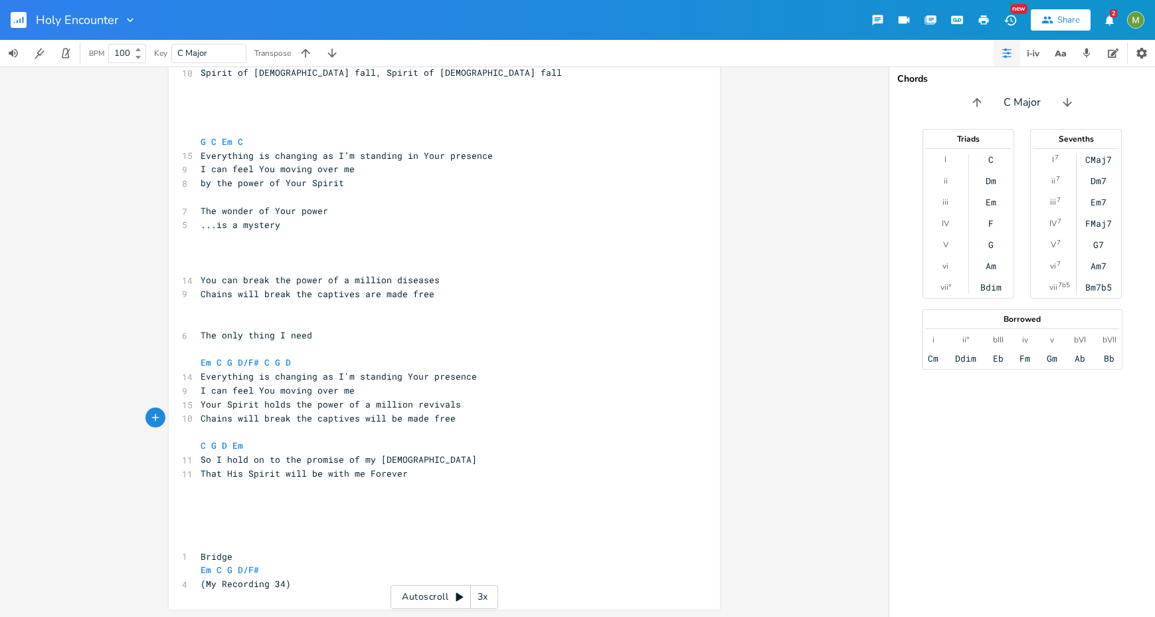
scroll to position [482, 0]
click at [442, 480] on pre "​" at bounding box center [438, 487] width 480 height 14
click at [444, 470] on pre "That His Spirit will be with me Forever" at bounding box center [438, 473] width 480 height 14
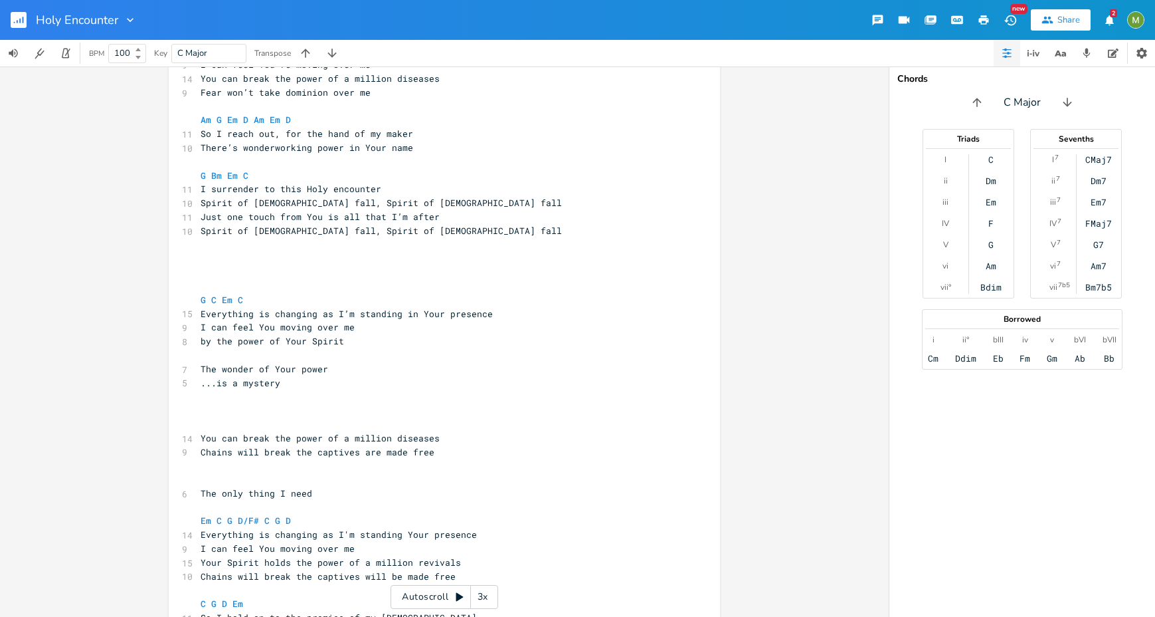
scroll to position [322, 0]
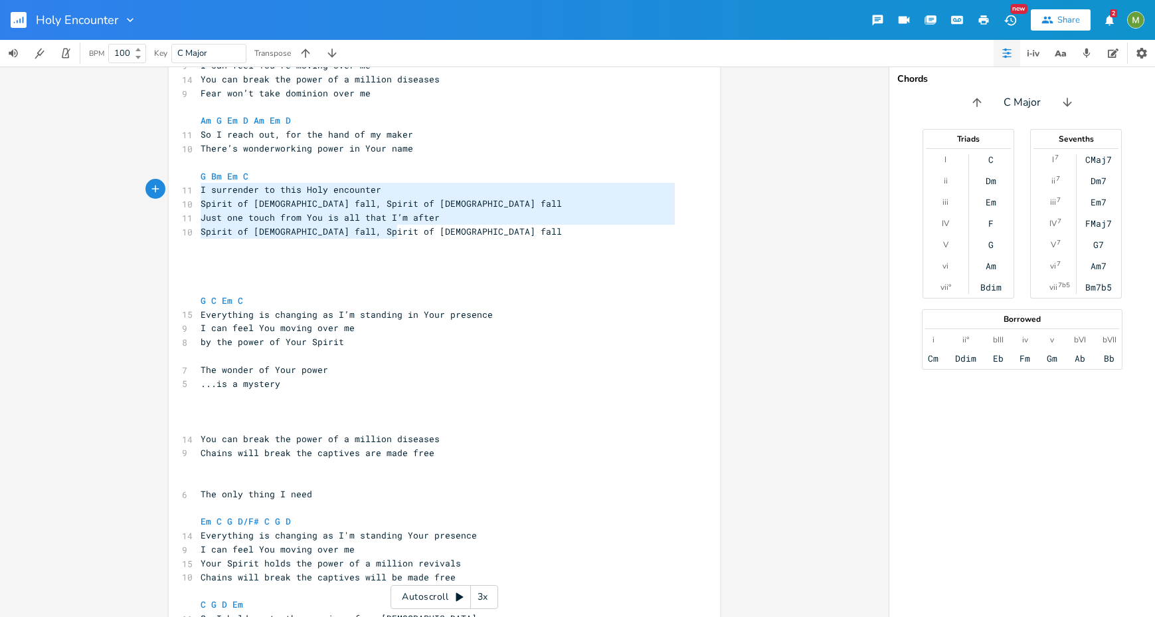
type textarea "G Bm Em C I surrender to this Holy encounter Spirit of [DEMOGRAPHIC_DATA] fall,…"
drag, startPoint x: 424, startPoint y: 235, endPoint x: 186, endPoint y: 175, distance: 245.3
click at [186, 175] on div "G Bm Em C I surrender to this Holy encounter Spirit of [DEMOGRAPHIC_DATA] fall,…" at bounding box center [444, 373] width 551 height 789
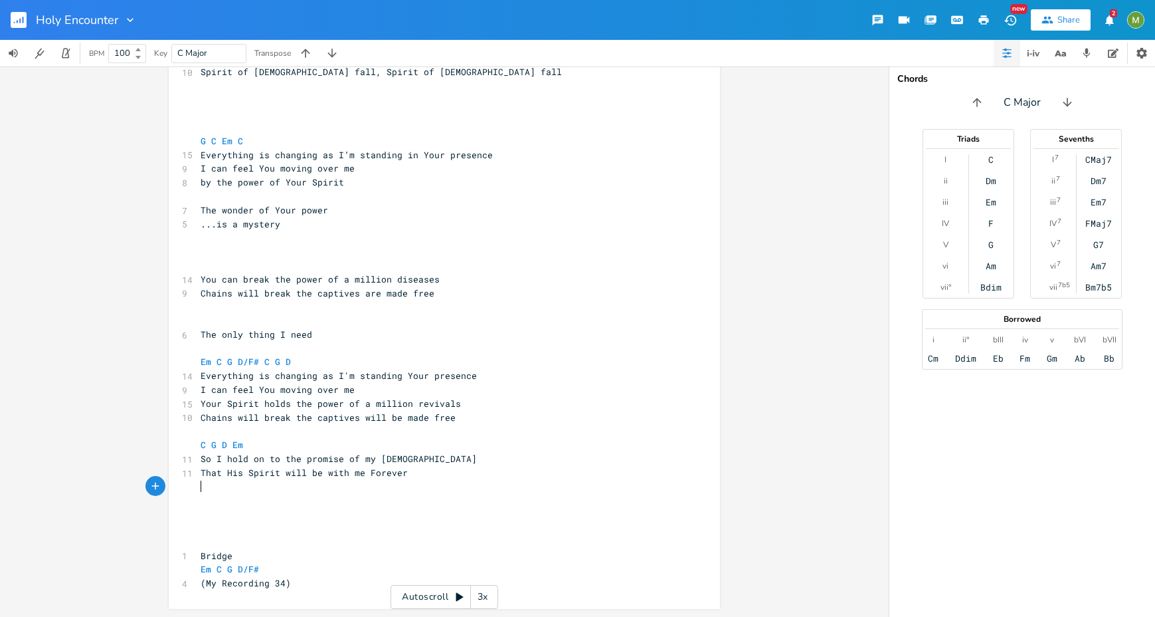
click at [266, 489] on pre "​" at bounding box center [438, 487] width 480 height 14
click at [262, 499] on pre "​" at bounding box center [438, 500] width 480 height 14
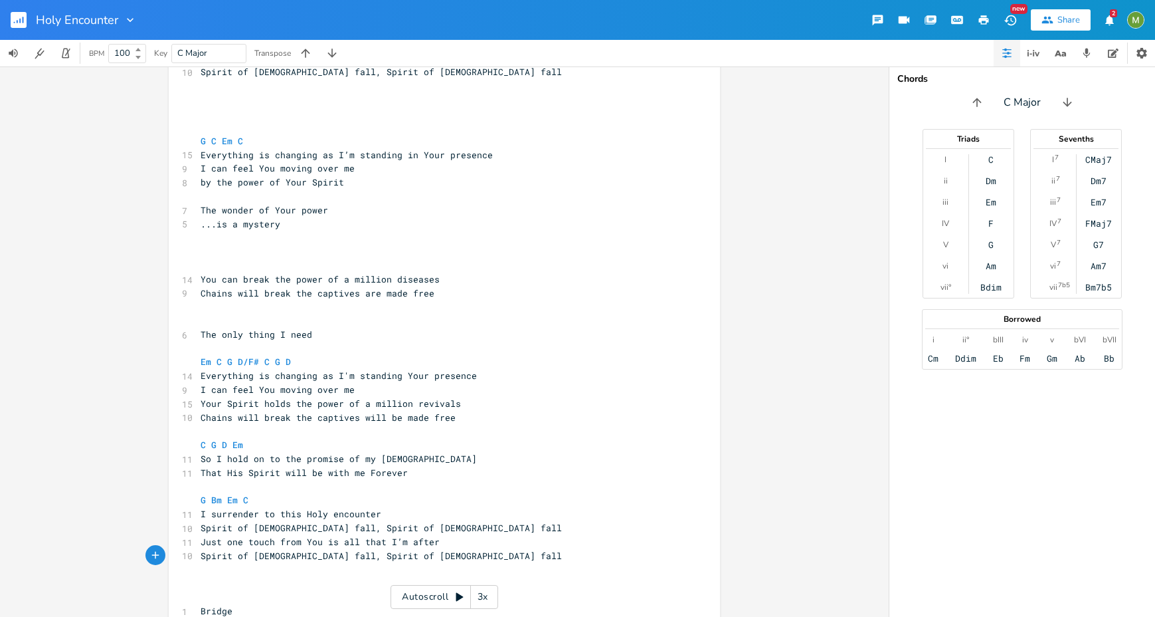
click at [378, 480] on pre "​" at bounding box center [438, 487] width 480 height 14
click at [444, 477] on pre "That His Spirit will be with me Forever" at bounding box center [438, 473] width 480 height 14
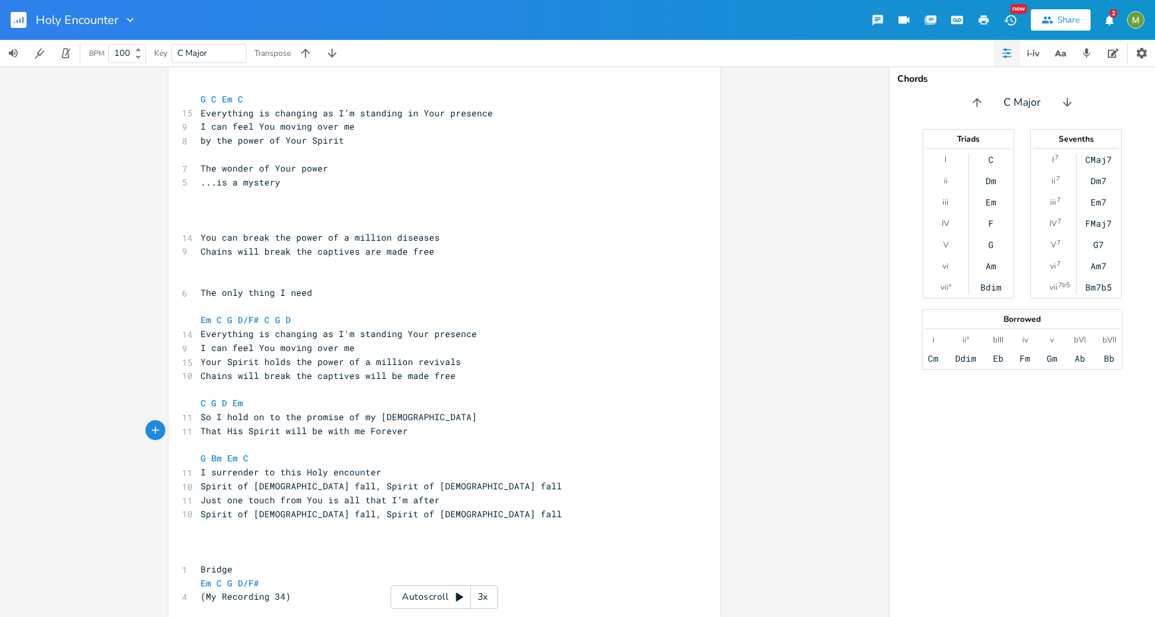
scroll to position [537, 0]
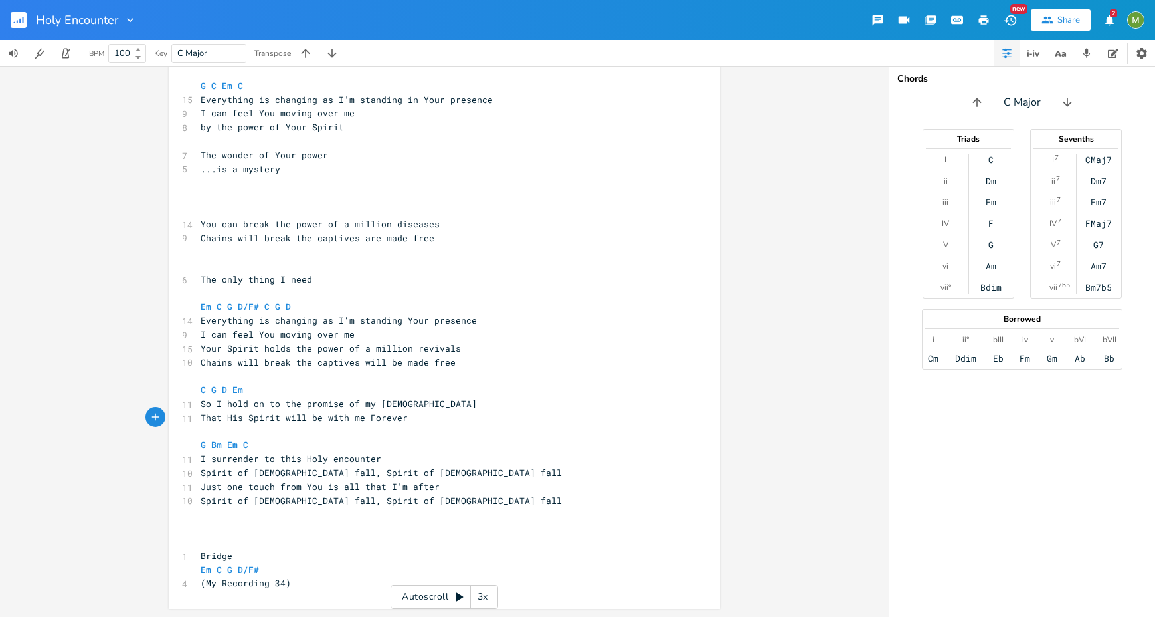
click at [407, 472] on pre "Spirit of [DEMOGRAPHIC_DATA] fall, Spirit of [DEMOGRAPHIC_DATA] fall" at bounding box center [438, 473] width 480 height 14
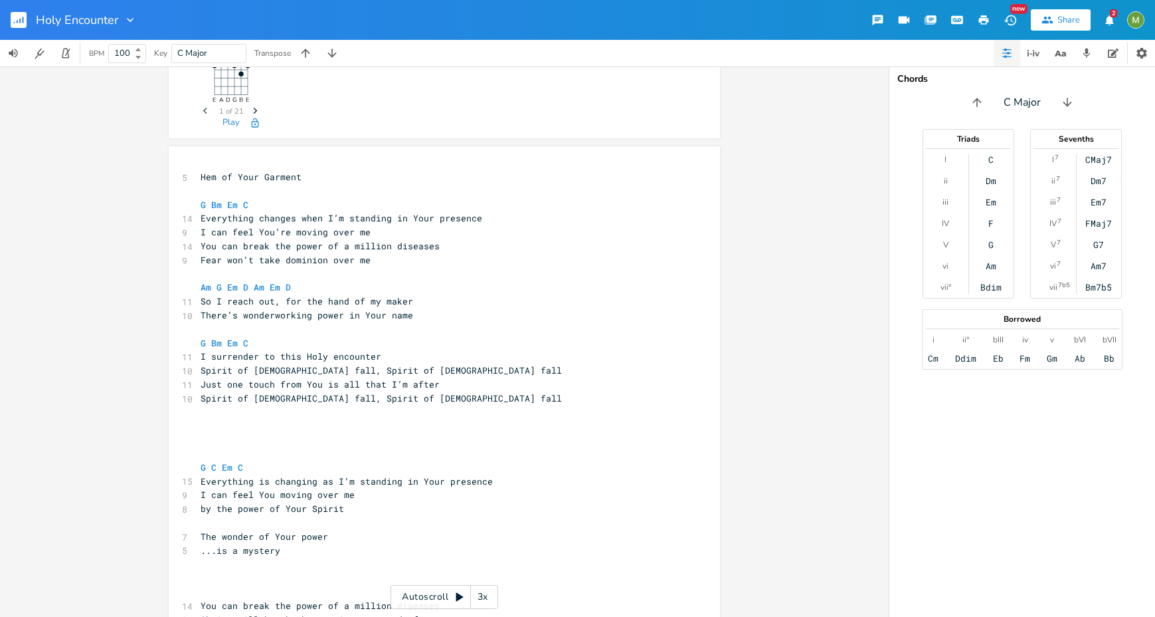
scroll to position [166, 0]
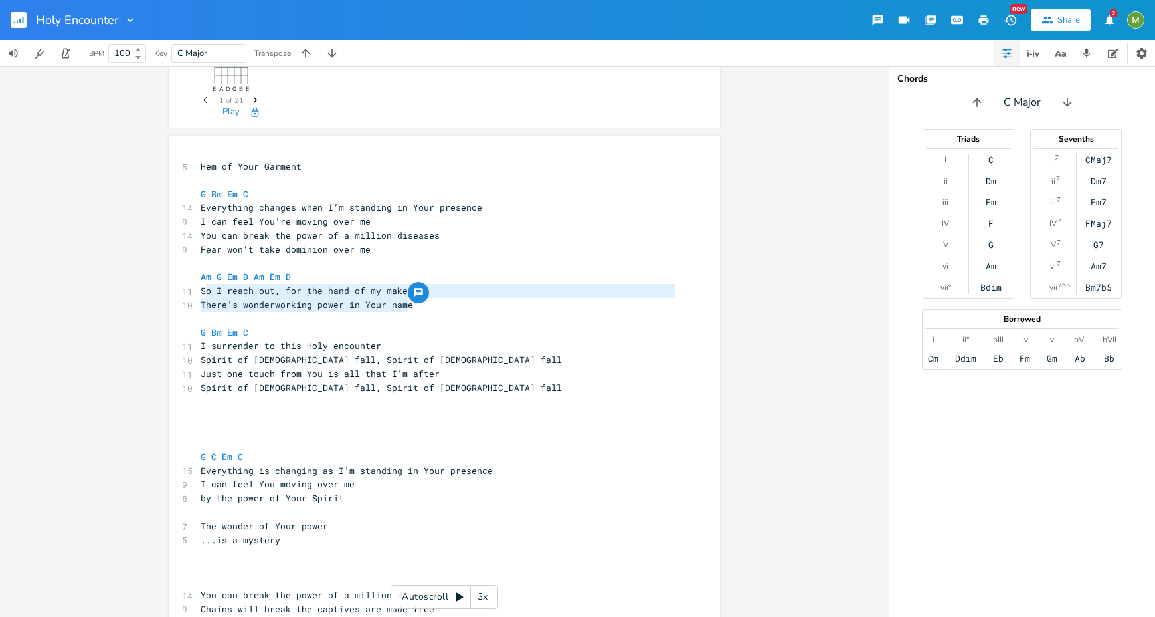
type textarea "m G Em D Am Em D So I reach out, for the hand of my maker There’s wonderworking…"
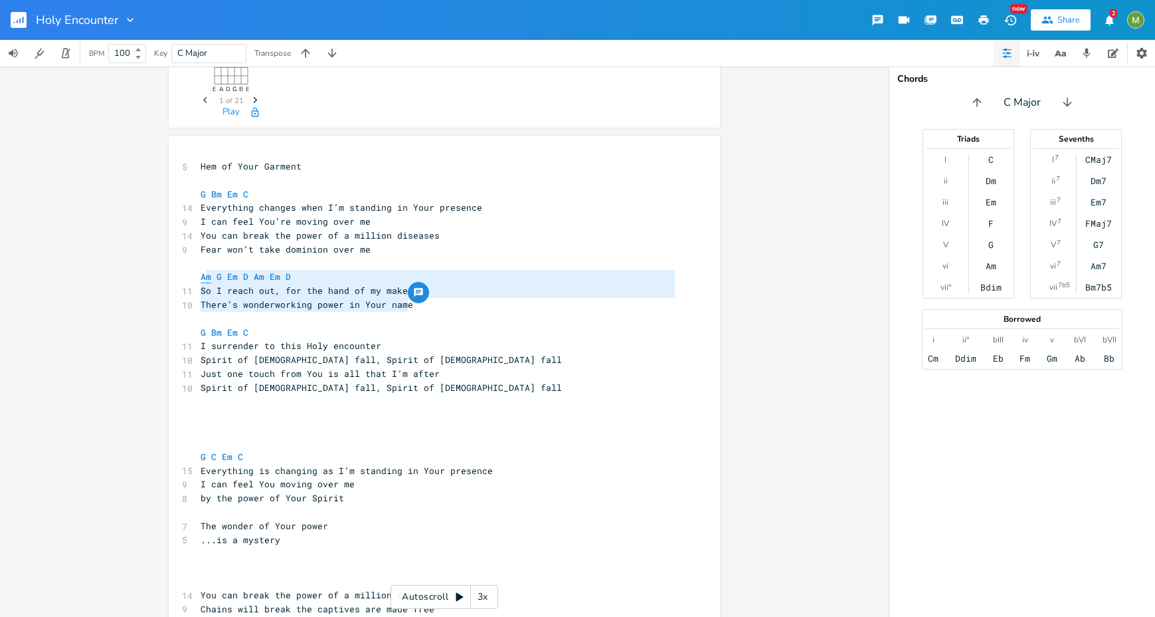
drag, startPoint x: 433, startPoint y: 307, endPoint x: 201, endPoint y: 276, distance: 233.3
click at [201, 276] on div "5 Hem of Your Garment ​ G Bm Em C 14 Everything changes when I’m standing in Yo…" at bounding box center [438, 559] width 480 height 801
click at [483, 248] on pre "Fear won’t take dominion over me" at bounding box center [438, 250] width 480 height 14
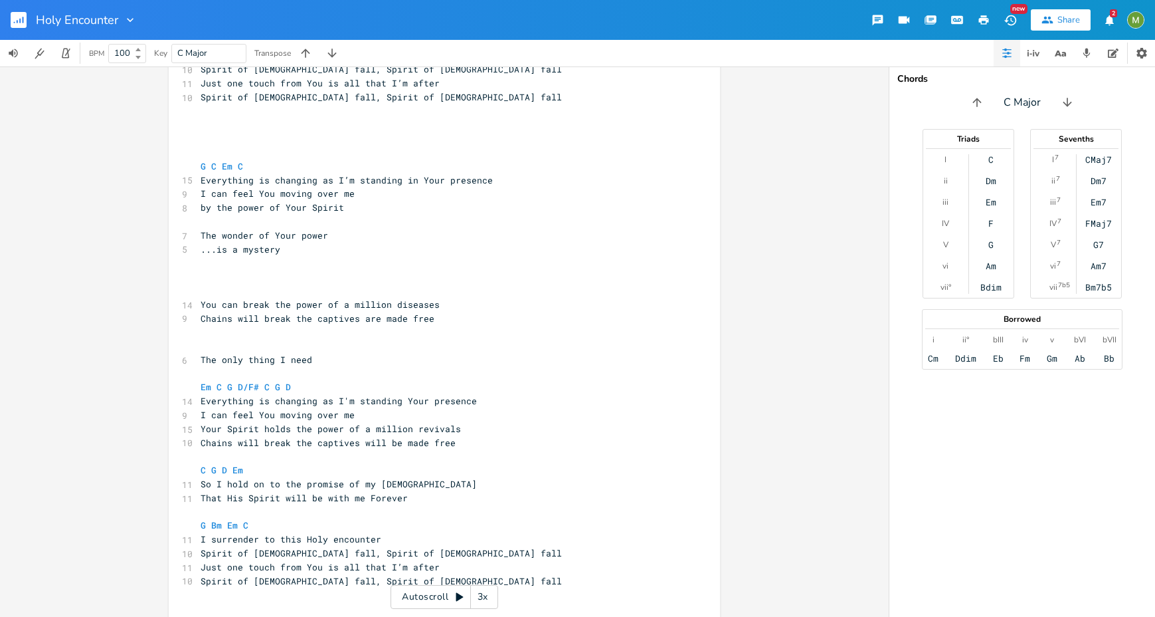
scroll to position [450, 0]
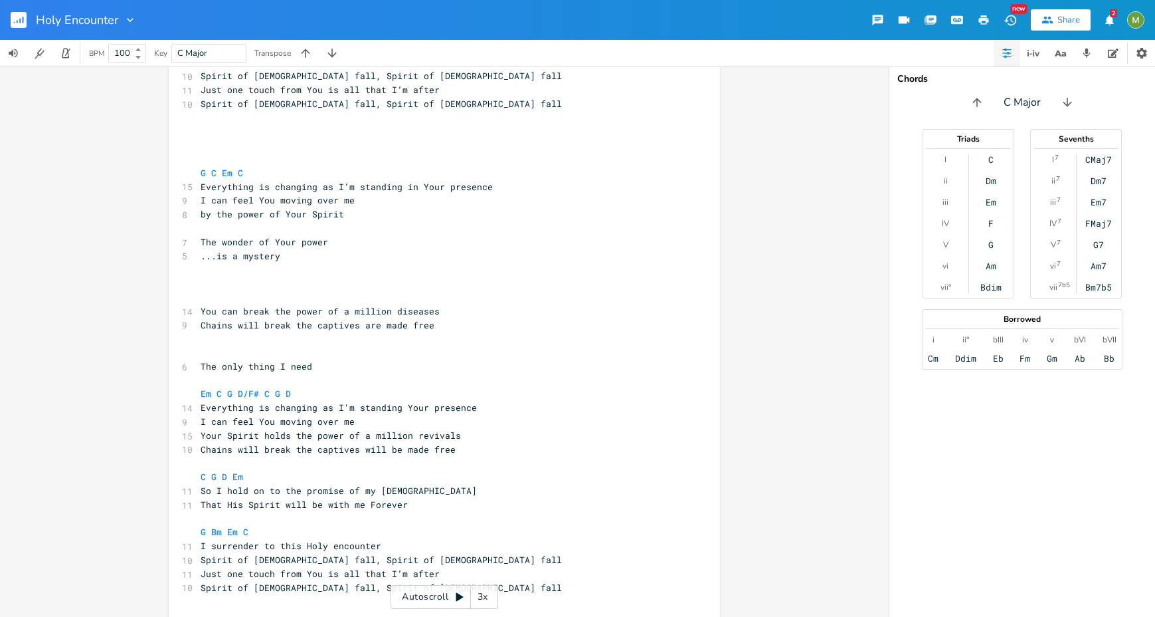
click at [389, 218] on pre "by the power of Your Spirit" at bounding box center [438, 214] width 480 height 14
click at [377, 254] on pre "...is a mystery" at bounding box center [438, 256] width 480 height 14
click at [381, 219] on pre "by the power of Your Spirit" at bounding box center [438, 214] width 480 height 14
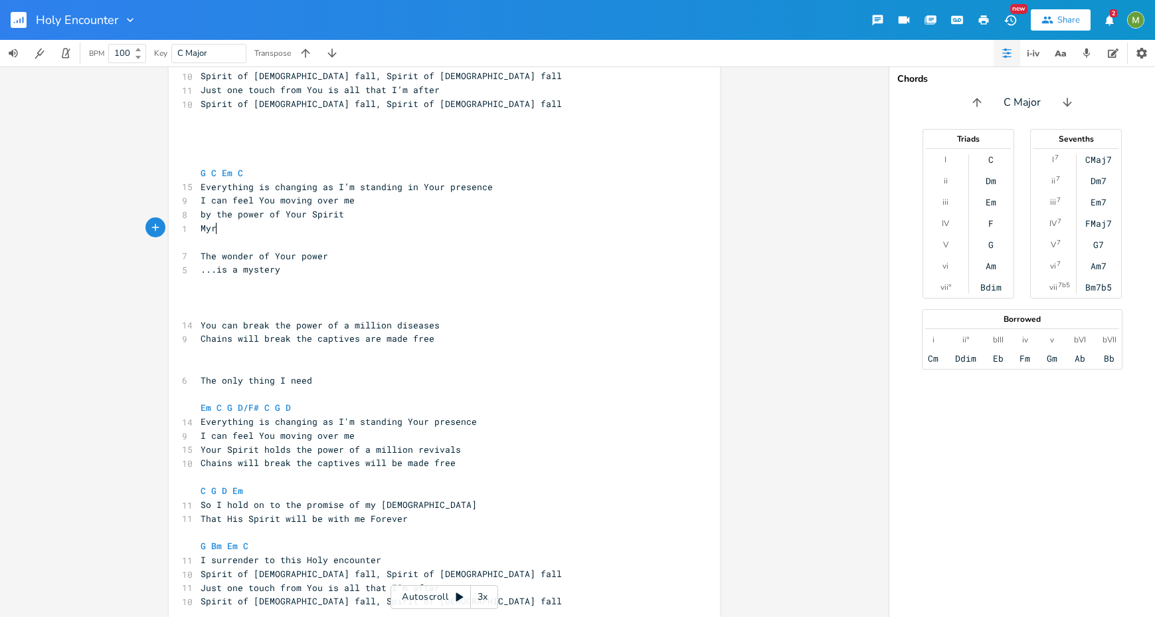
scroll to position [0, 19]
type textarea "[PERSON_NAME]"
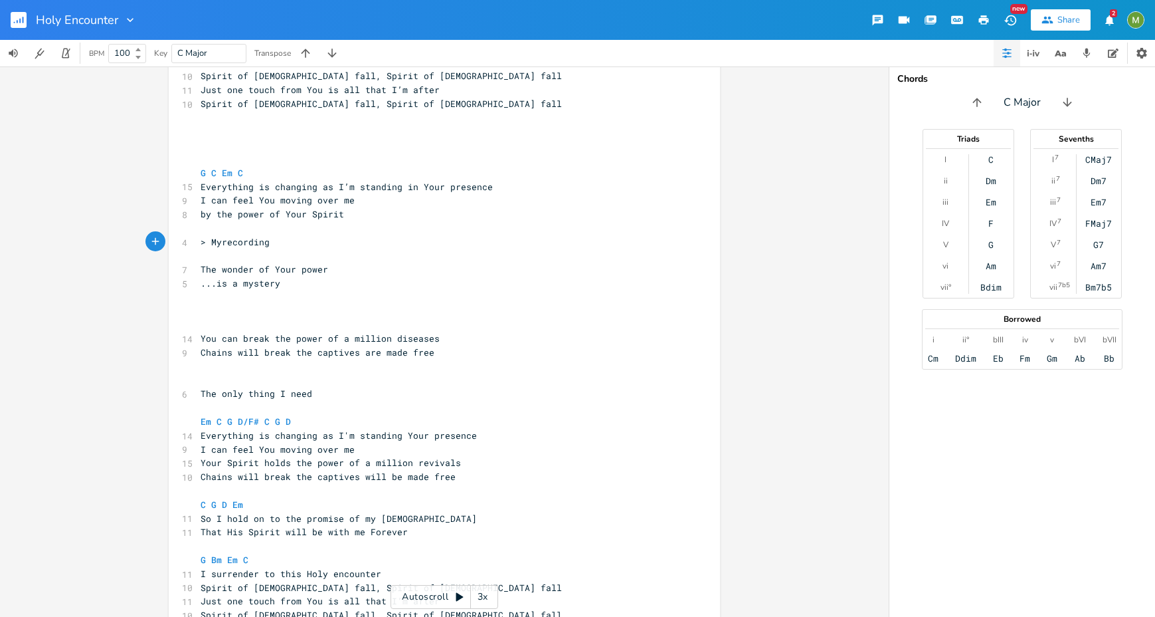
type textarea "> Myrecording 35"
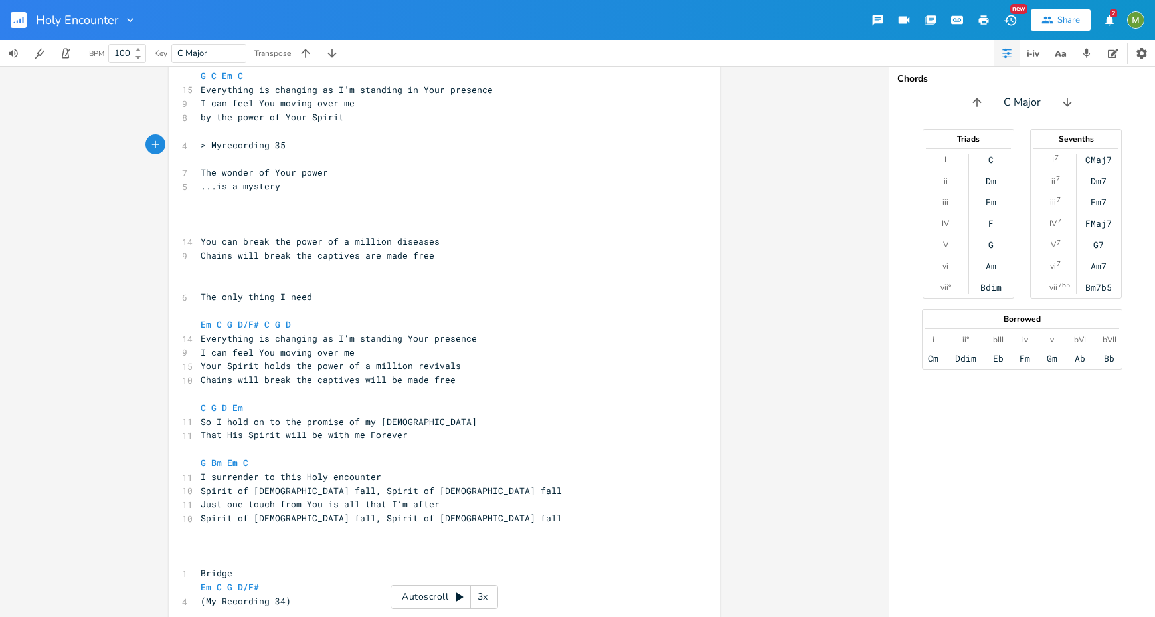
scroll to position [565, 0]
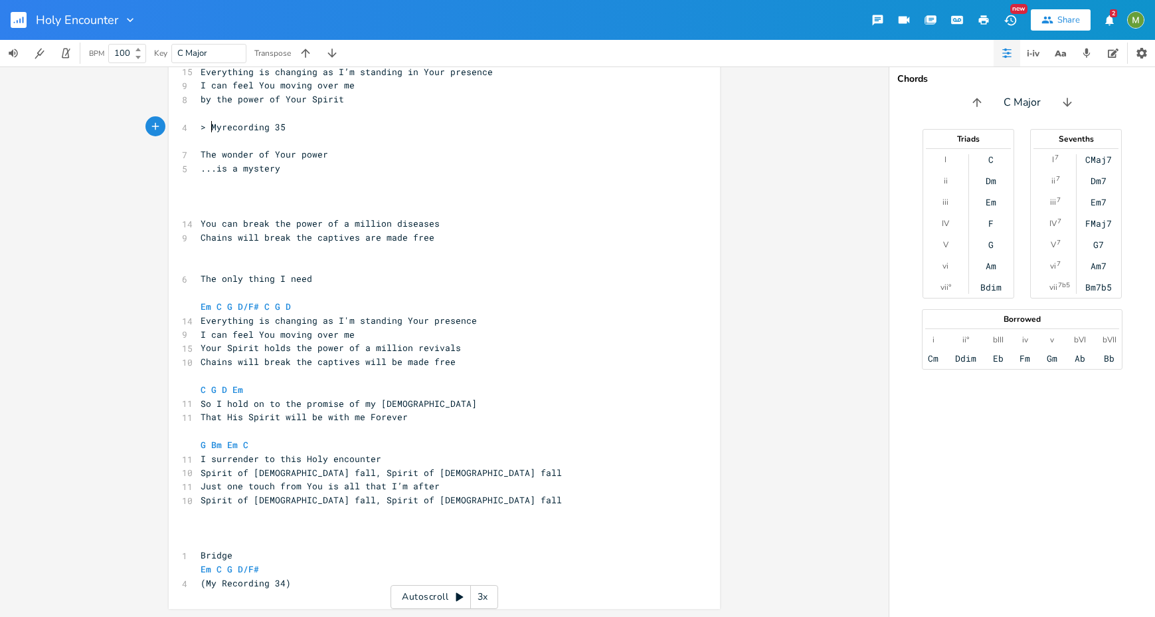
click at [206, 127] on span "> Myrecording 35" at bounding box center [243, 127] width 85 height 12
click at [219, 127] on span "> Myrecording 35" at bounding box center [243, 127] width 85 height 12
type textarea "R"
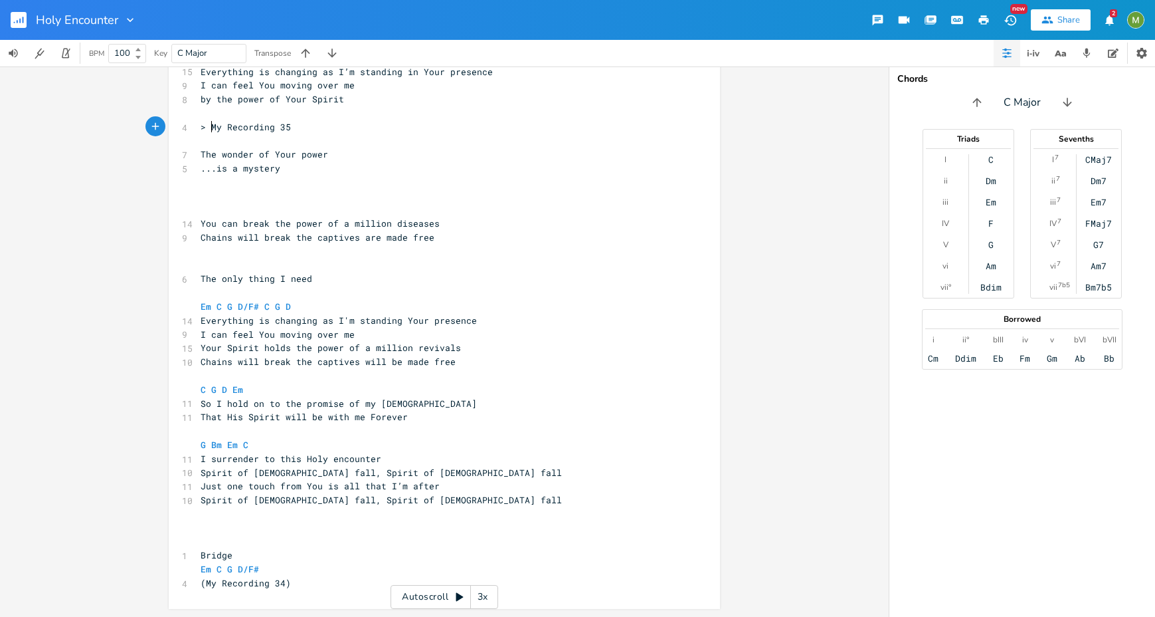
click at [207, 132] on span "> My Recording 35" at bounding box center [246, 127] width 90 height 12
type textarea "("
click at [298, 128] on pre "> (My Recording 35" at bounding box center [438, 127] width 480 height 14
type textarea ")"
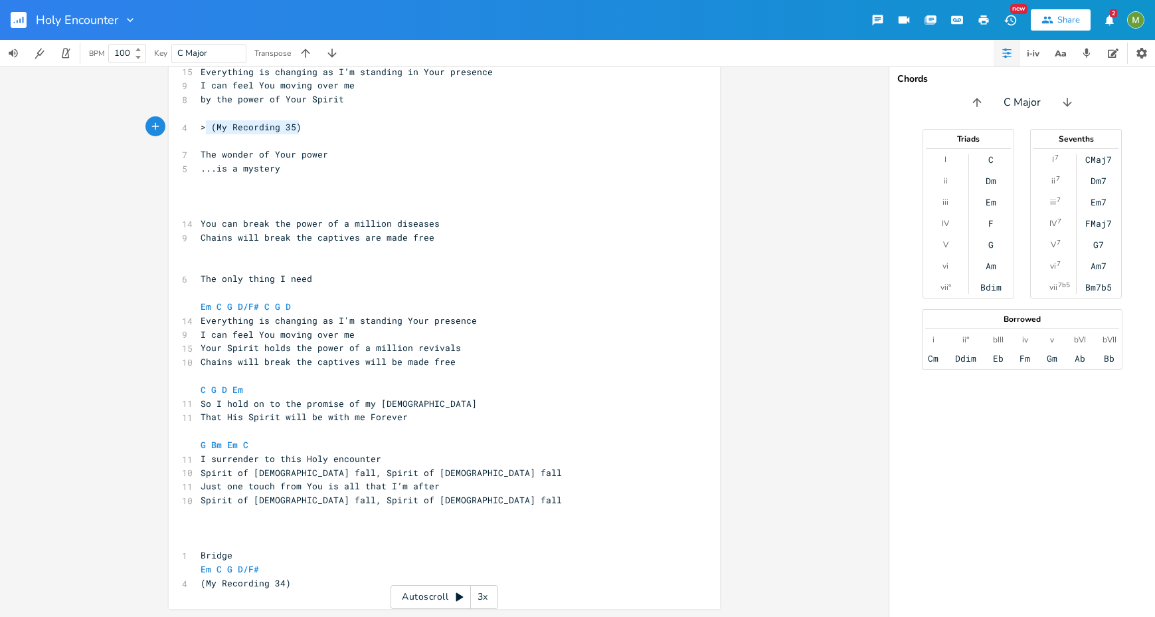
type textarea "(My Recording 35)"
drag, startPoint x: 304, startPoint y: 126, endPoint x: 207, endPoint y: 126, distance: 97.0
click at [207, 126] on pre "> (My Recording 35)" at bounding box center [438, 127] width 480 height 14
click at [296, 298] on pre "​" at bounding box center [438, 293] width 480 height 14
click at [300, 367] on span "Chains will break the captives will be made free" at bounding box center [328, 361] width 255 height 12
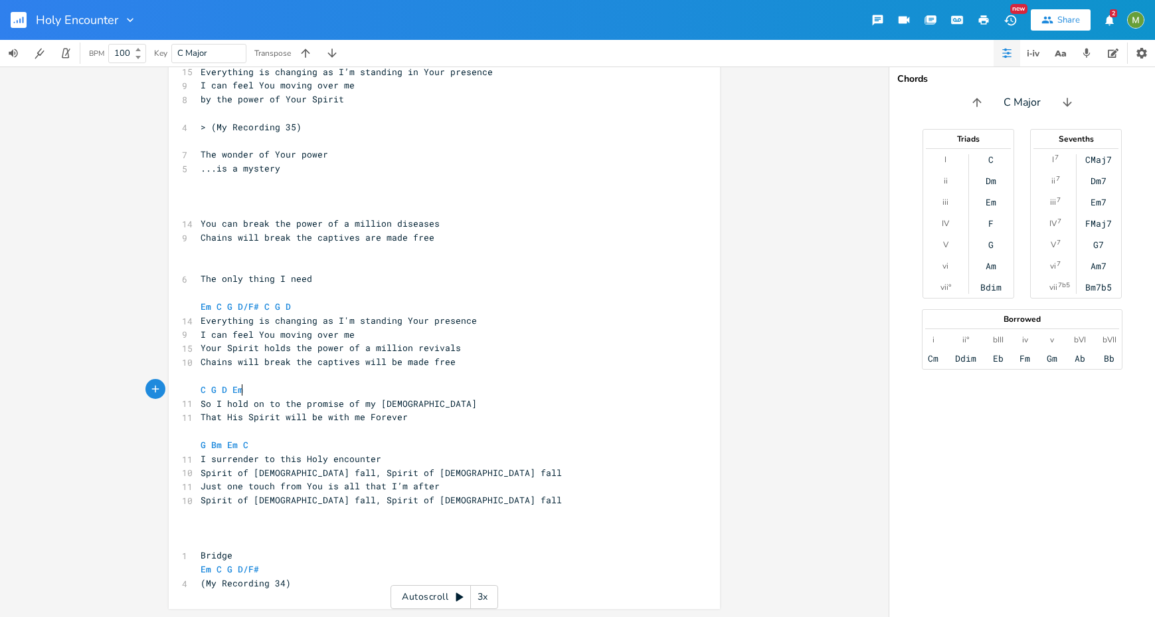
click at [409, 388] on pre "C G D Em" at bounding box center [438, 390] width 480 height 14
click at [435, 416] on pre "That His Spirit will be with me Forever" at bounding box center [438, 417] width 480 height 14
click at [434, 455] on pre "I surrender to this Holy encounter" at bounding box center [438, 459] width 480 height 14
click at [414, 508] on pre "​" at bounding box center [438, 514] width 480 height 14
click at [345, 426] on pre "​" at bounding box center [438, 431] width 480 height 14
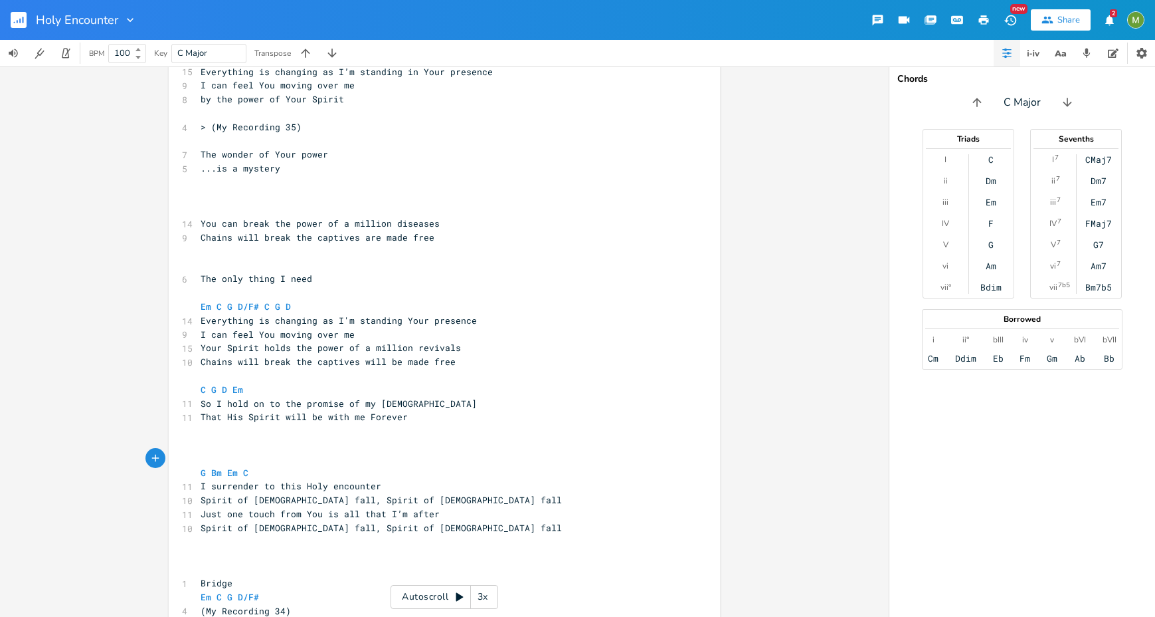
click at [320, 437] on pre "​" at bounding box center [438, 431] width 480 height 14
paste textarea "6"
click at [277, 428] on span "(My Recording 35)" at bounding box center [246, 431] width 90 height 12
type textarea "6"
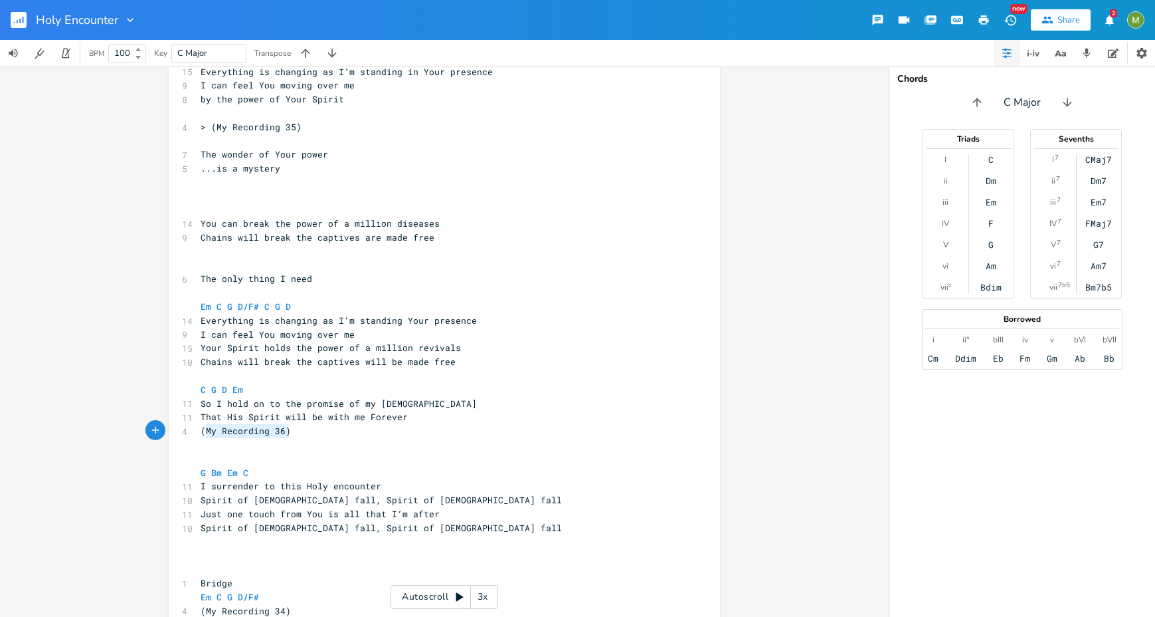
type textarea "(My Recording 36)"
drag, startPoint x: 285, startPoint y: 435, endPoint x: 195, endPoint y: 429, distance: 89.9
click at [198, 429] on pre "(My Recording 36)" at bounding box center [438, 431] width 480 height 14
click at [241, 377] on pre "​" at bounding box center [438, 376] width 480 height 14
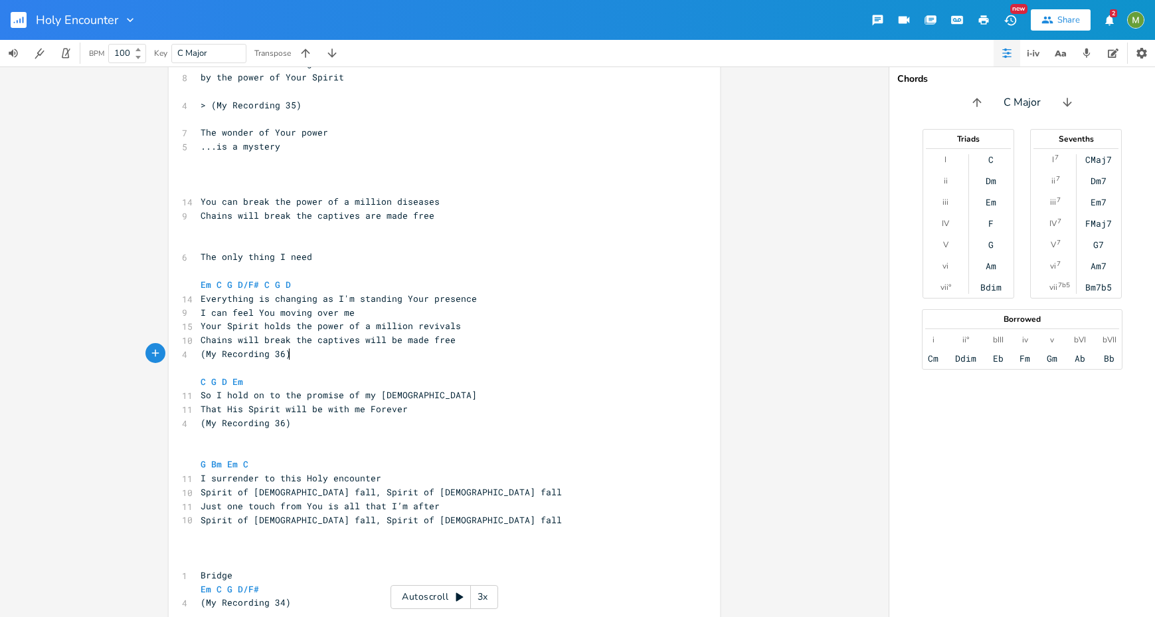
scroll to position [606, 0]
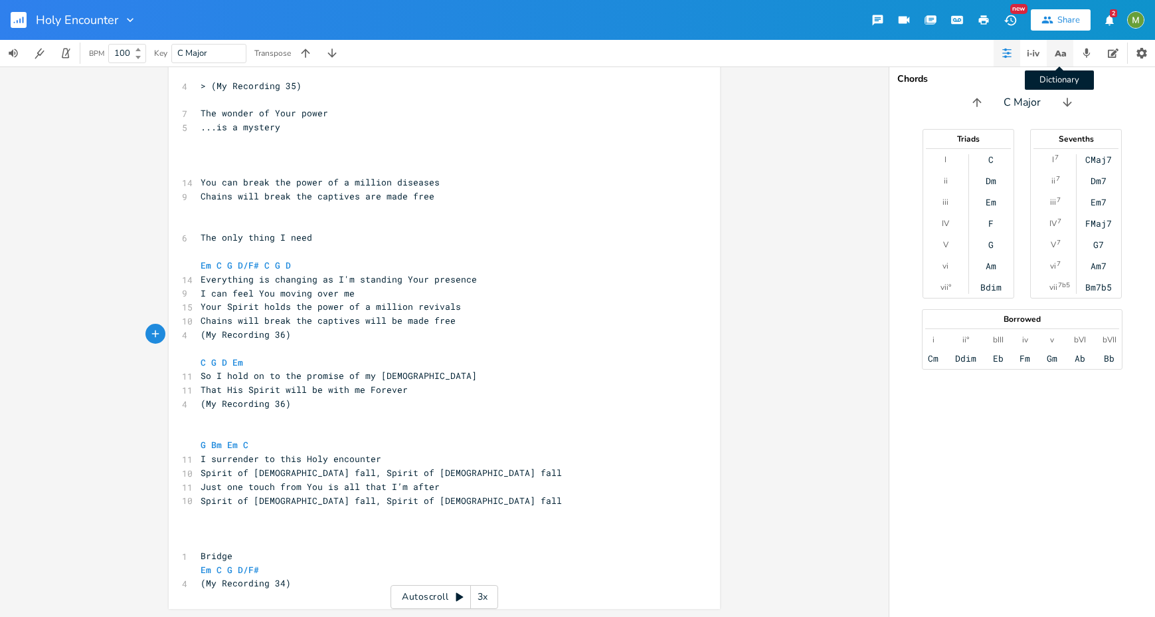
click at [1060, 58] on icon "button" at bounding box center [1060, 53] width 17 height 17
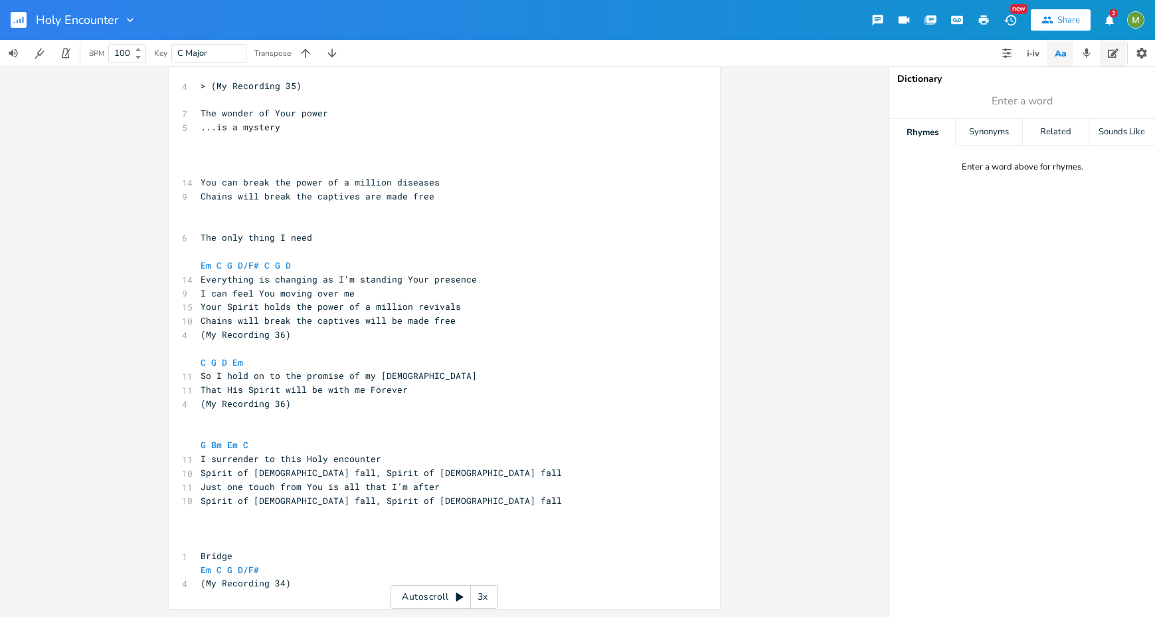
click at [1115, 48] on icon "button" at bounding box center [1113, 53] width 11 height 11
click at [983, 190] on textarea at bounding box center [1023, 354] width 266 height 524
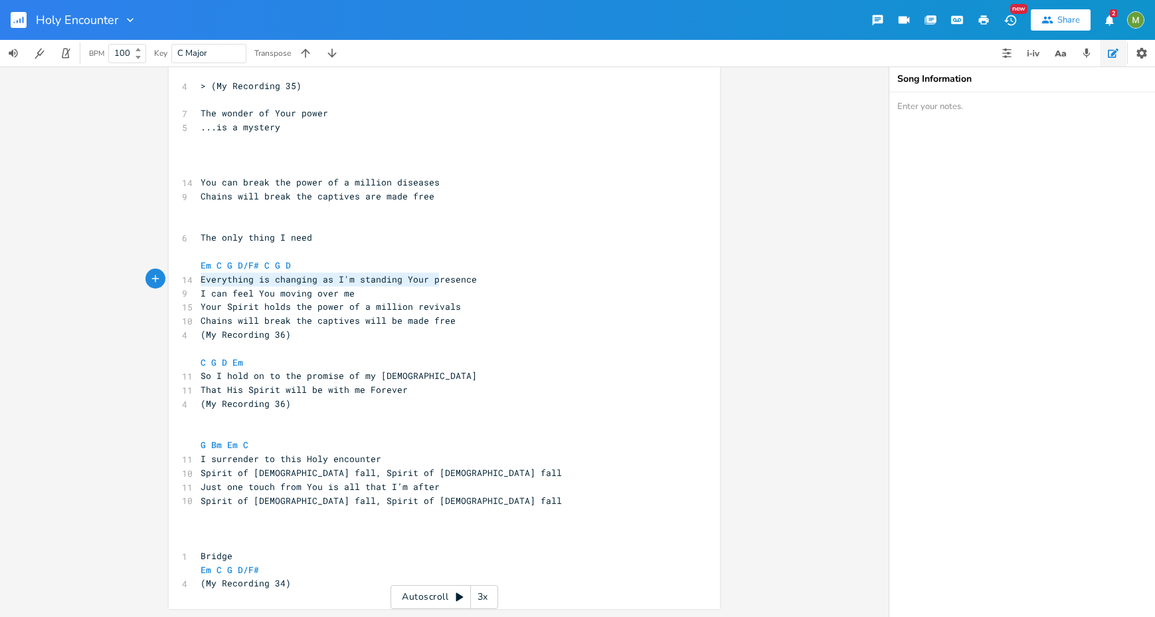
type textarea "Everything is changing as I'm standing Your presence I can feel You moving over…"
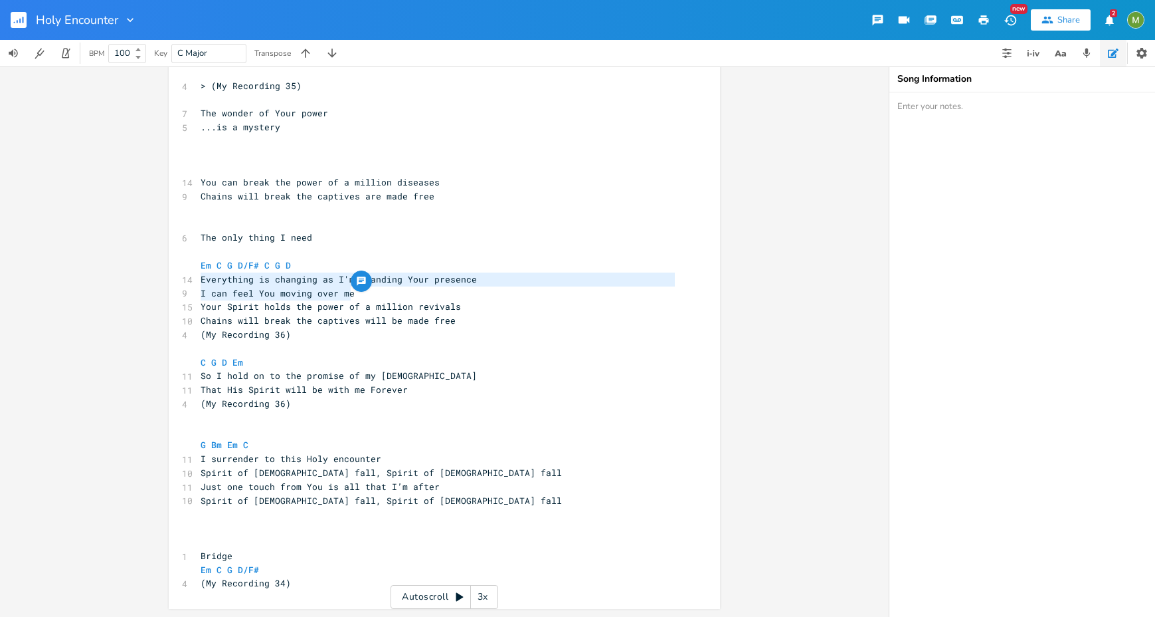
drag, startPoint x: 195, startPoint y: 282, endPoint x: 440, endPoint y: 298, distance: 246.3
click at [440, 298] on div "5 Hem of Your Garment ​ G Bm Em C 14 Everything changes when I’m standing in Yo…" at bounding box center [438, 155] width 480 height 870
click at [1030, 205] on textarea at bounding box center [1023, 354] width 266 height 524
paste textarea "Everything is changing as I'm standing Your presence I can feel You moving over…"
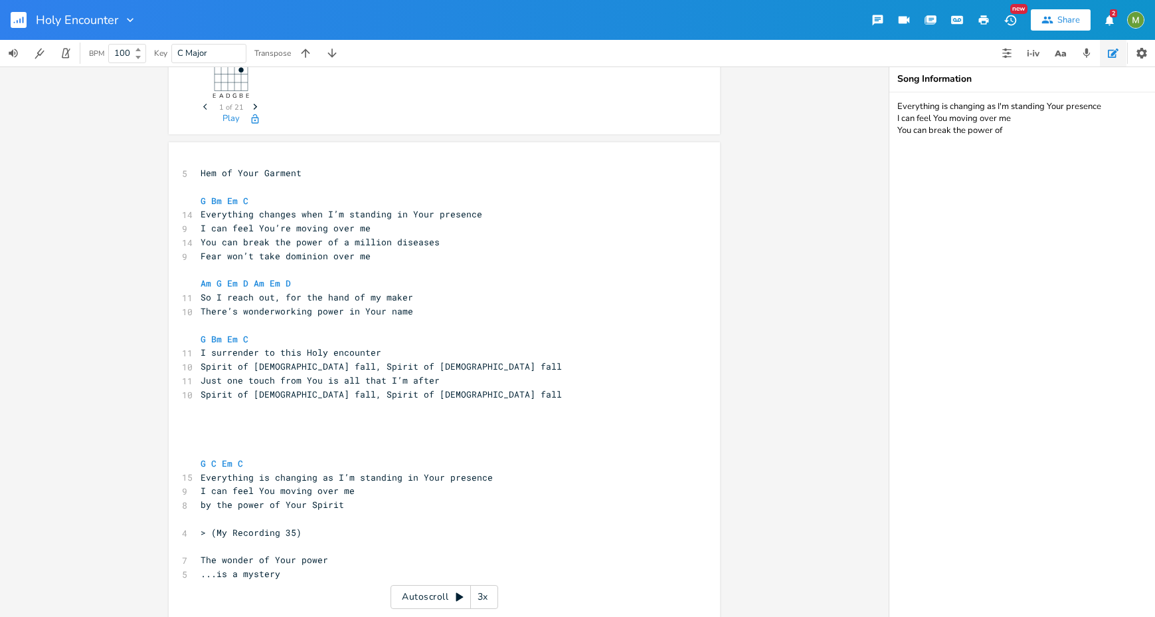
scroll to position [153, 0]
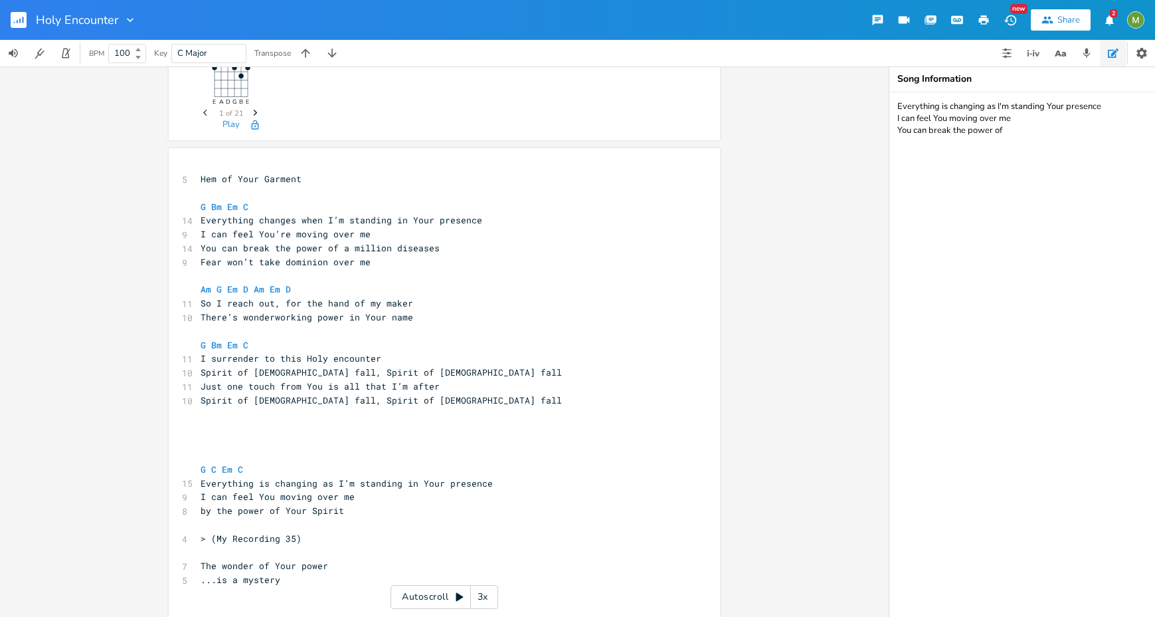
type textarea "Everything is changing as I'm standing Your presence I can feel You moving over…"
